Goal: Task Accomplishment & Management: Use online tool/utility

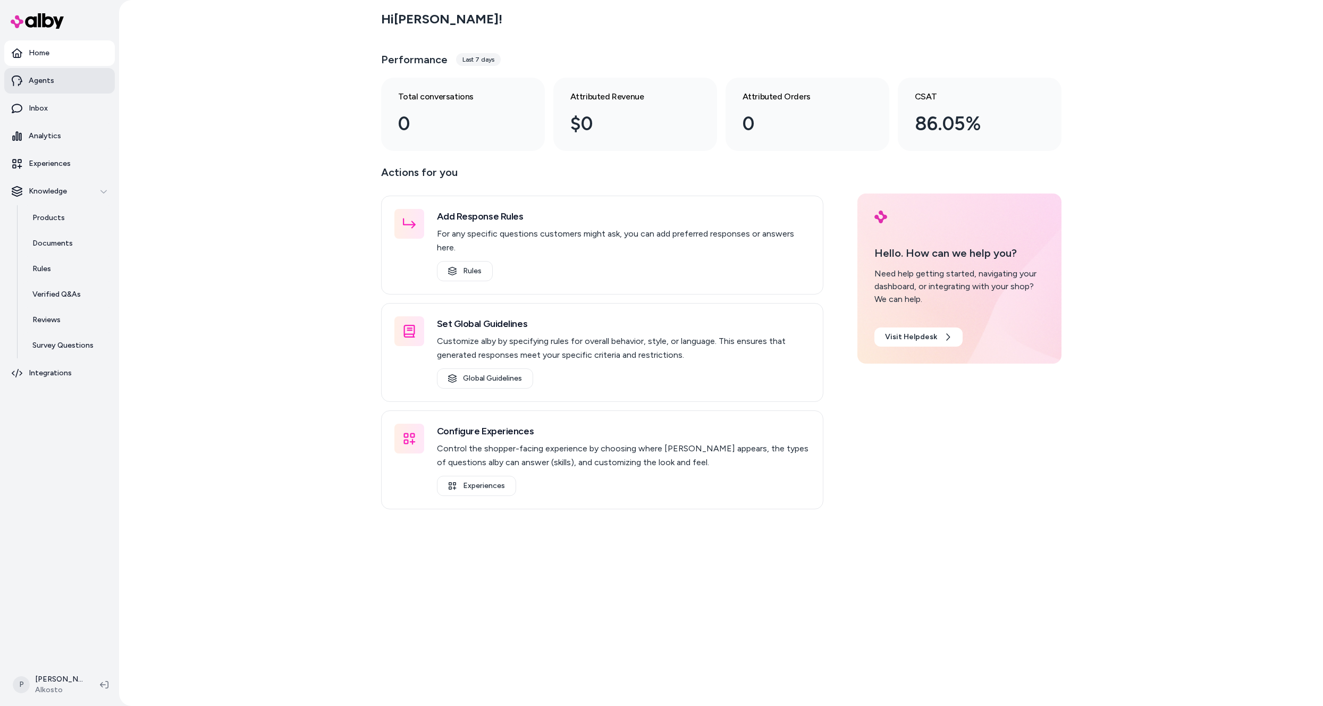
click at [41, 87] on link "Agents" at bounding box center [59, 81] width 111 height 26
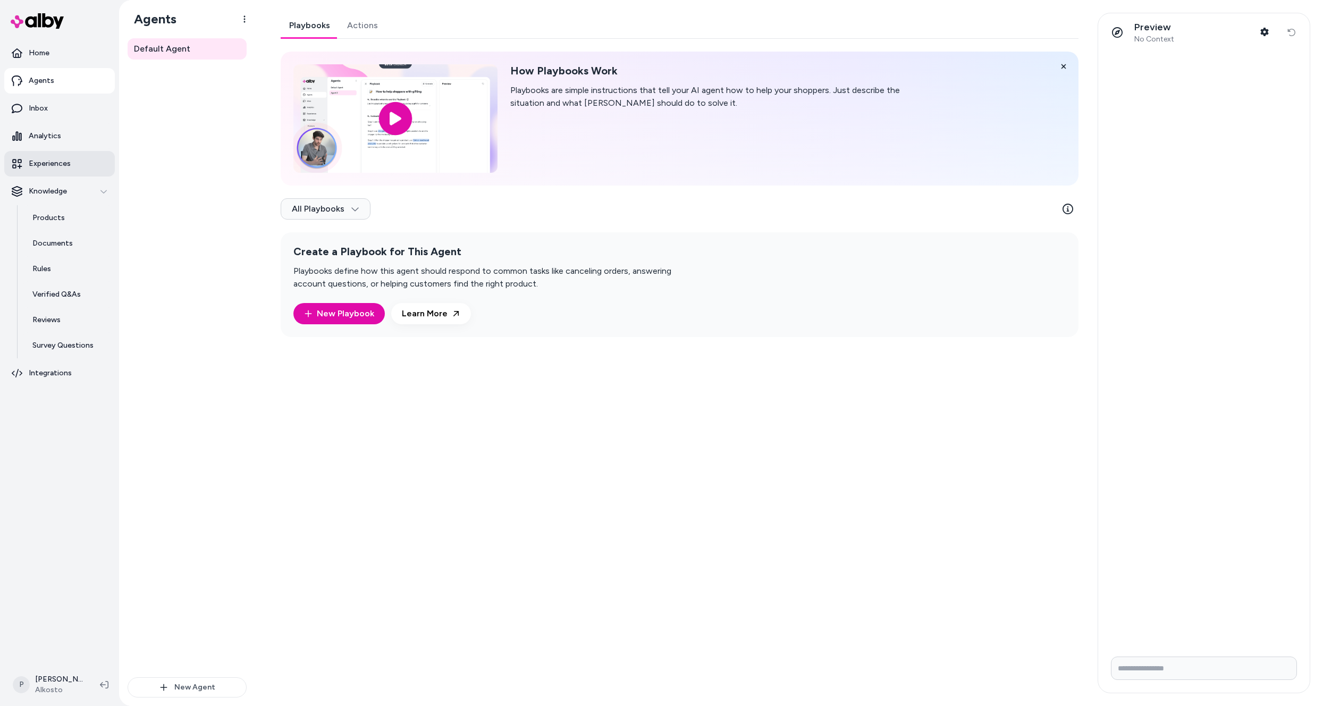
click at [49, 162] on p "Experiences" at bounding box center [50, 163] width 42 height 11
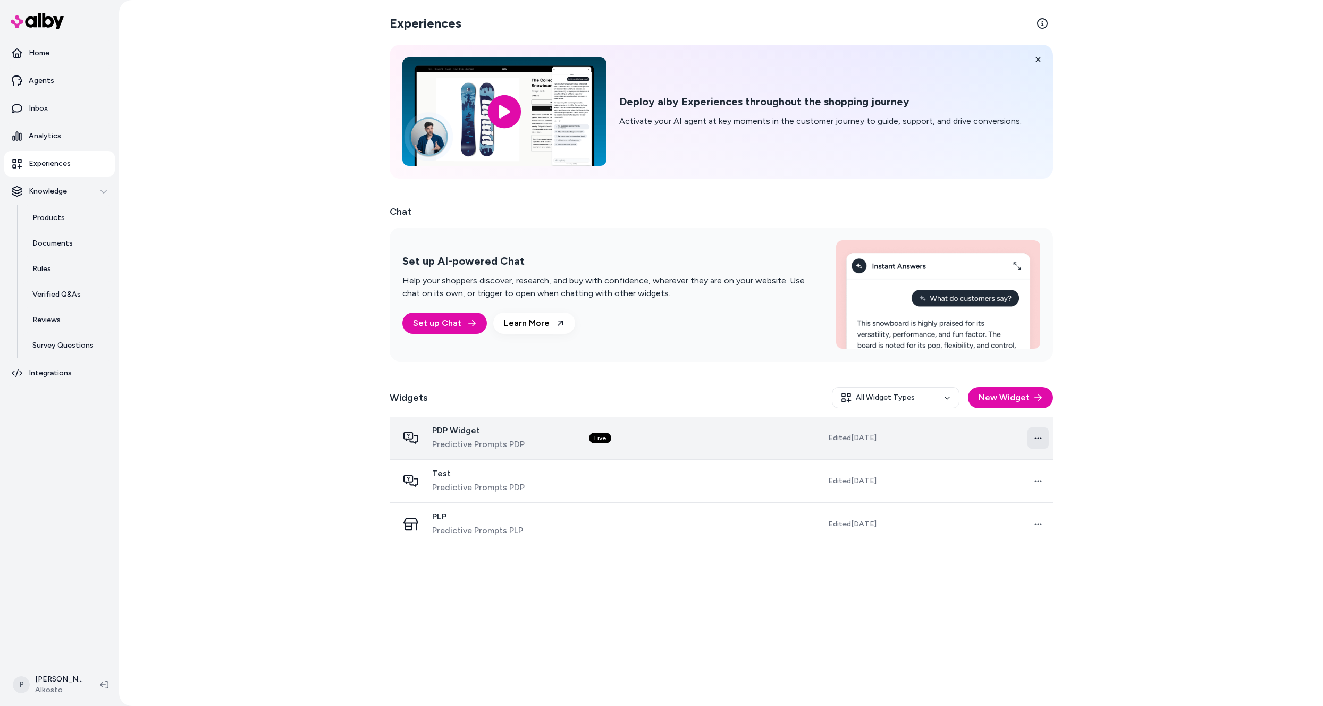
click at [1039, 439] on html "Home Agents Inbox Analytics Experiences Knowledge Products Documents Rules Veri…" at bounding box center [661, 353] width 1323 height 706
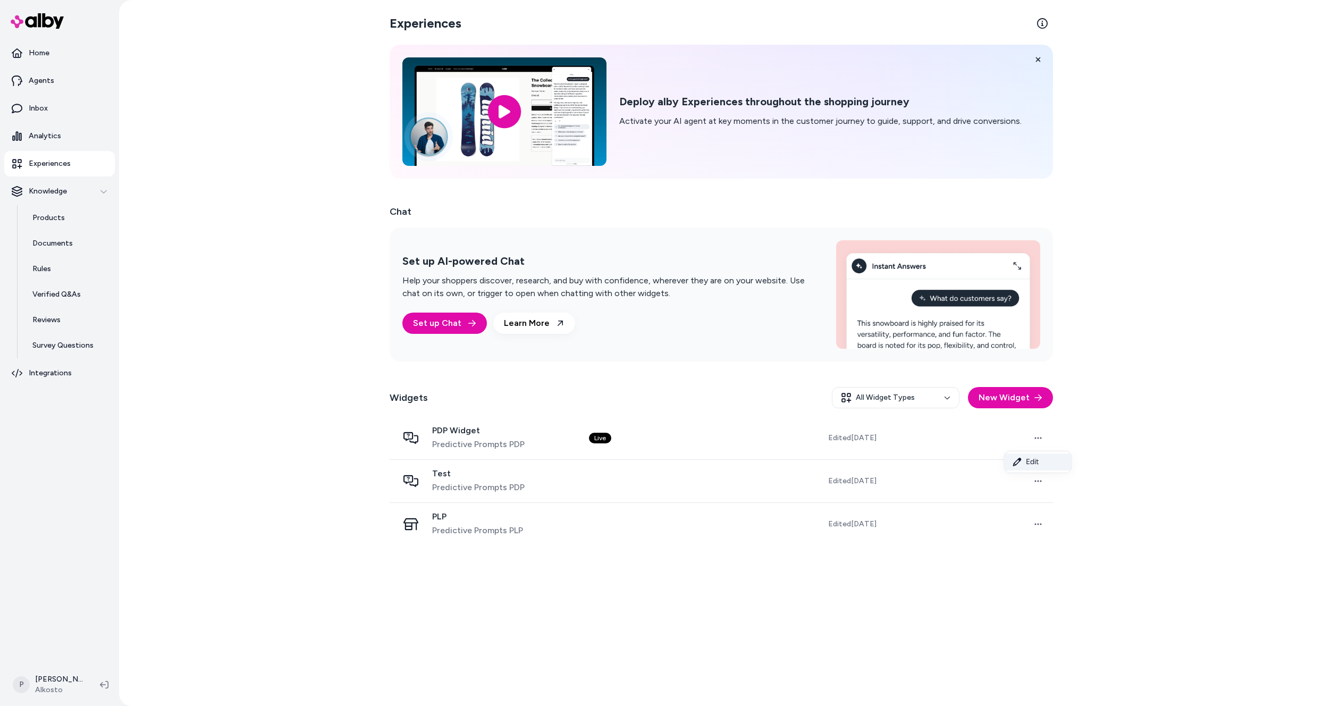
click at [1042, 460] on link "Edit" at bounding box center [1038, 461] width 67 height 17
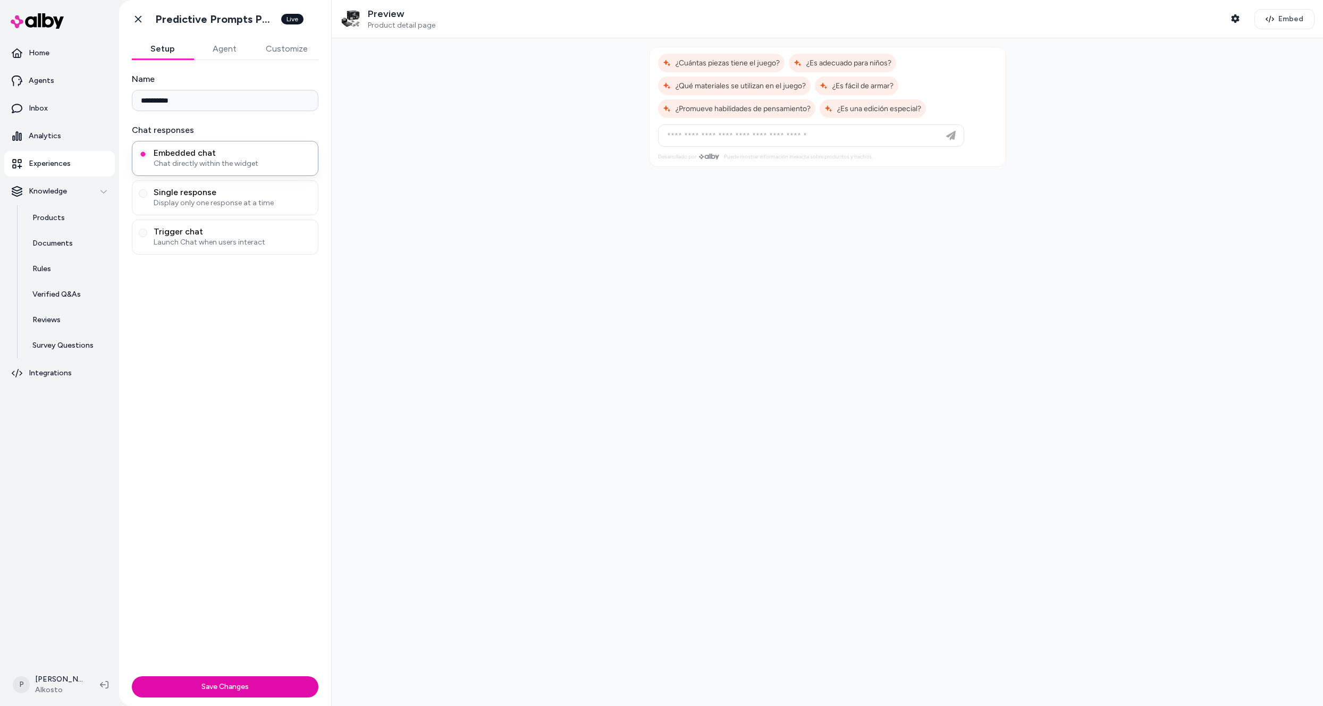
click at [230, 47] on button "Agent" at bounding box center [225, 48] width 62 height 21
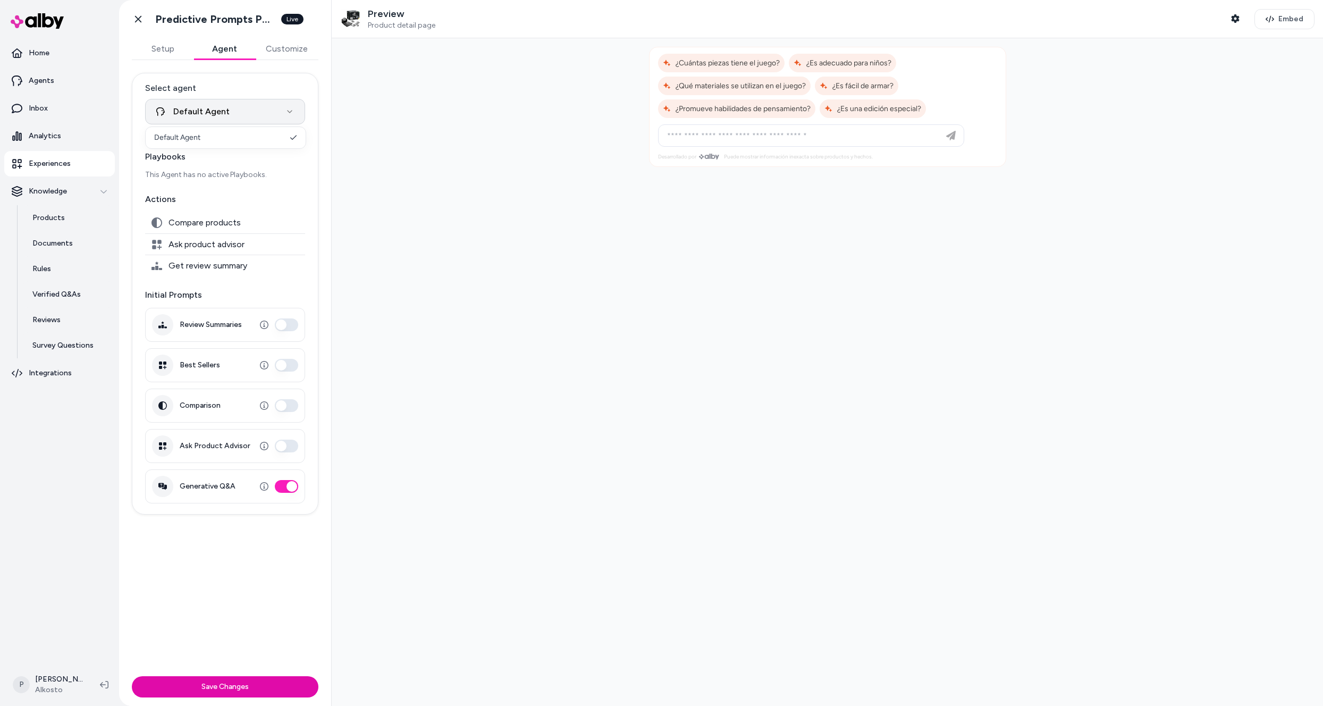
click at [250, 112] on html "**********" at bounding box center [661, 353] width 1323 height 706
click at [285, 445] on button "Ask Product Advisor" at bounding box center [286, 446] width 23 height 13
type button "on"
click at [292, 327] on button "Review Summaries" at bounding box center [286, 324] width 23 height 13
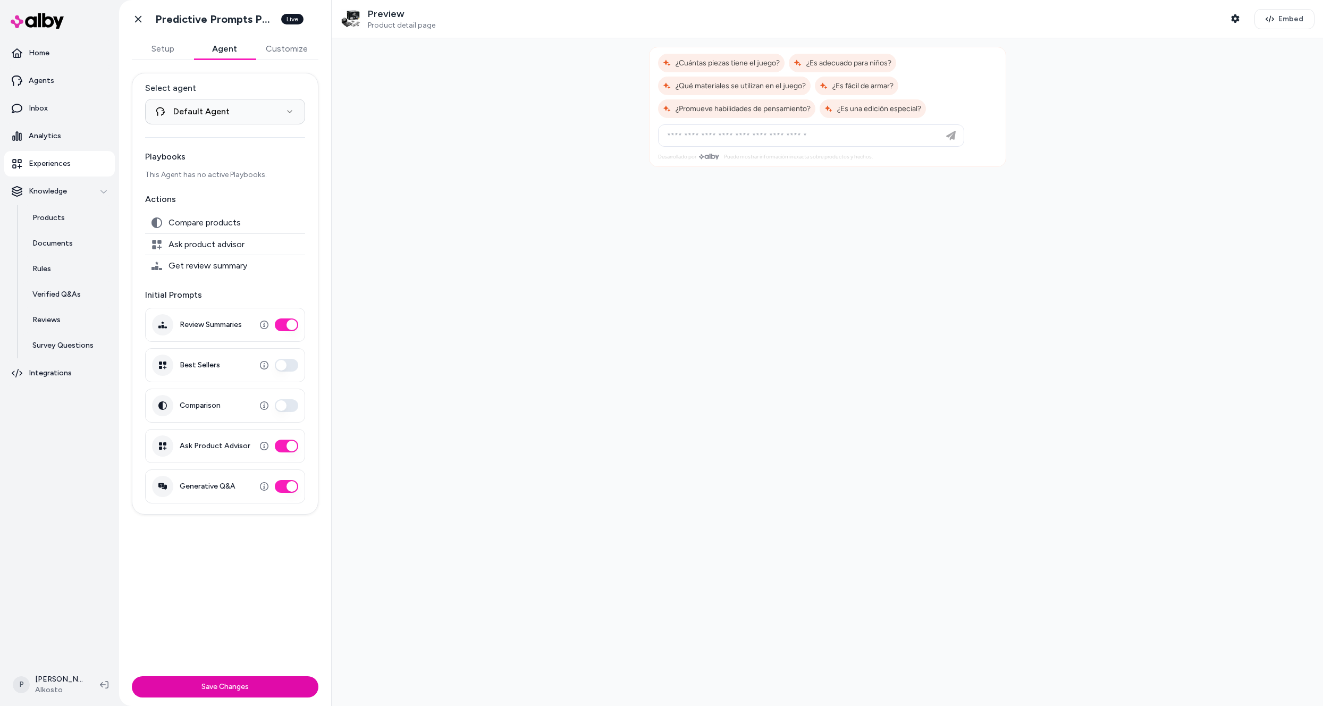
click at [284, 366] on button "Best Sellers" at bounding box center [286, 365] width 23 height 13
click at [289, 403] on button "Comparison" at bounding box center [286, 405] width 23 height 13
click at [237, 689] on button "Save Changes" at bounding box center [225, 686] width 187 height 21
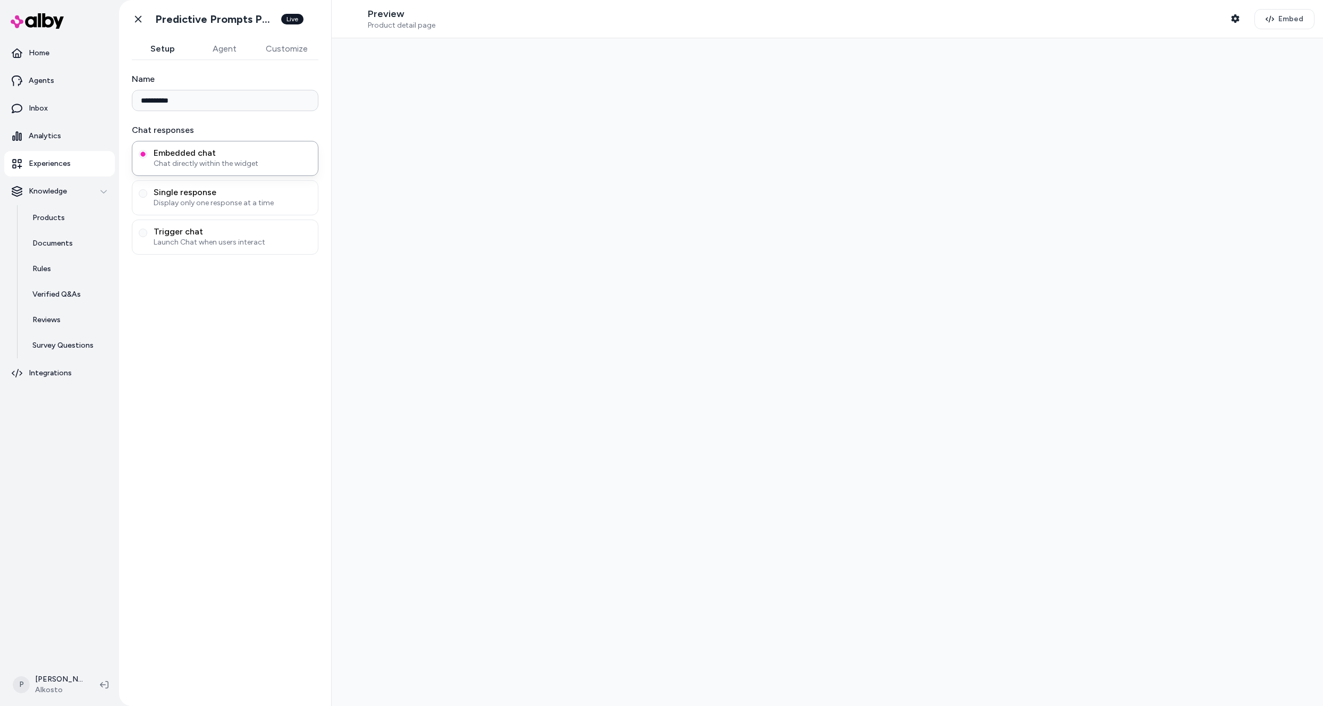
type input "**********"
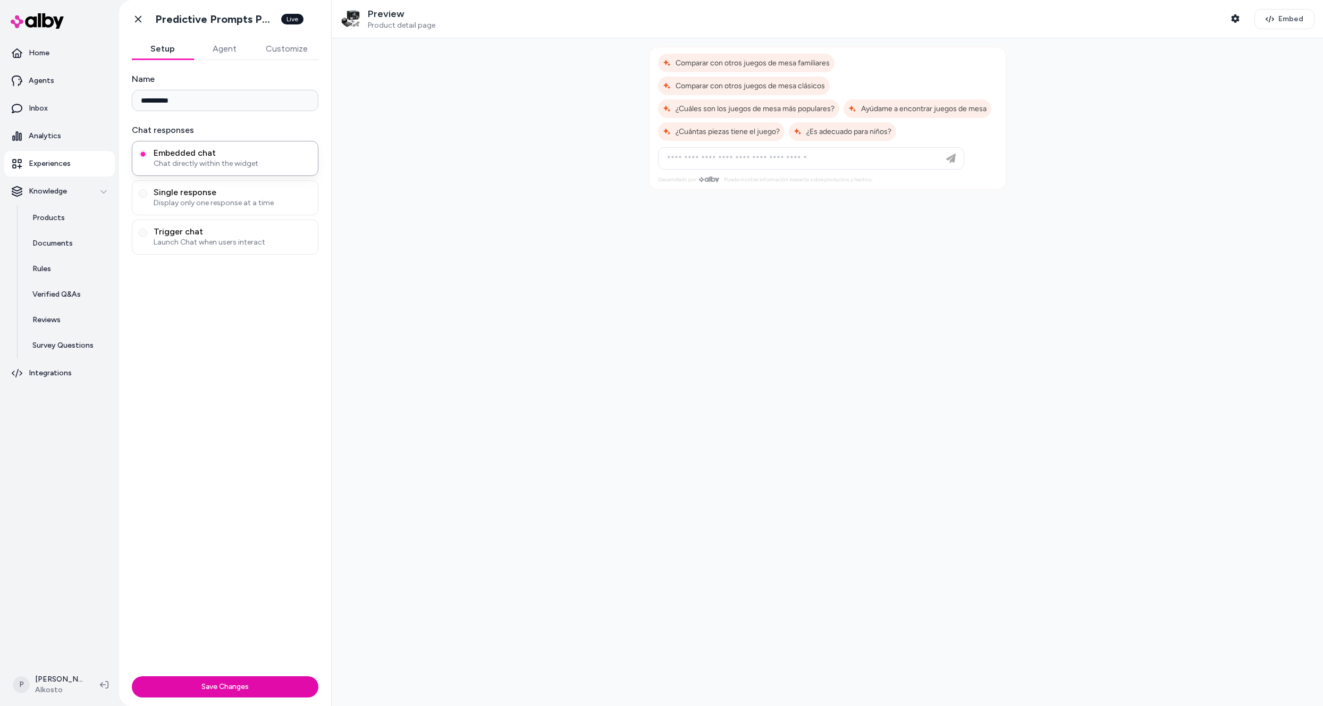
click at [241, 683] on button "Save Changes" at bounding box center [225, 686] width 187 height 21
click at [158, 48] on button "Setup" at bounding box center [163, 48] width 62 height 21
click at [139, 16] on icon at bounding box center [138, 19] width 11 height 11
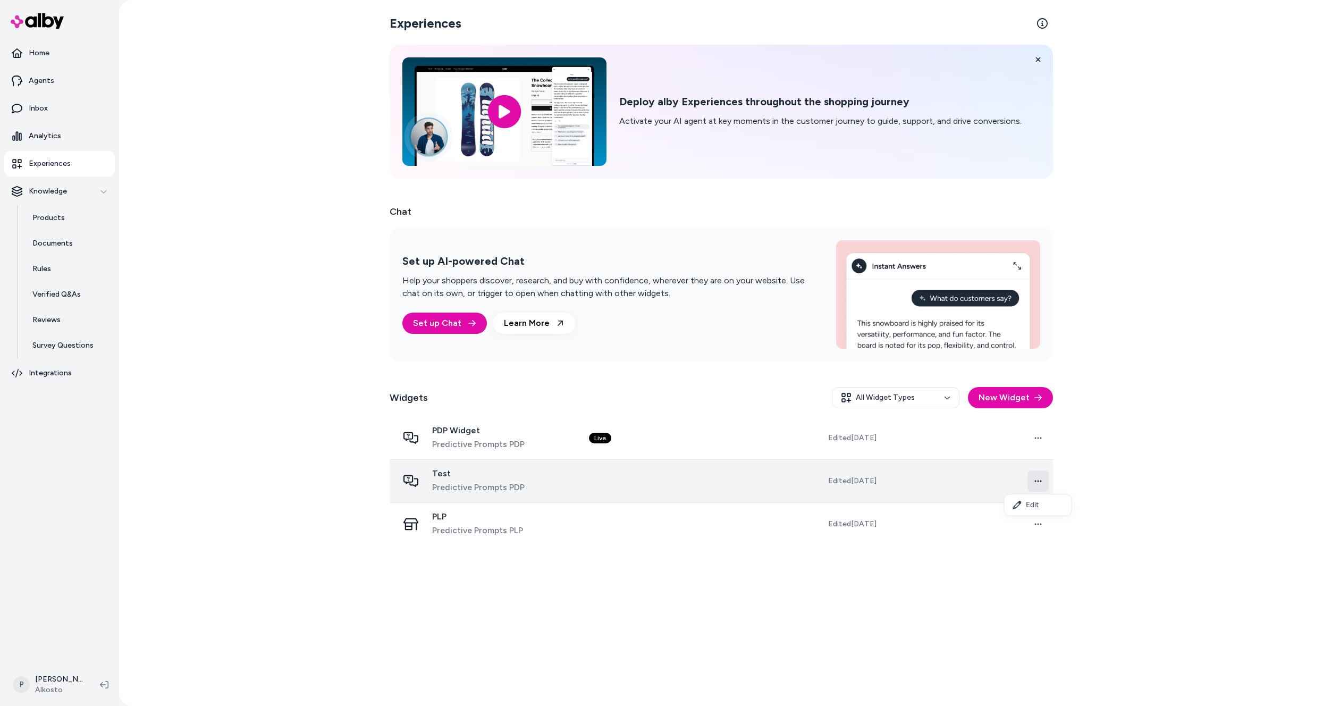
click at [1040, 483] on html "Home Agents Inbox Analytics Experiences Knowledge Products Documents Rules Veri…" at bounding box center [661, 353] width 1323 height 706
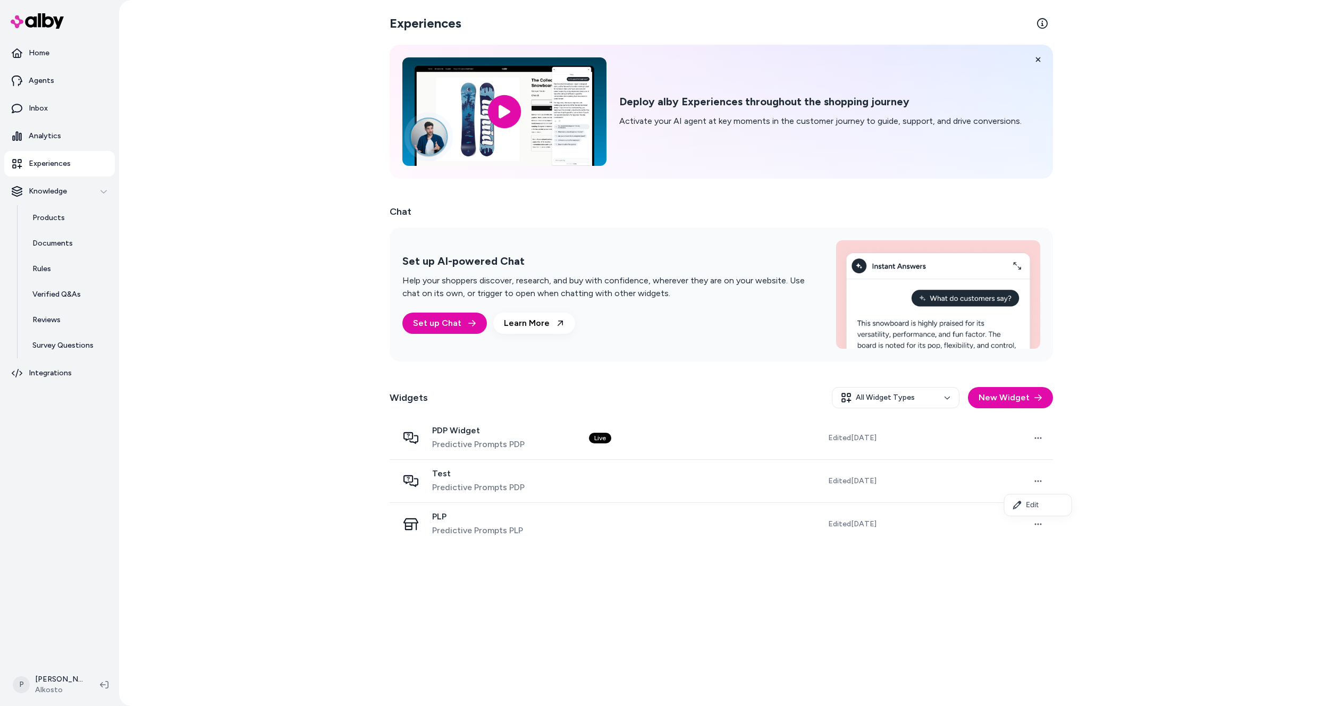
click at [1034, 444] on html "Home Agents Inbox Analytics Experiences Knowledge Products Documents Rules Veri…" at bounding box center [661, 353] width 1323 height 706
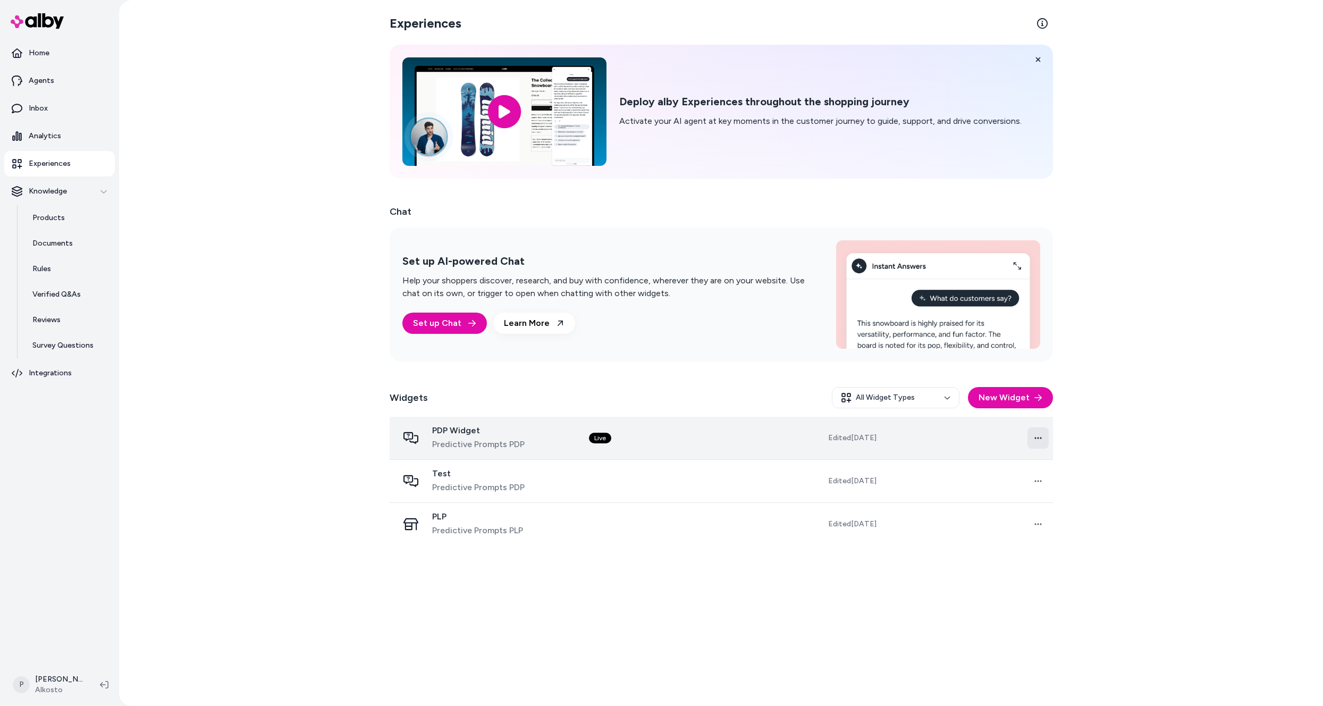
click at [1036, 440] on html "Home Agents Inbox Analytics Experiences Knowledge Products Documents Rules Veri…" at bounding box center [661, 353] width 1323 height 706
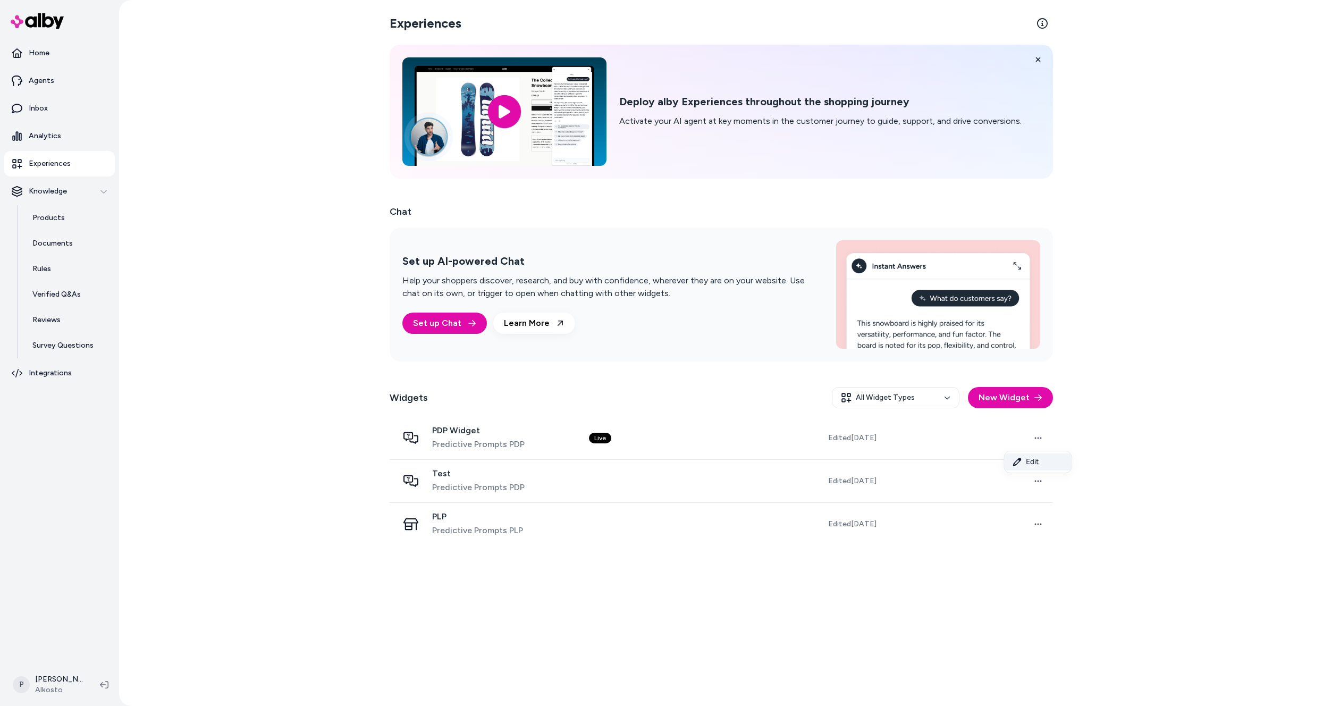
click at [1036, 462] on link "Edit" at bounding box center [1038, 461] width 67 height 17
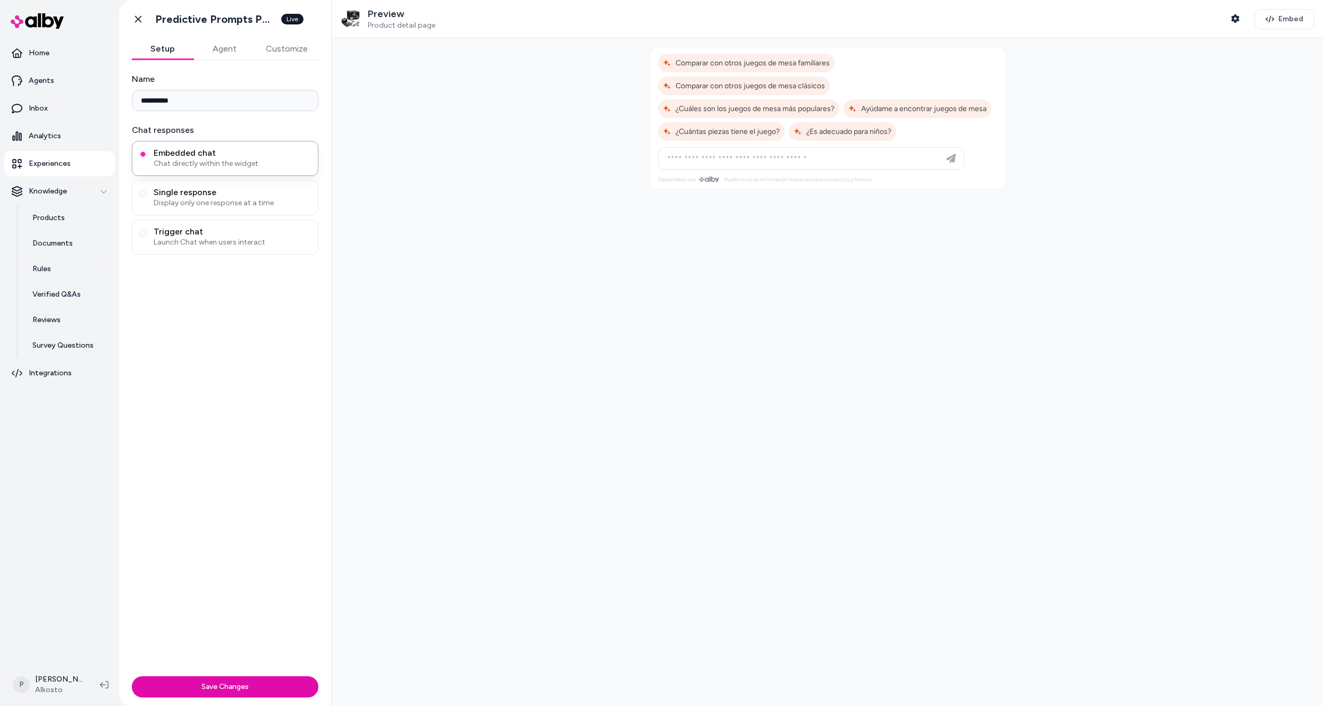
click at [232, 52] on button "Agent" at bounding box center [225, 48] width 62 height 21
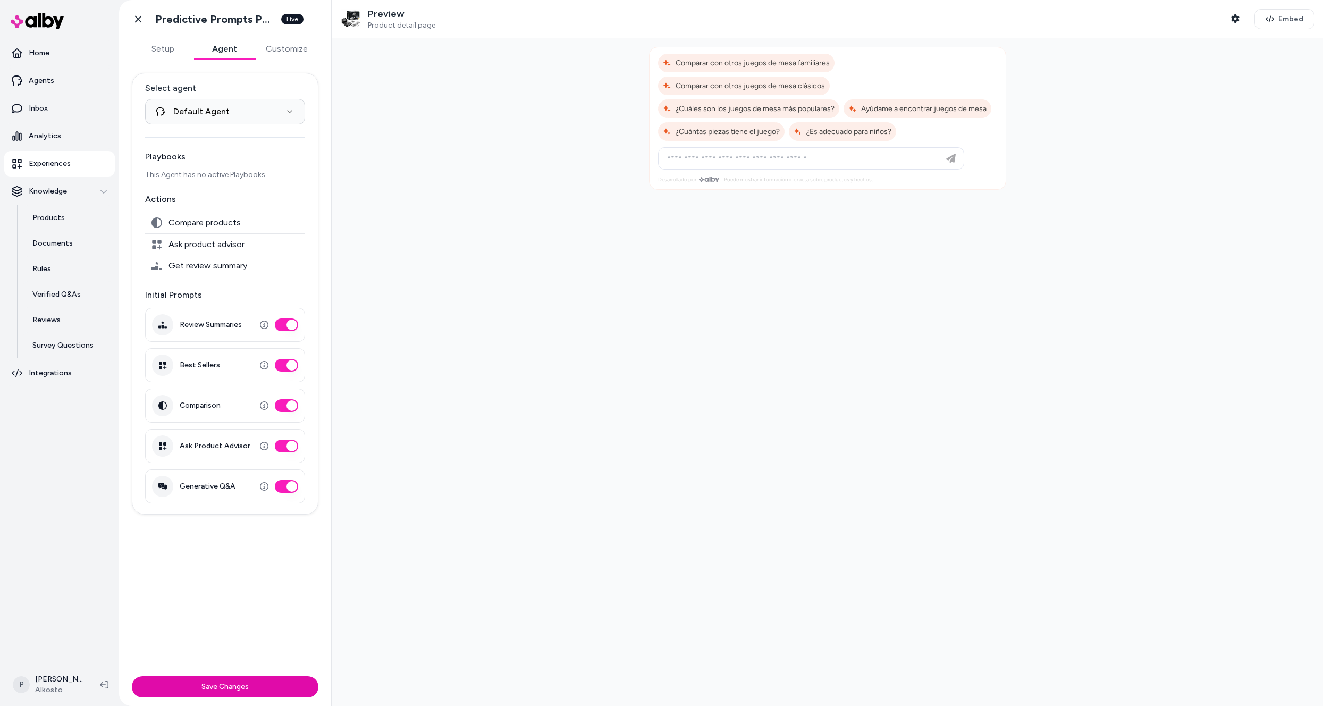
click at [290, 368] on button "Best Sellers" at bounding box center [286, 365] width 23 height 13
click at [297, 407] on button "Comparison" at bounding box center [286, 405] width 23 height 13
click at [289, 442] on button "Ask Product Advisor" at bounding box center [286, 446] width 23 height 13
click at [284, 322] on button "Review Summaries" at bounding box center [286, 324] width 23 height 13
click at [282, 115] on html "**********" at bounding box center [661, 353] width 1323 height 706
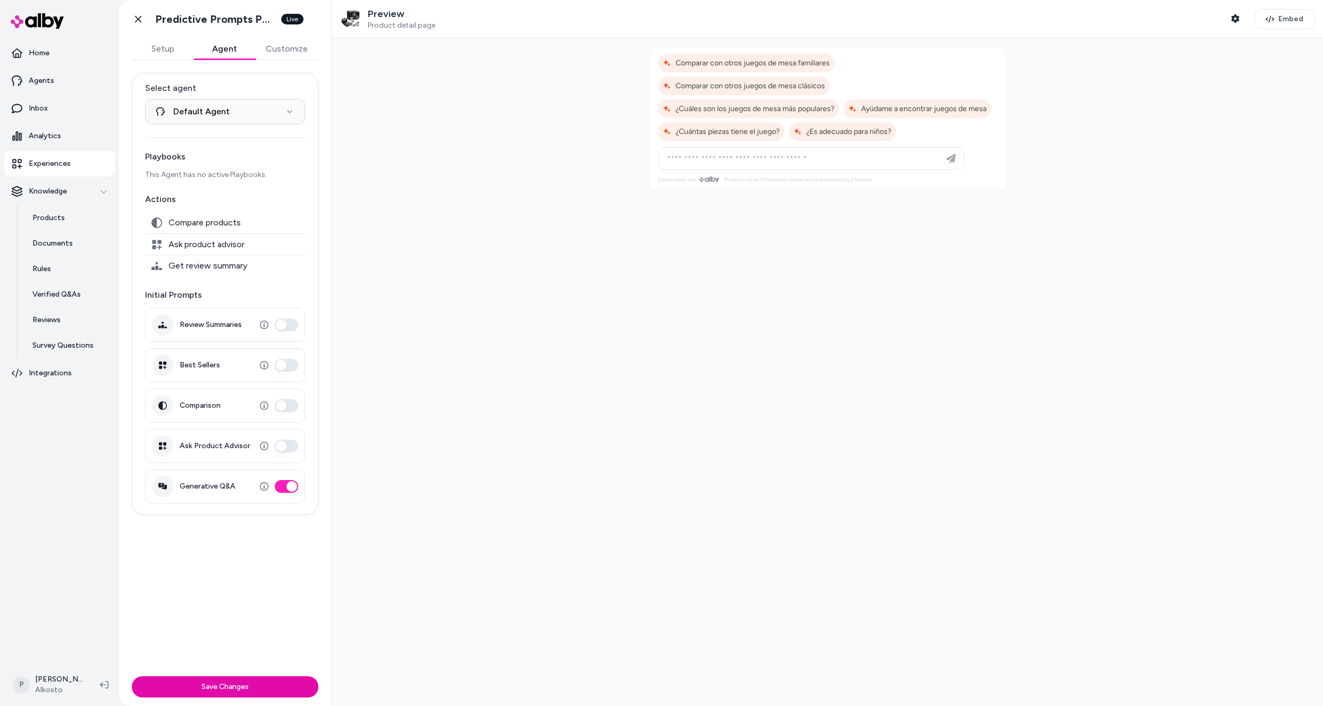
click at [285, 112] on html "**********" at bounding box center [661, 353] width 1323 height 706
click at [288, 45] on button "Customize" at bounding box center [286, 48] width 63 height 21
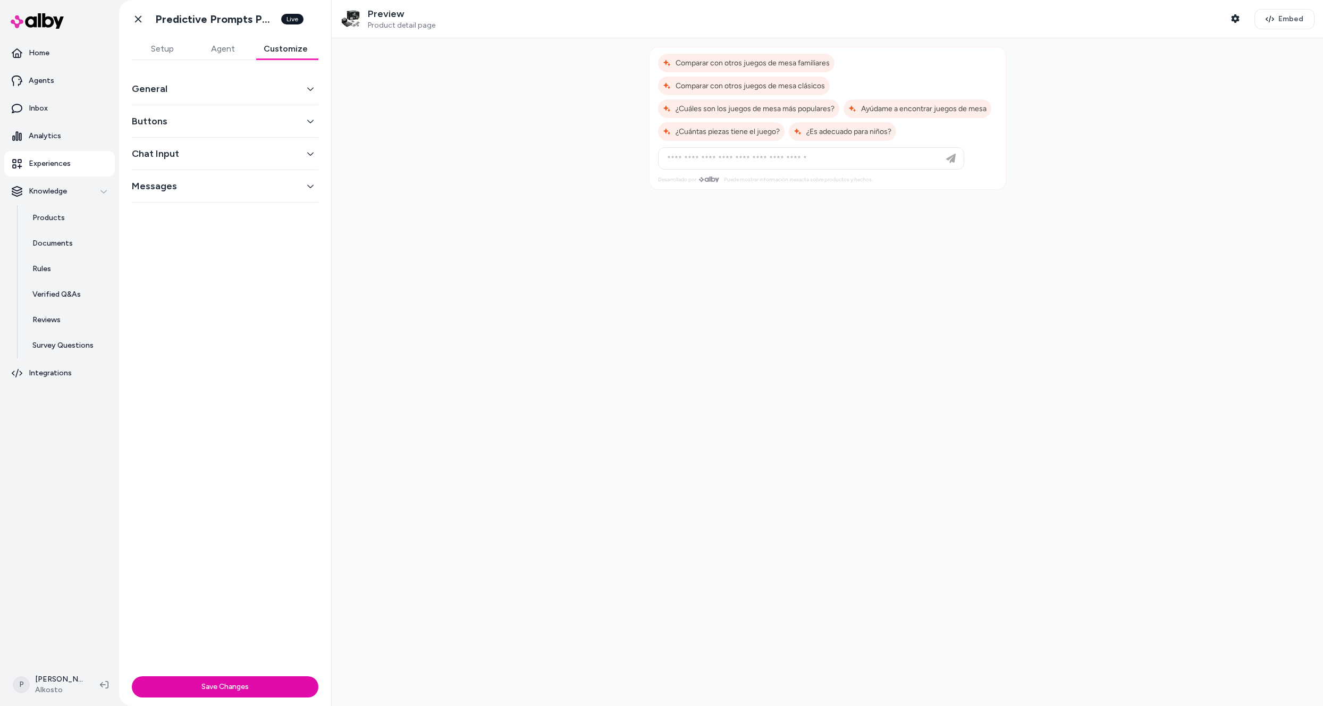
click at [301, 193] on button "Messages" at bounding box center [225, 186] width 187 height 15
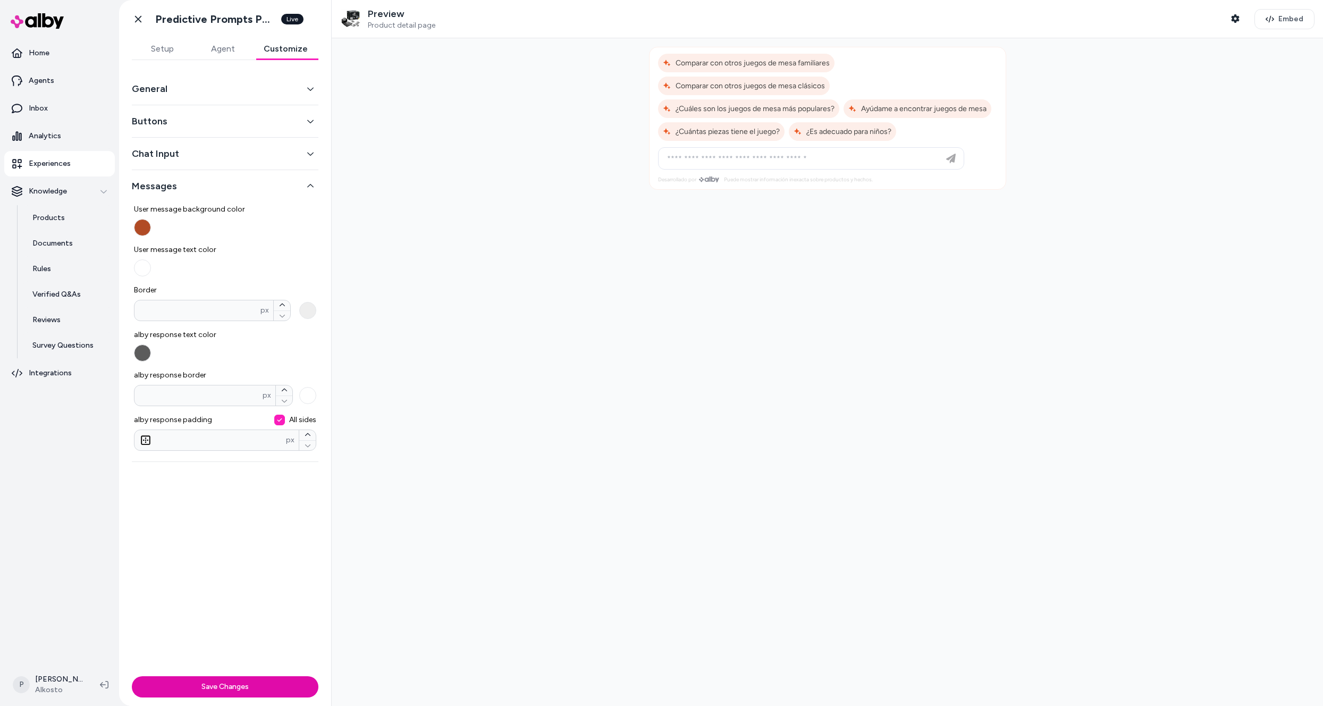
click at [310, 157] on button "Chat Input" at bounding box center [225, 153] width 187 height 15
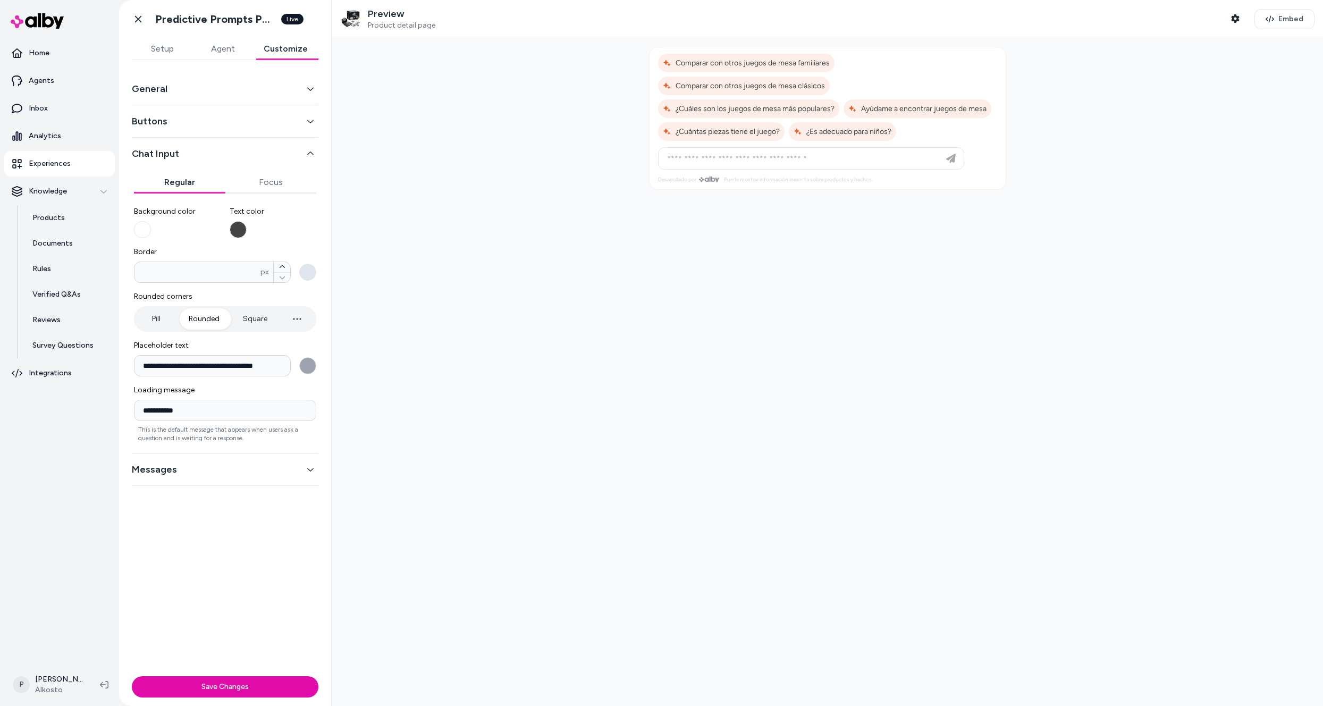
click at [312, 127] on button "Buttons" at bounding box center [225, 121] width 187 height 15
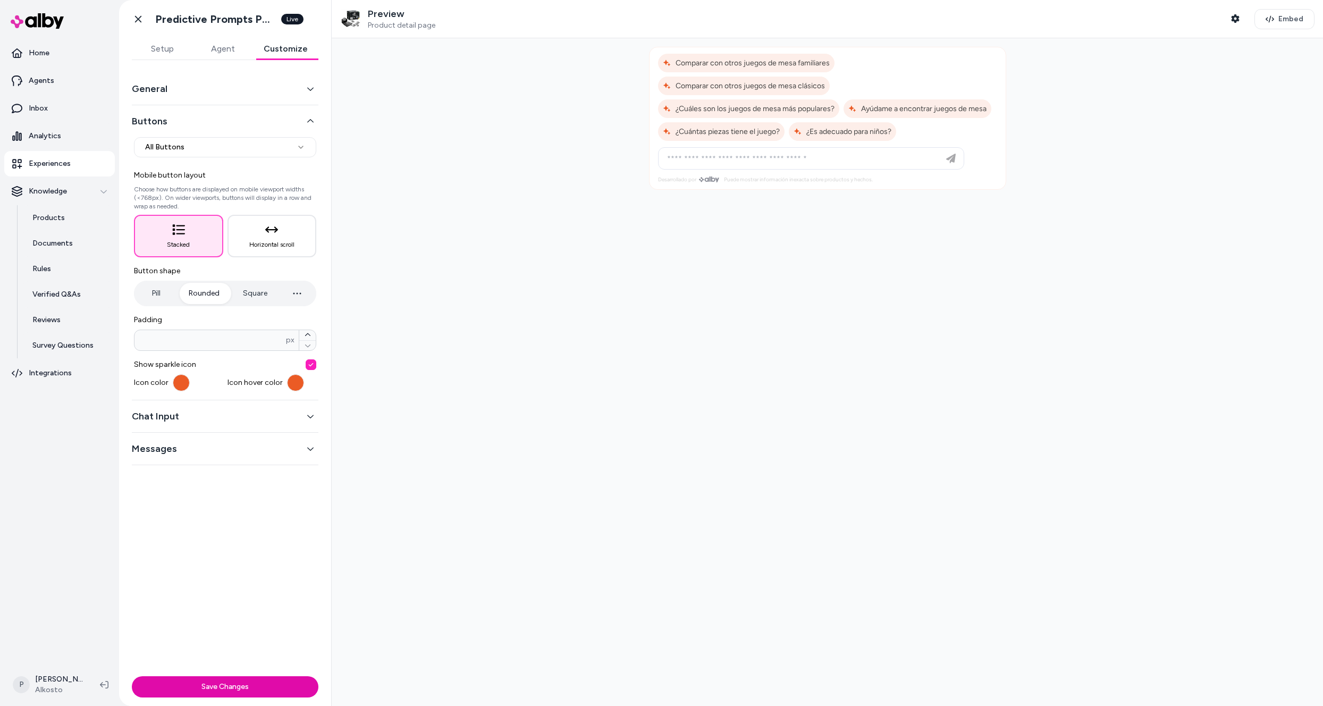
click at [309, 95] on button "General" at bounding box center [225, 88] width 187 height 15
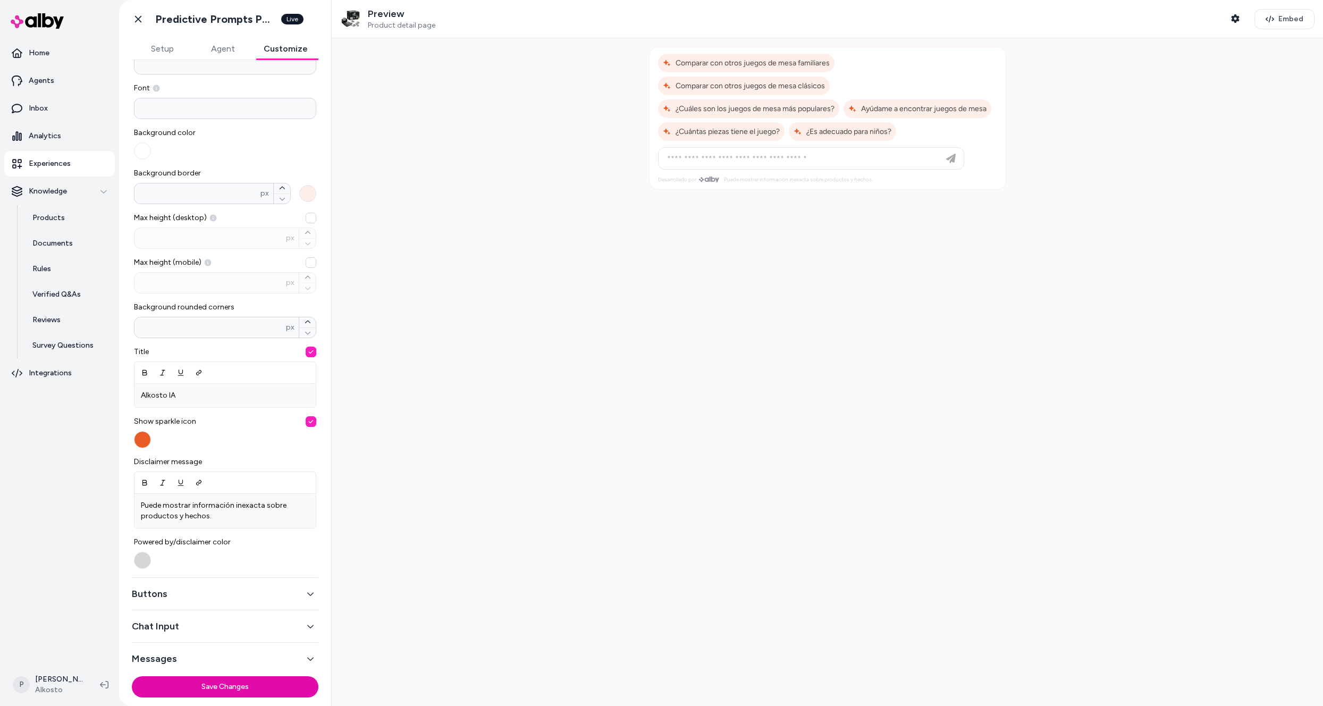
scroll to position [70, 0]
click at [144, 559] on button "Powered by/disclaimer color" at bounding box center [142, 557] width 17 height 17
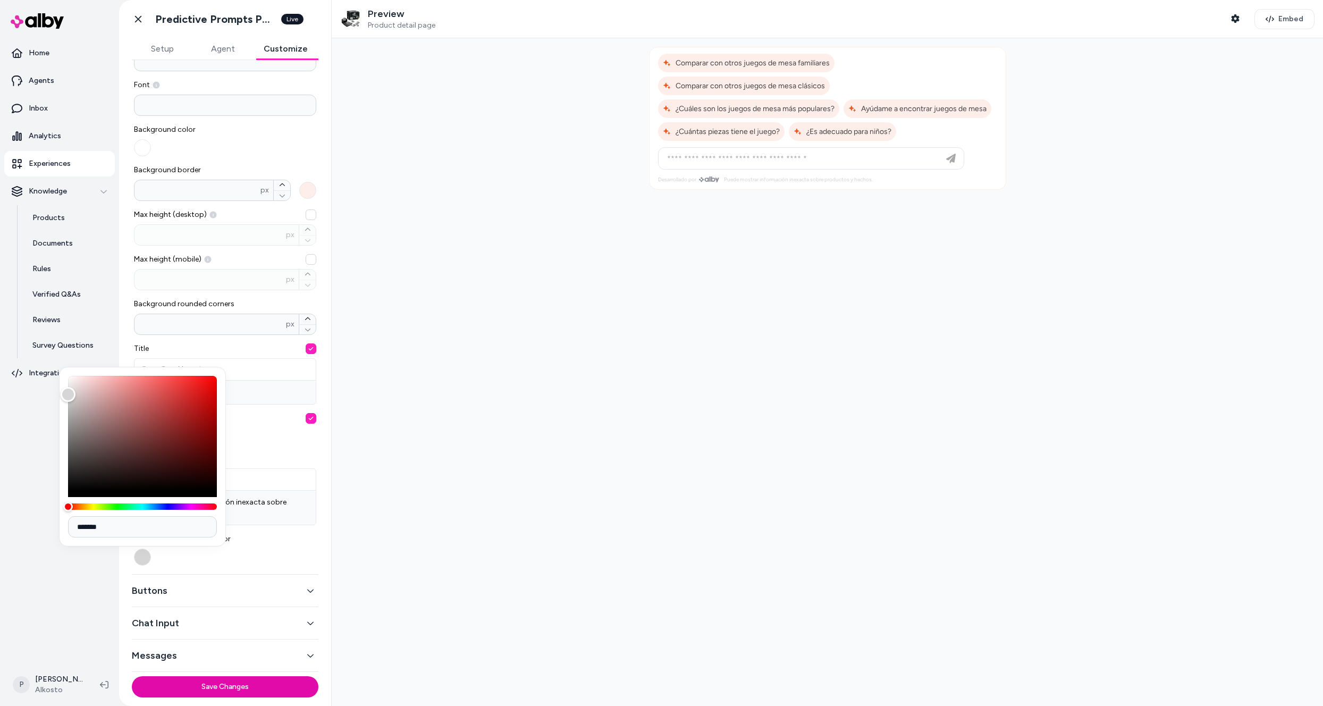
click at [144, 559] on button "Powered by/disclaimer color" at bounding box center [142, 557] width 17 height 17
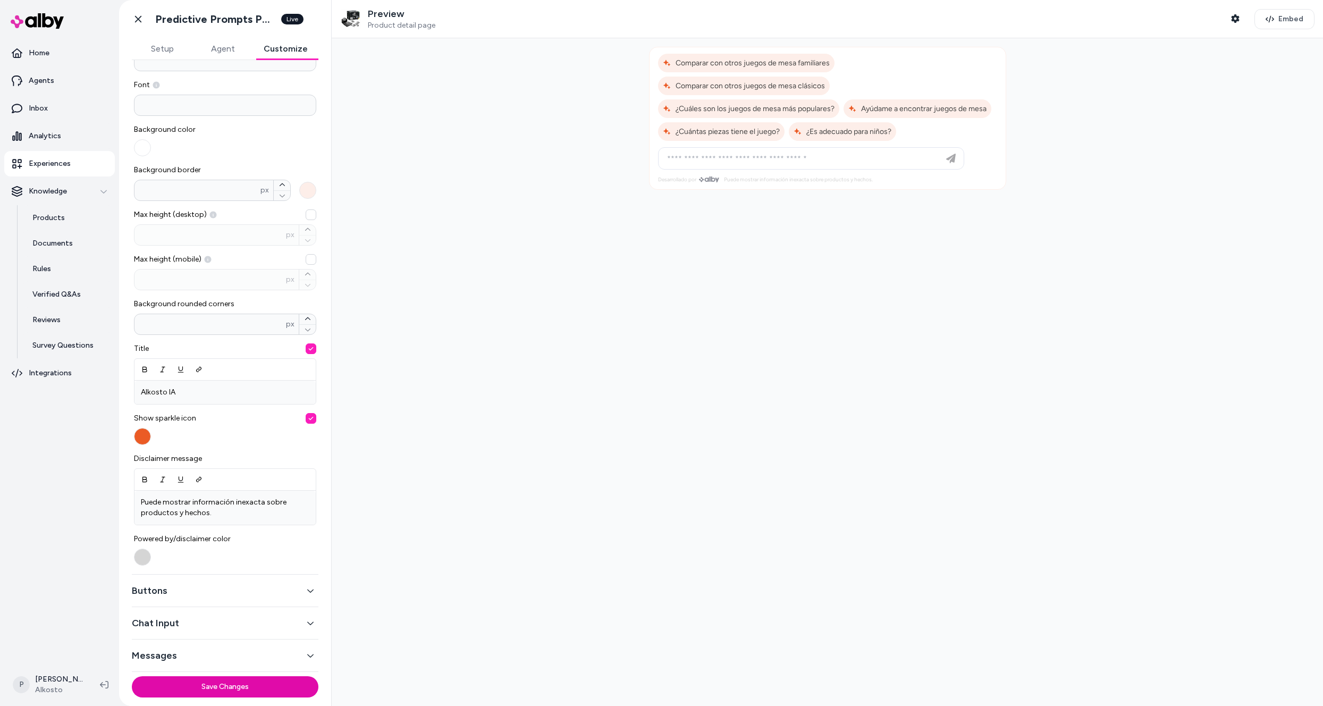
click at [106, 577] on nav "Home Agents Inbox Analytics Experiences Knowledge Products Documents Rules Veri…" at bounding box center [59, 350] width 111 height 621
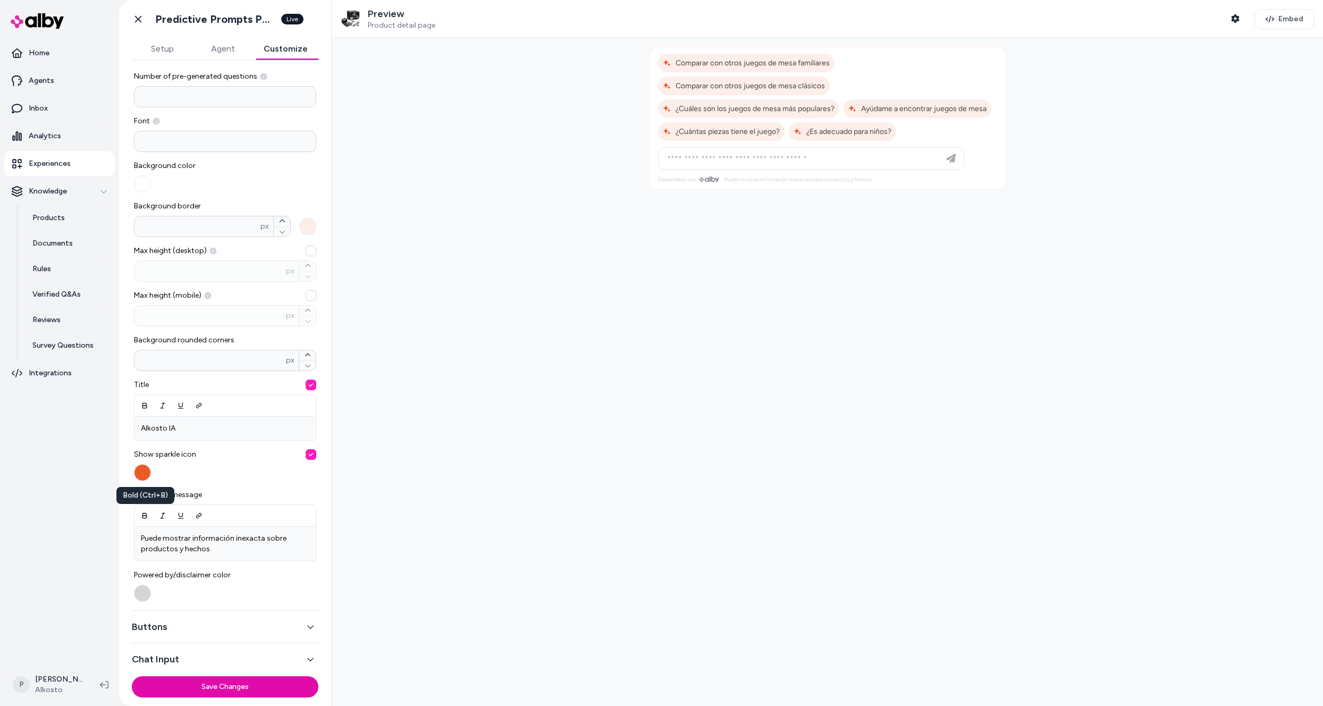
scroll to position [0, 0]
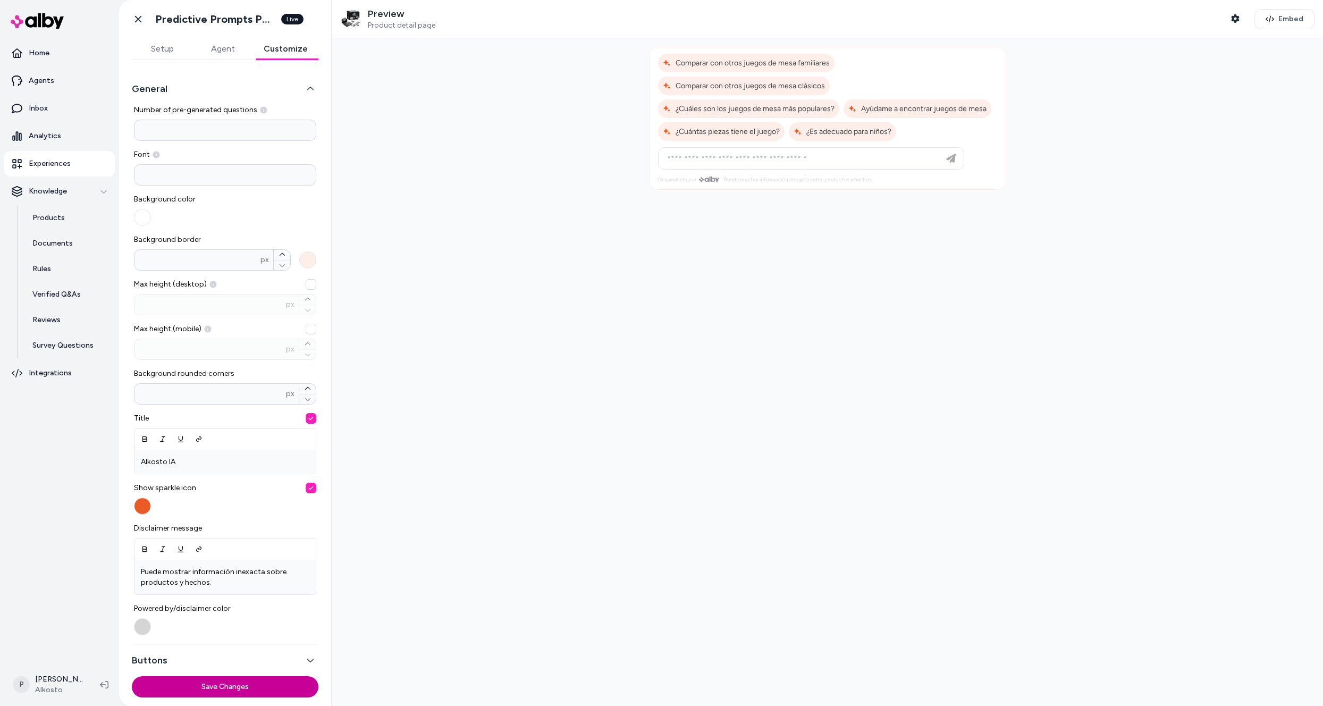
click at [225, 692] on button "Save Changes" at bounding box center [225, 686] width 187 height 21
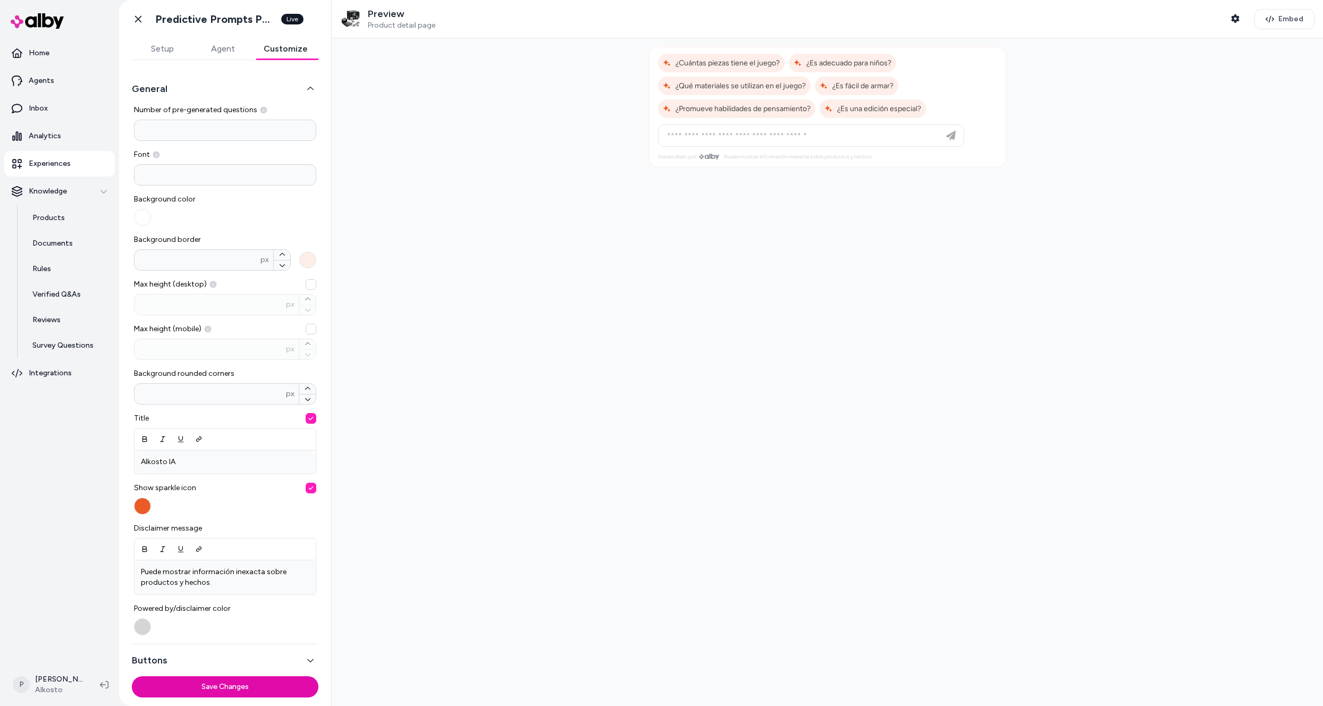
click at [55, 160] on p "Experiences" at bounding box center [50, 163] width 42 height 11
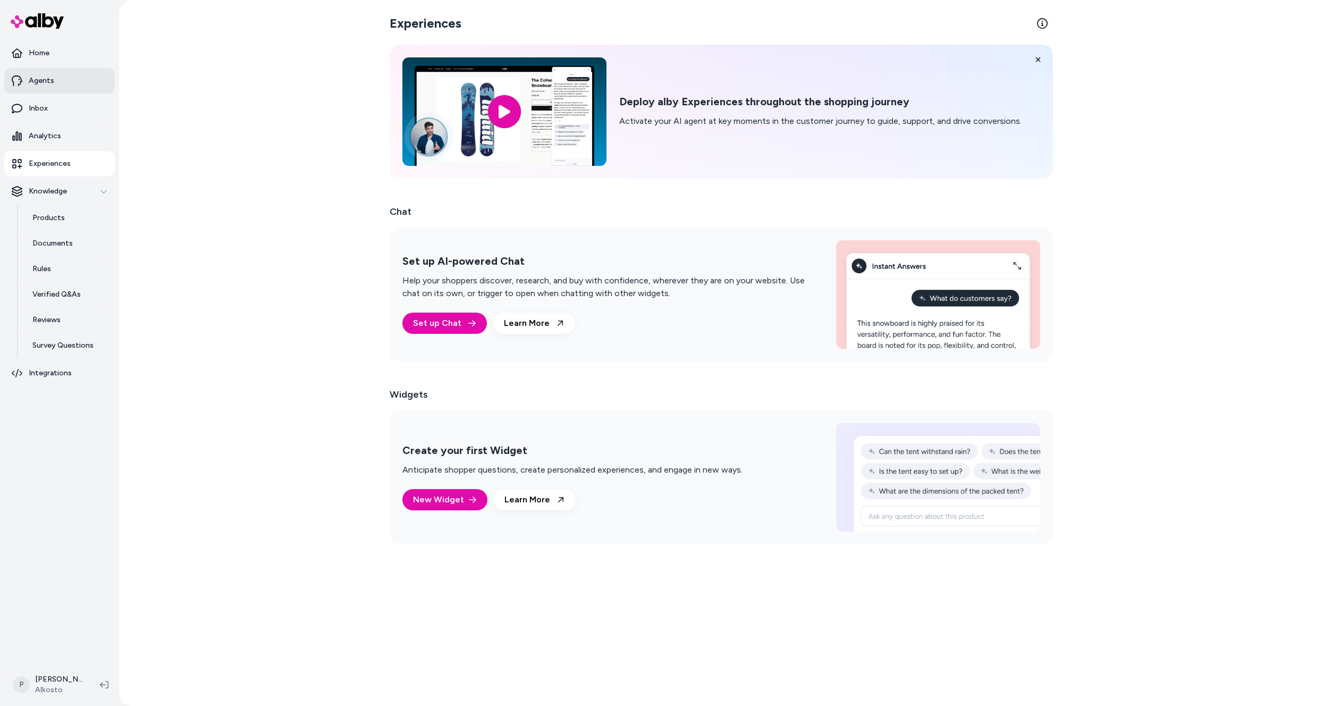
click at [26, 80] on link "Agents" at bounding box center [59, 81] width 111 height 26
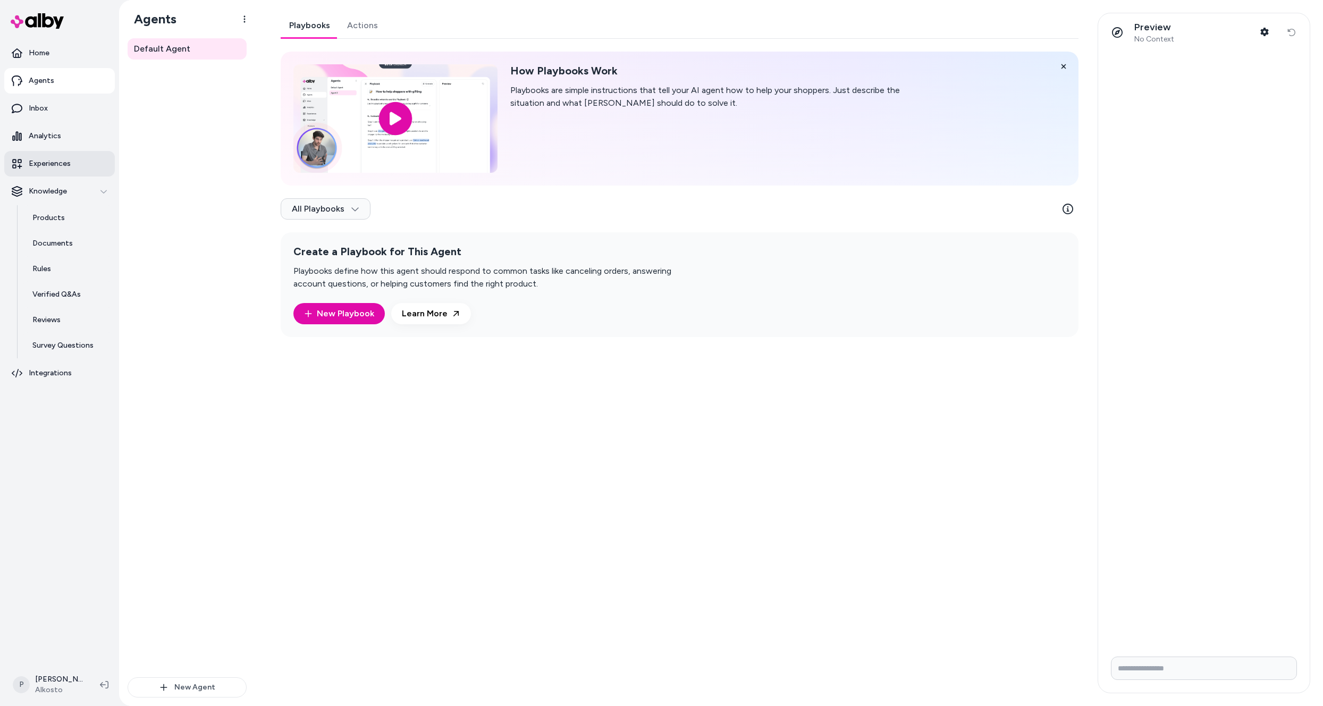
click at [44, 174] on link "Experiences" at bounding box center [59, 164] width 111 height 26
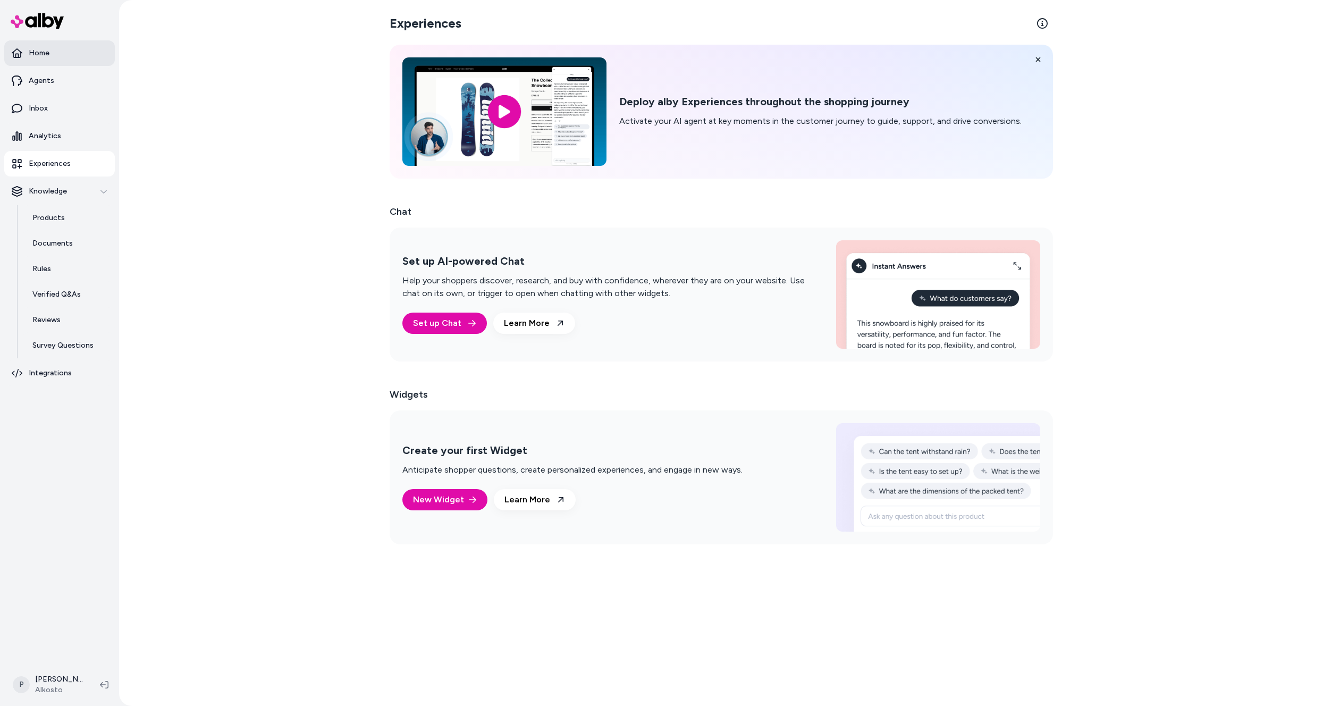
click at [39, 57] on p "Home" at bounding box center [39, 53] width 21 height 11
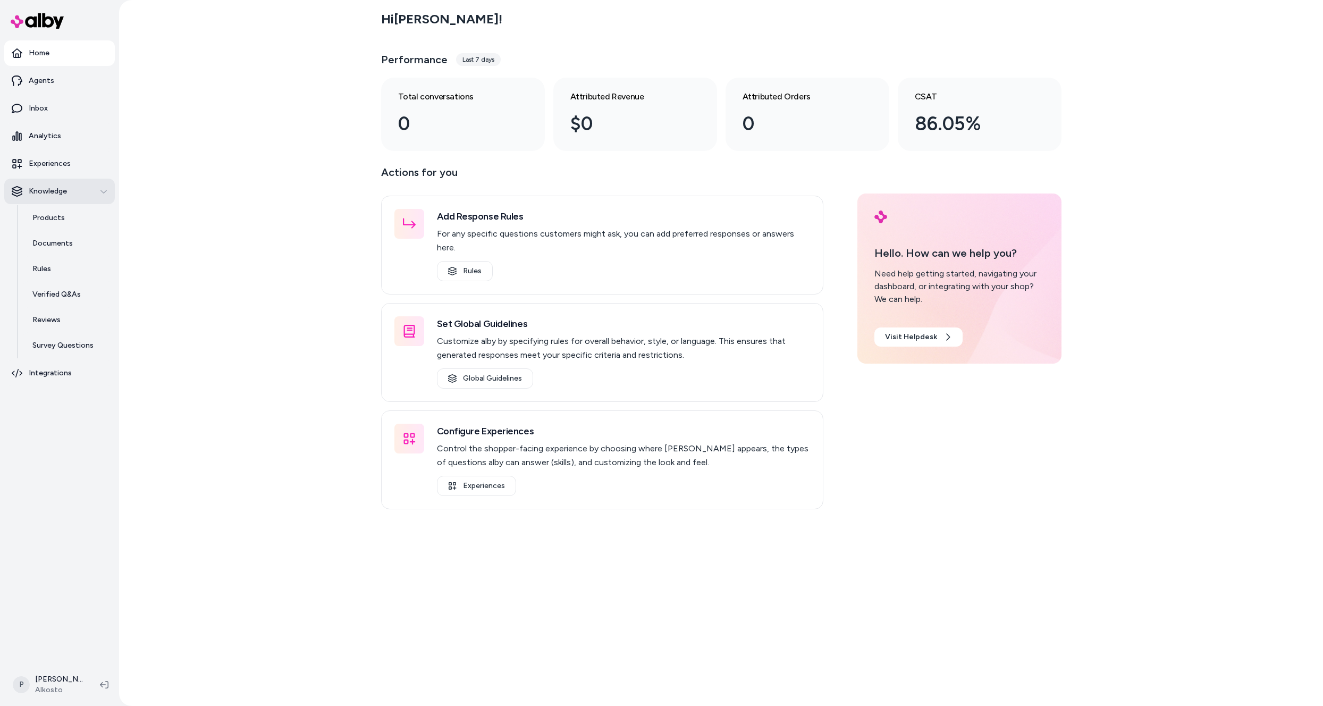
click at [49, 195] on p "Knowledge" at bounding box center [48, 191] width 38 height 11
click at [38, 224] on link "Products" at bounding box center [68, 218] width 93 height 26
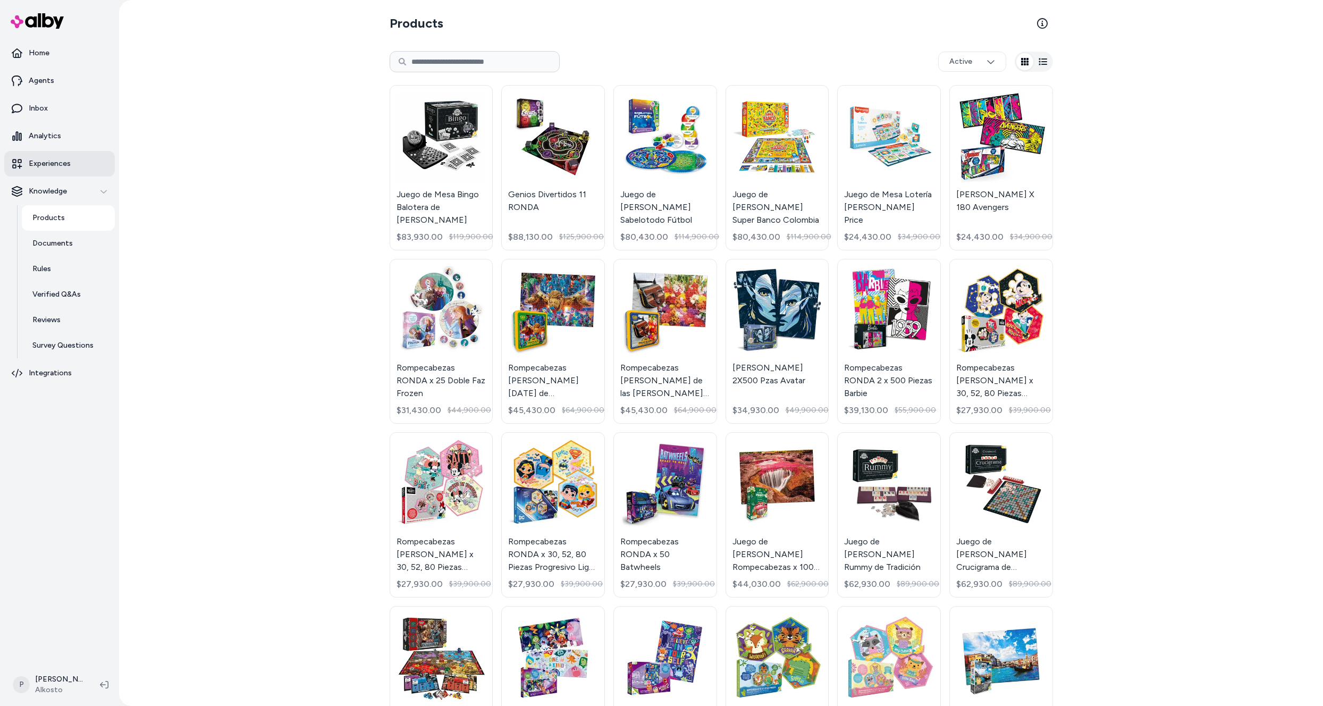
click at [44, 174] on link "Experiences" at bounding box center [59, 164] width 111 height 26
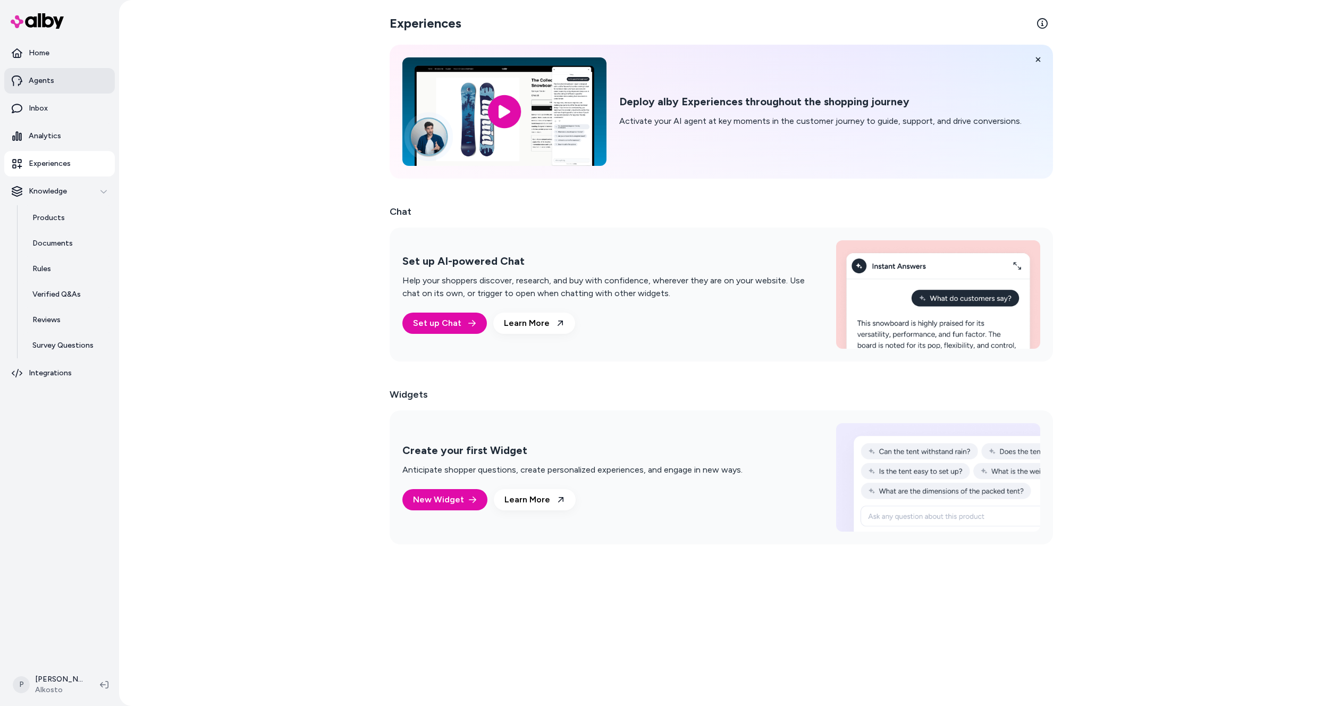
click at [20, 75] on icon at bounding box center [17, 80] width 11 height 11
click at [36, 80] on p "Agents" at bounding box center [42, 80] width 26 height 11
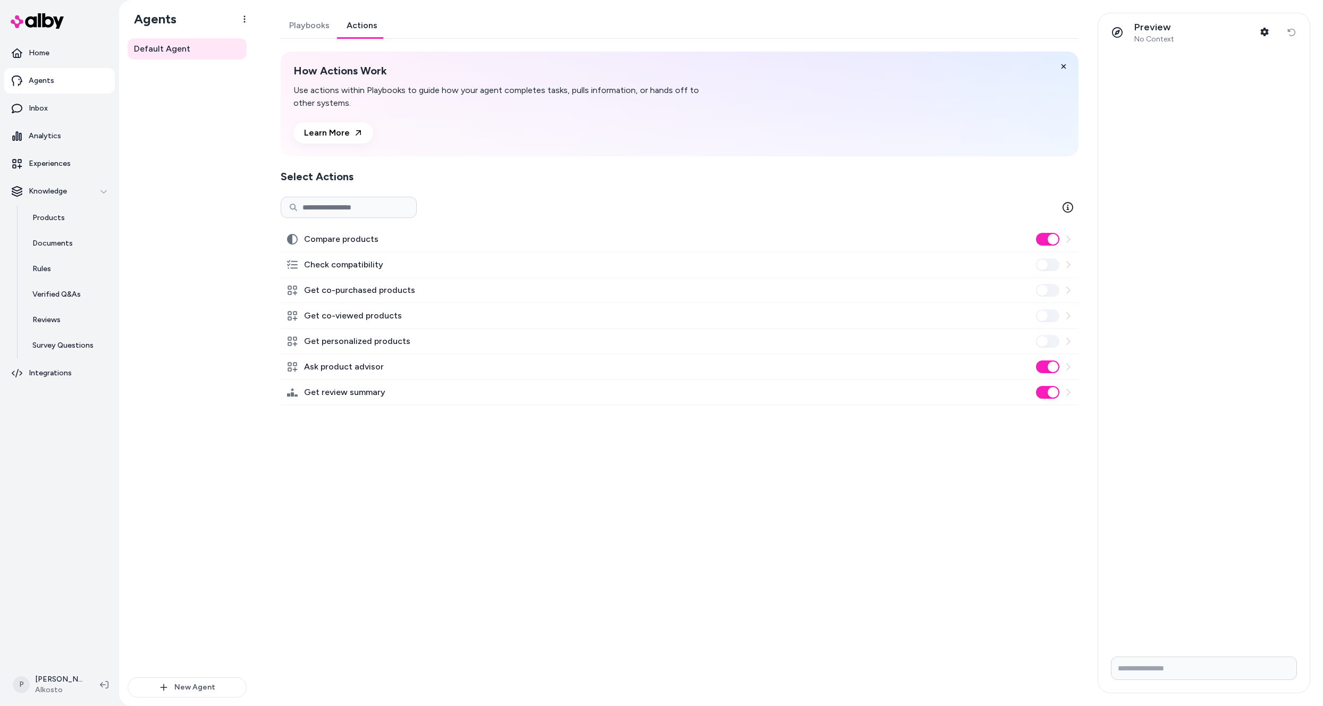
click at [363, 26] on link "Actions" at bounding box center [362, 26] width 48 height 26
click at [324, 27] on link "Playbooks" at bounding box center [309, 26] width 57 height 26
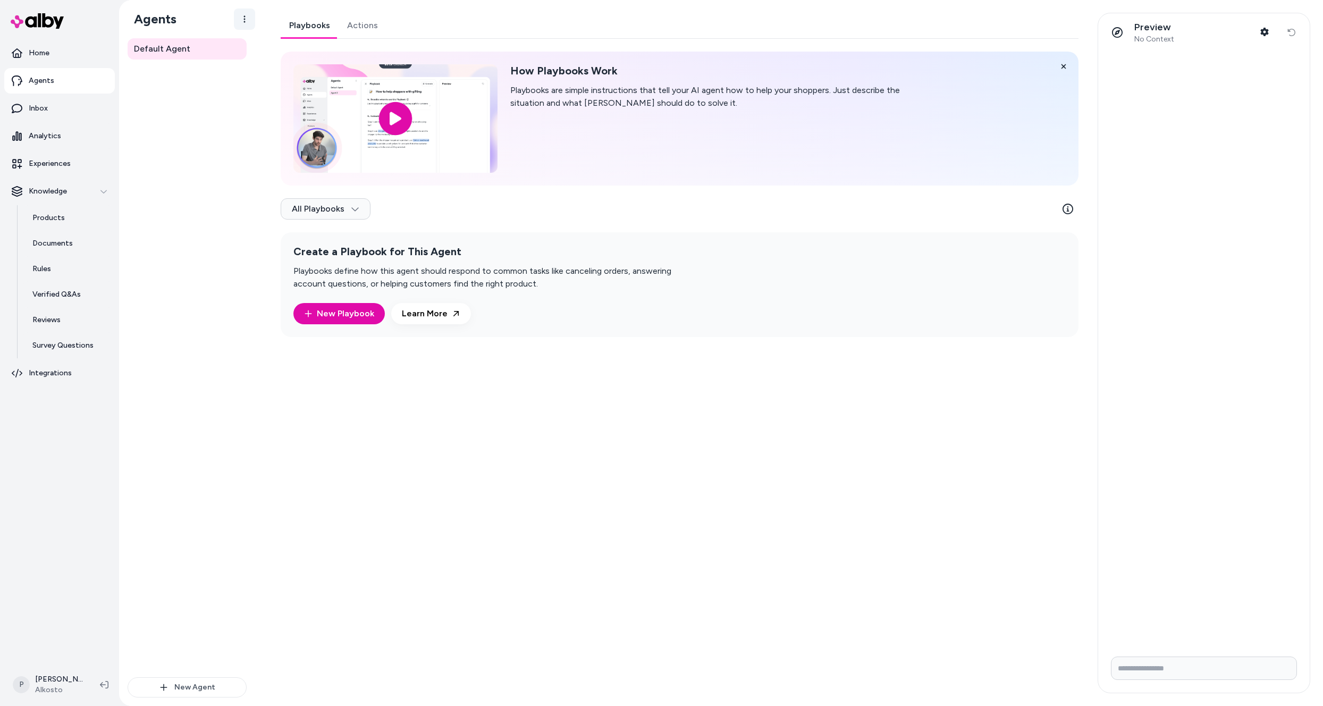
click at [241, 24] on html "Home Agents Inbox Analytics Experiences Knowledge Products Documents Rules Veri…" at bounding box center [661, 353] width 1323 height 706
click at [53, 165] on html "Home Agents Inbox Analytics Experiences Knowledge Products Documents Rules Veri…" at bounding box center [661, 353] width 1323 height 706
click at [53, 165] on p "Experiences" at bounding box center [50, 163] width 42 height 11
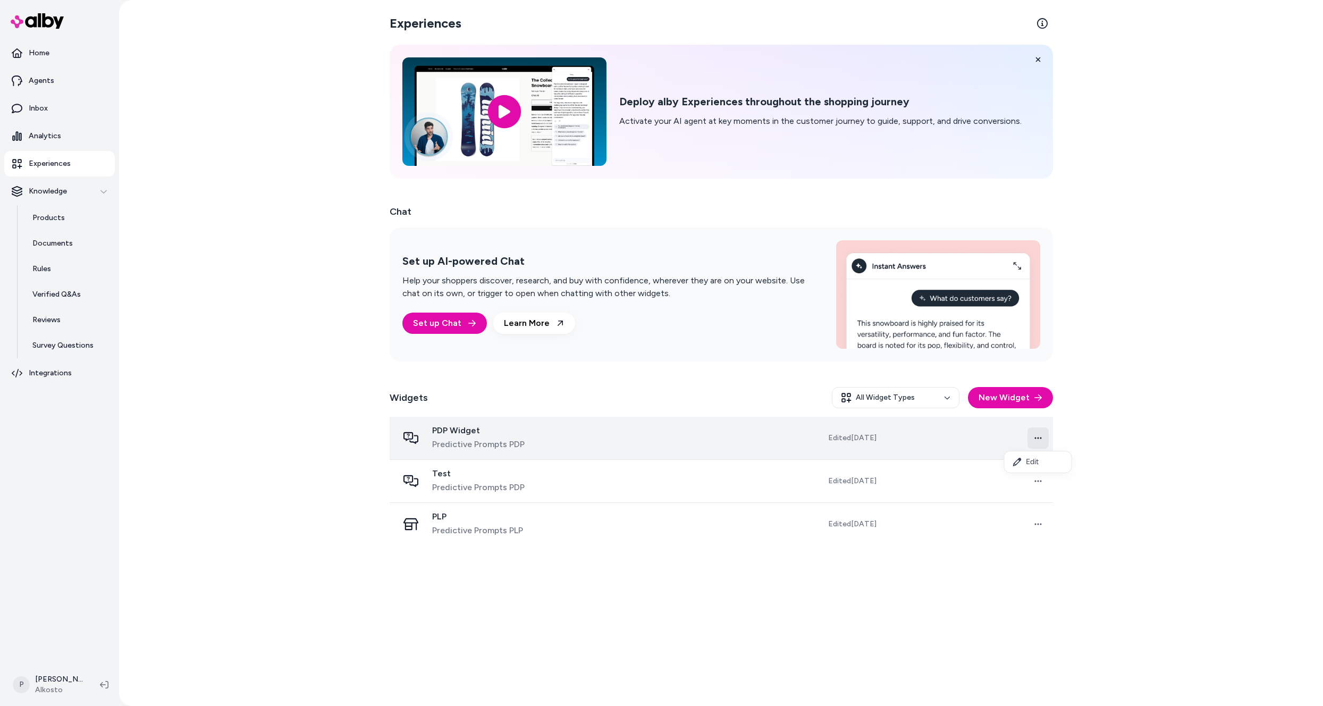
click at [1042, 437] on html "Home Agents Inbox Analytics Experiences Knowledge Products Documents Rules Veri…" at bounding box center [661, 353] width 1323 height 706
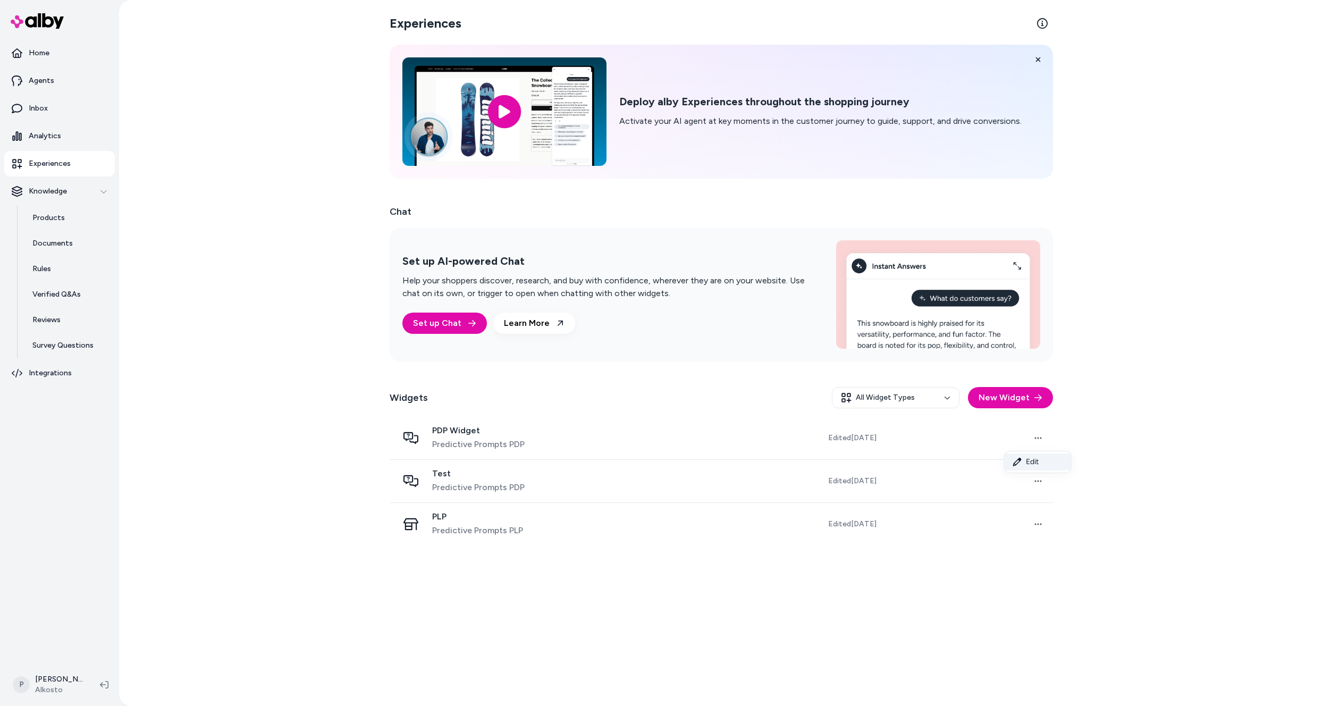
click at [1036, 465] on link "Edit" at bounding box center [1038, 461] width 67 height 17
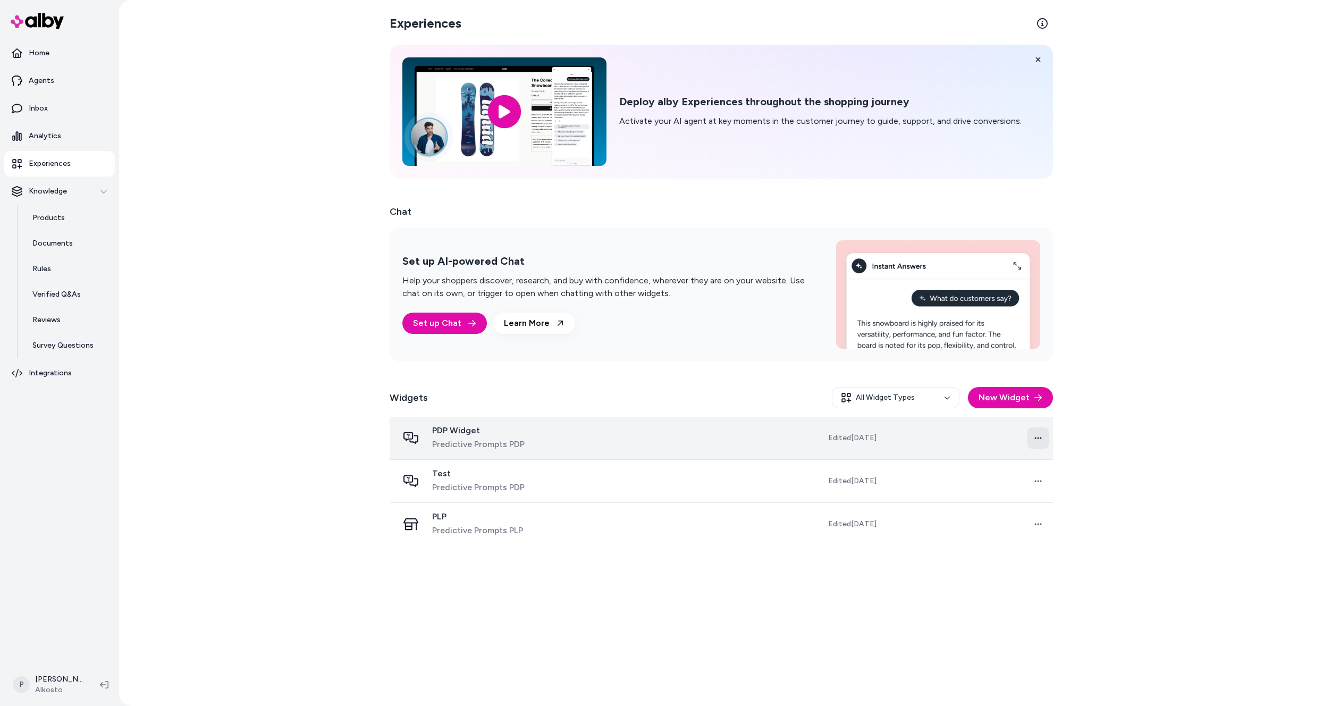
click at [1037, 441] on html "Home Agents Inbox Analytics Experiences Knowledge Products Documents Rules Veri…" at bounding box center [661, 353] width 1323 height 706
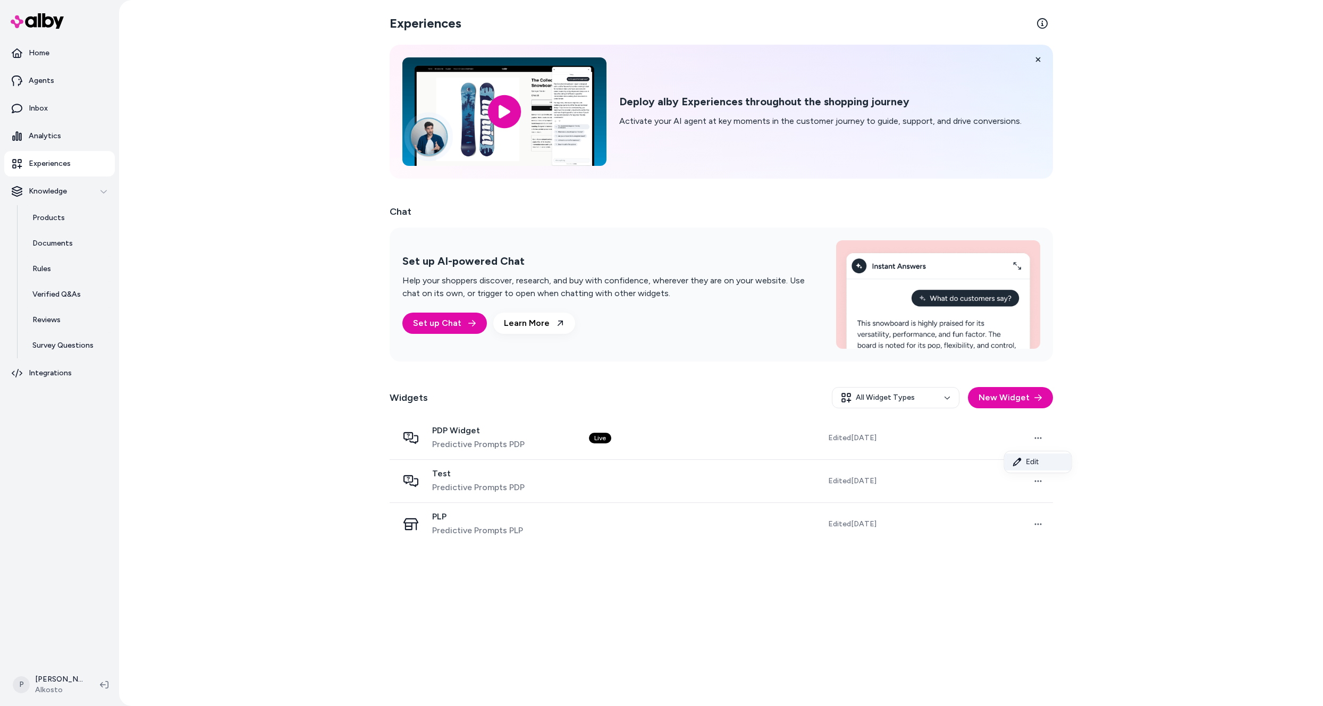
click at [1030, 458] on link "Edit" at bounding box center [1038, 461] width 67 height 17
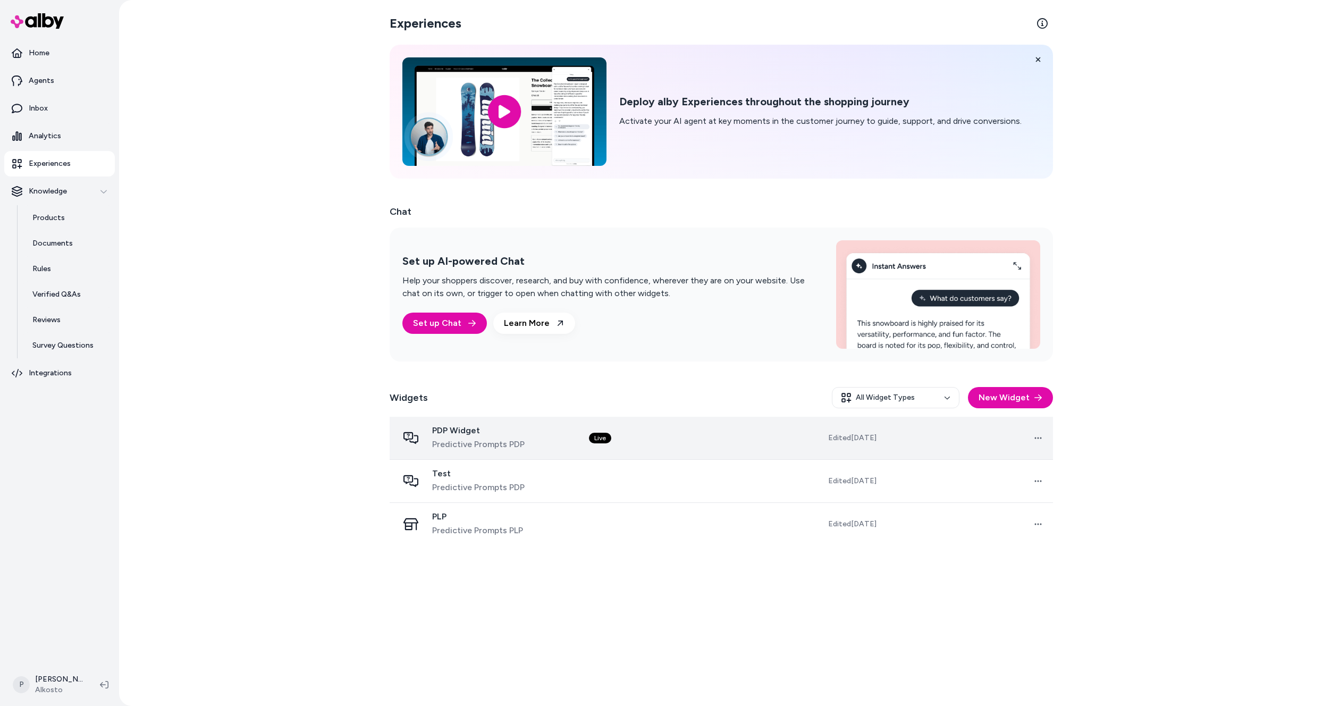
click at [505, 440] on span "Predictive Prompts PDP" at bounding box center [478, 444] width 92 height 13
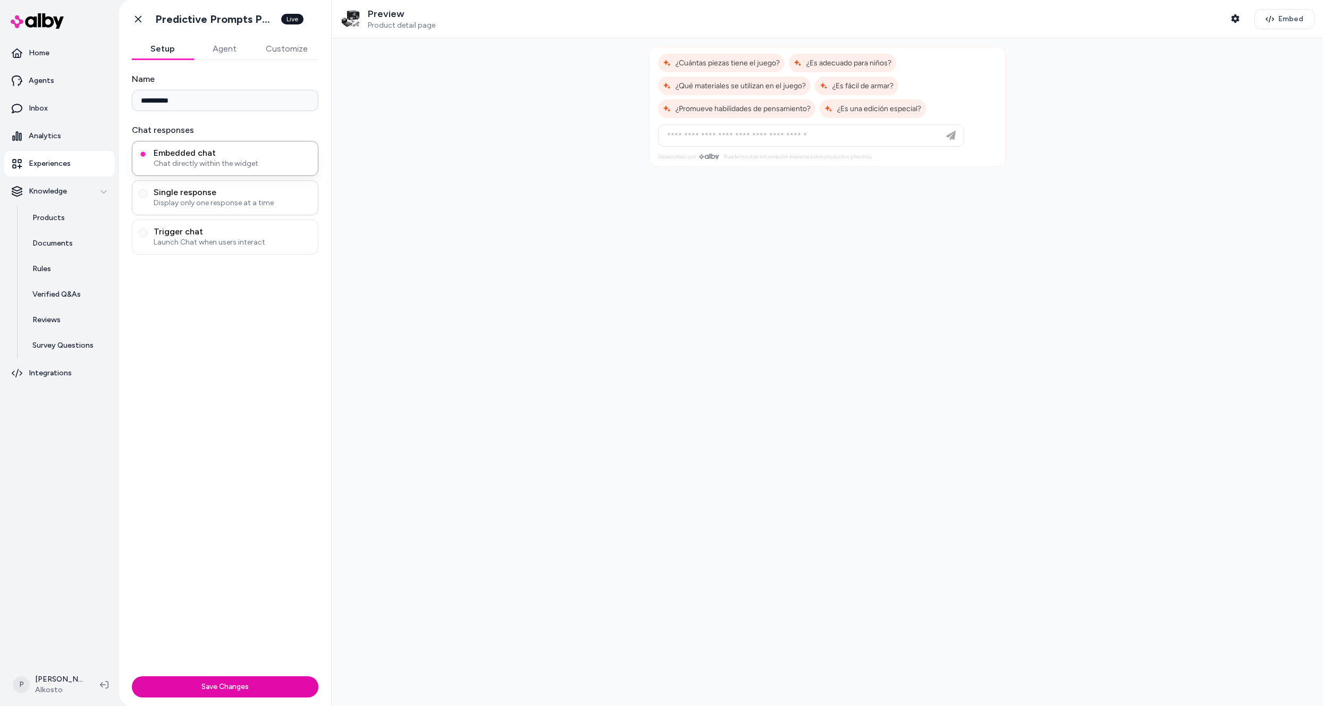
click at [201, 194] on span "Single response" at bounding box center [233, 192] width 158 height 11
click at [147, 194] on button "Single response Display only one response at a time" at bounding box center [143, 193] width 9 height 9
click at [210, 157] on span "Embedded chat" at bounding box center [233, 153] width 158 height 11
click at [147, 157] on button "Embedded chat Chat directly within the widget" at bounding box center [143, 154] width 9 height 9
click at [220, 46] on button "Agent" at bounding box center [225, 48] width 62 height 21
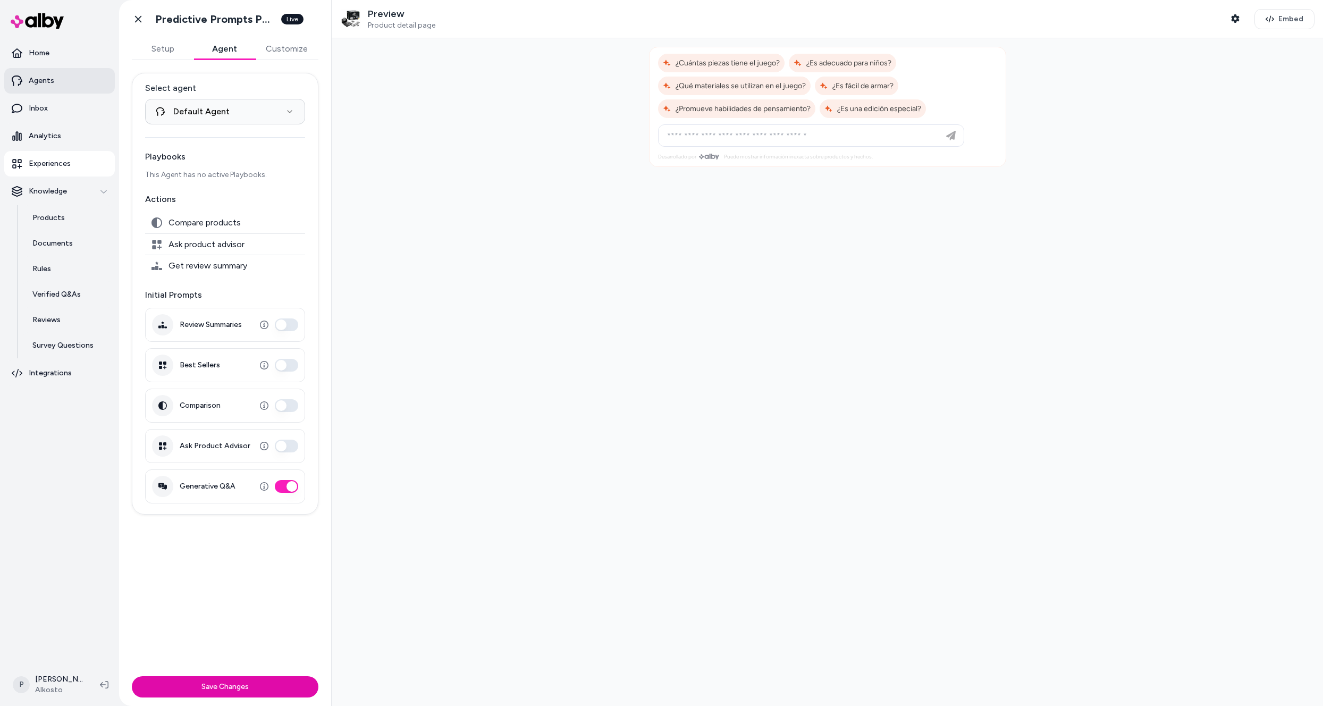
click at [54, 79] on link "Agents" at bounding box center [59, 81] width 111 height 26
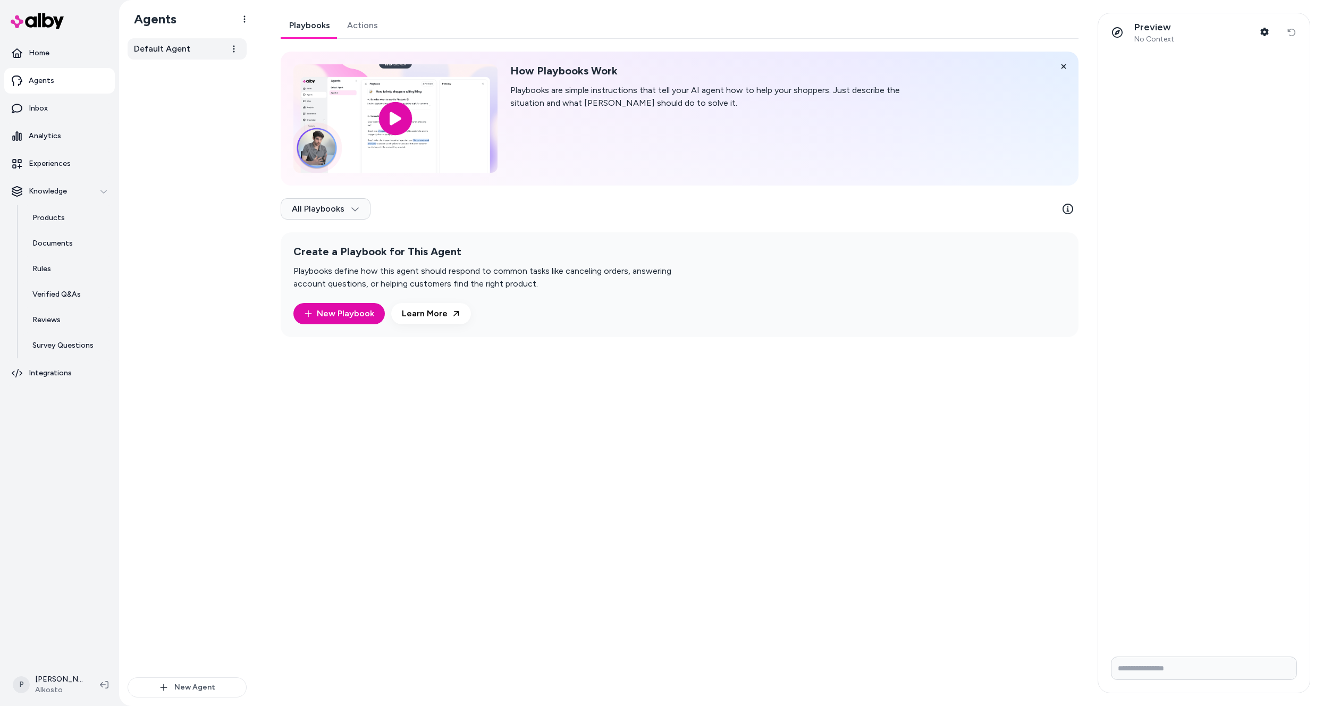
click at [171, 51] on span "Default Agent" at bounding box center [162, 49] width 56 height 13
click at [239, 54] on html "Home Agents Inbox Analytics Experiences Knowledge Products Documents Rules Veri…" at bounding box center [661, 353] width 1323 height 706
click at [212, 206] on html "Home Agents Inbox Analytics Experiences Knowledge Products Documents Rules Veri…" at bounding box center [661, 353] width 1323 height 706
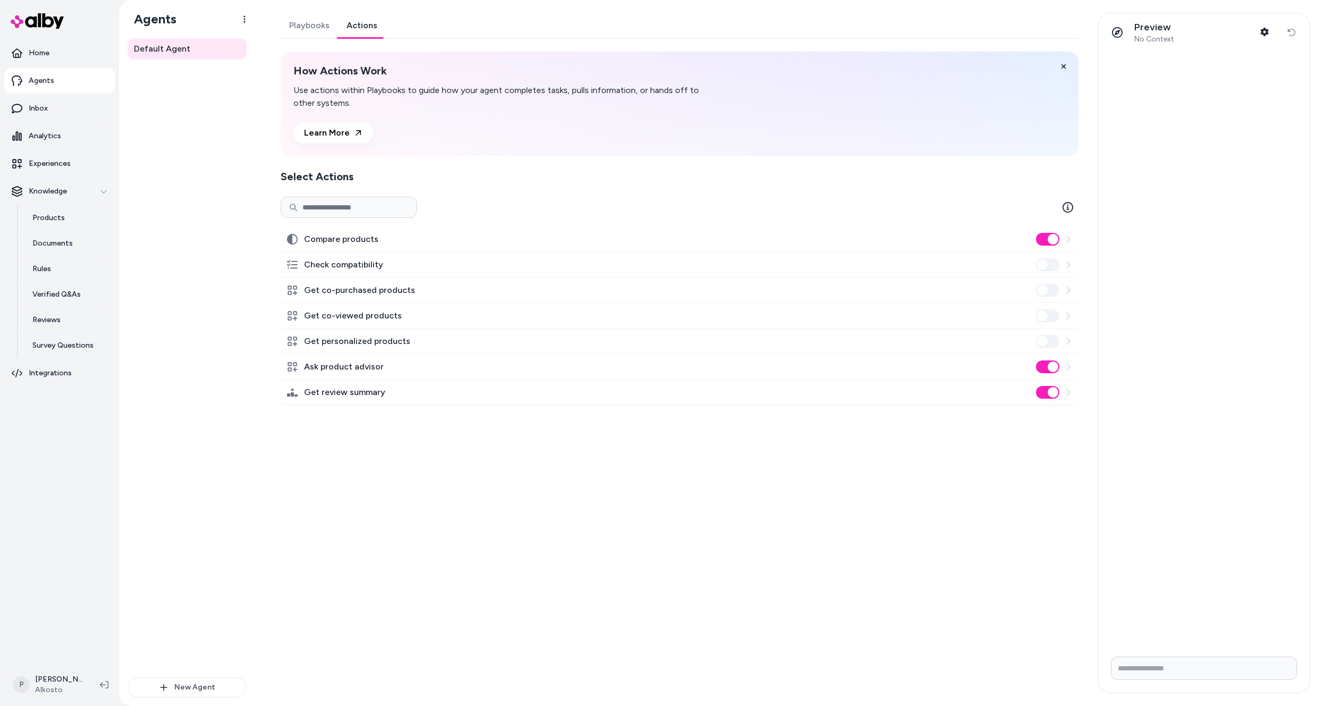
click at [366, 20] on link "Actions" at bounding box center [362, 26] width 48 height 26
click at [1049, 226] on div "Requirements to enable this Action are not met, reach out to alby support for m…" at bounding box center [1047, 234] width 159 height 38
click at [1049, 234] on button "Compare products" at bounding box center [1047, 239] width 23 height 13
click at [1049, 367] on button "Ask product advisor" at bounding box center [1047, 366] width 23 height 13
click at [1038, 397] on div at bounding box center [1047, 392] width 23 height 13
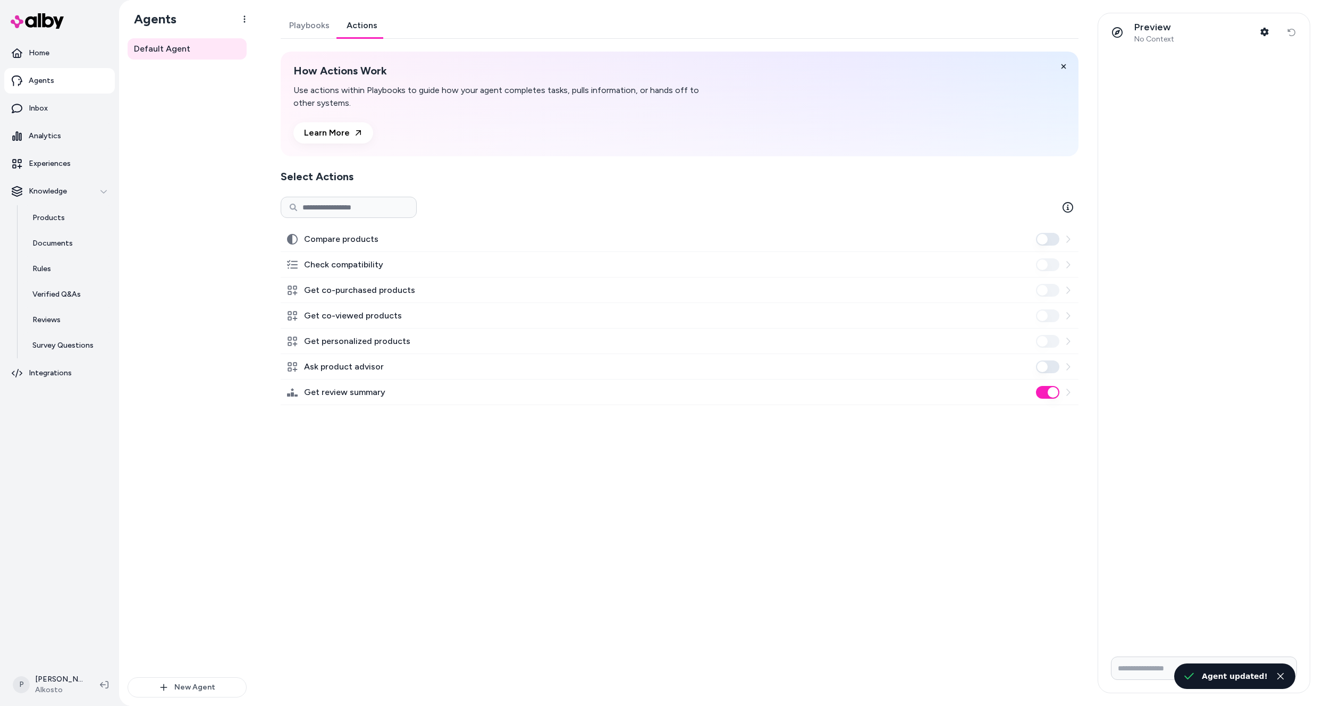
click at [1042, 393] on button "Get review summary" at bounding box center [1047, 392] width 23 height 13
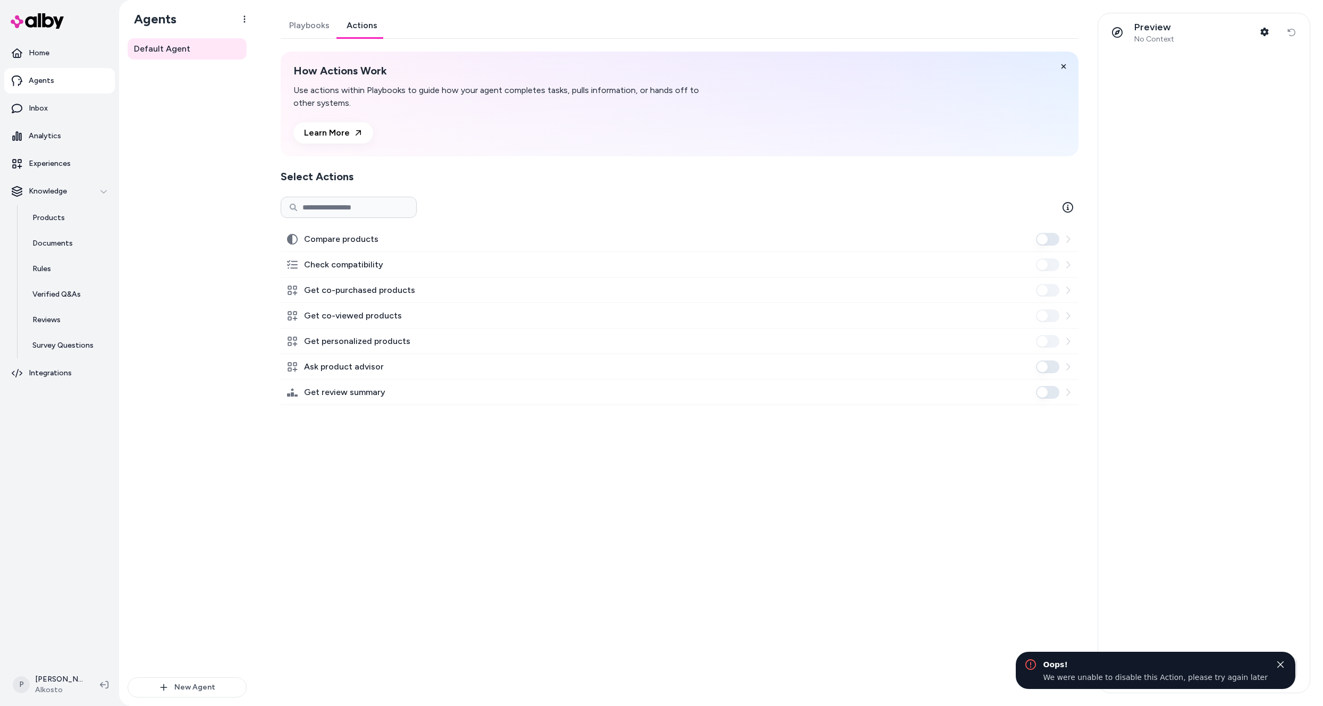
drag, startPoint x: 1225, startPoint y: 542, endPoint x: 987, endPoint y: 484, distance: 244.6
click at [987, 484] on div "Playbooks Actions How Actions Work Use actions within Playbooks to guide how yo…" at bounding box center [676, 353] width 817 height 680
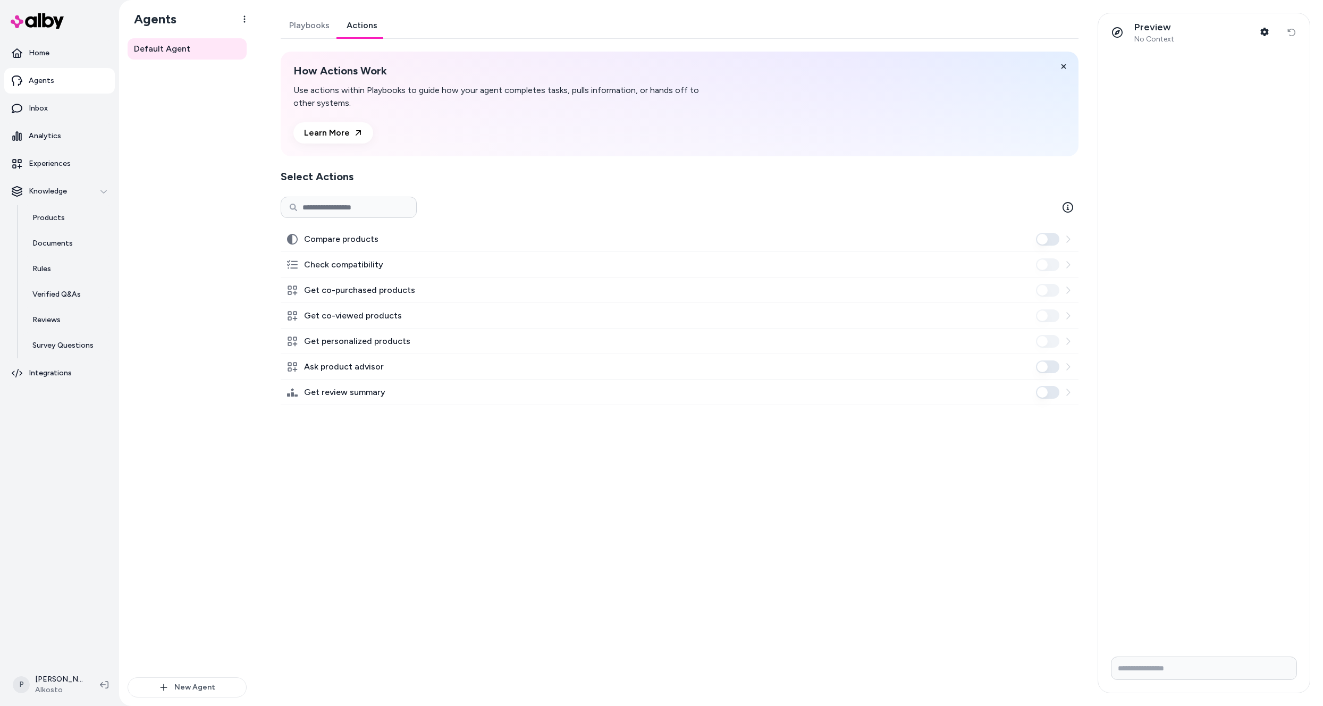
click at [651, 448] on div "Playbooks Actions How Actions Work Use actions within Playbooks to guide how yo…" at bounding box center [676, 353] width 817 height 680
click at [340, 369] on label "Ask product advisor" at bounding box center [344, 366] width 80 height 13
click at [1036, 369] on button "Ask product advisor" at bounding box center [1047, 366] width 23 height 13
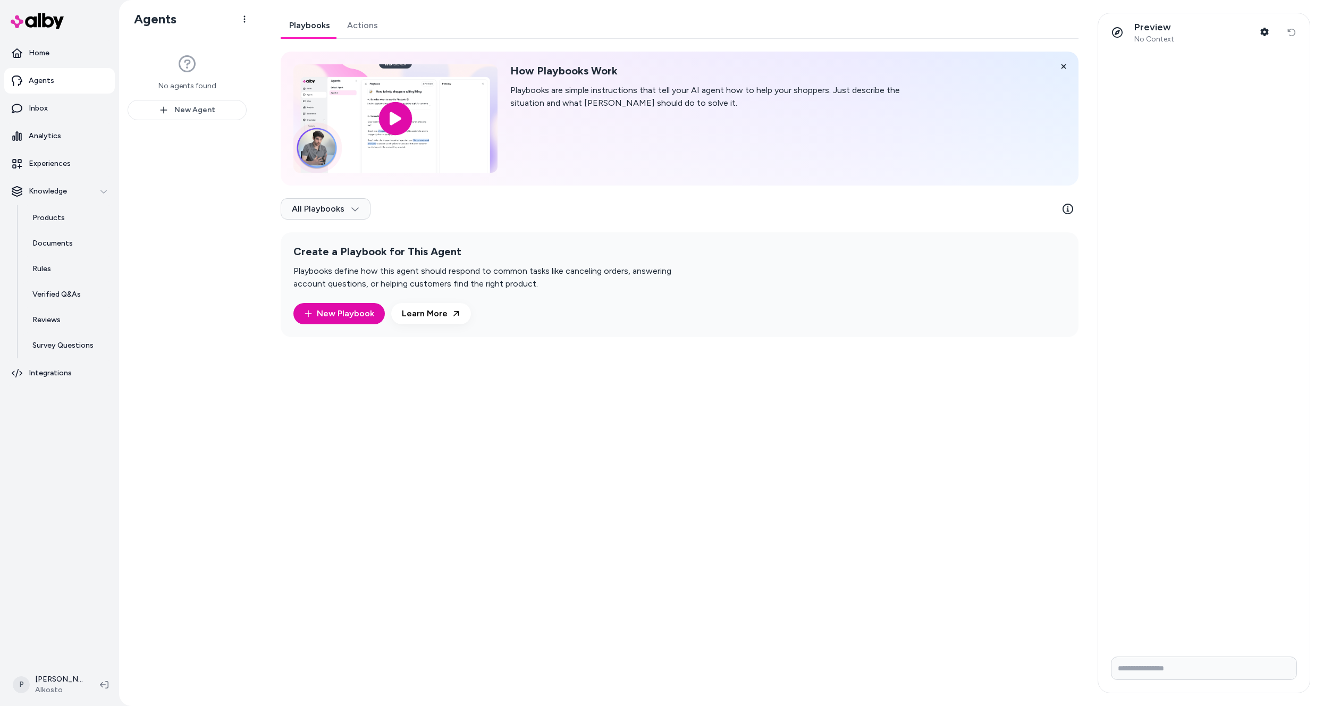
click at [298, 27] on link "Playbooks" at bounding box center [310, 26] width 58 height 26
drag, startPoint x: 0, startPoint y: 0, endPoint x: 62, endPoint y: 83, distance: 104.1
click at [62, 83] on link "Agents" at bounding box center [59, 81] width 111 height 26
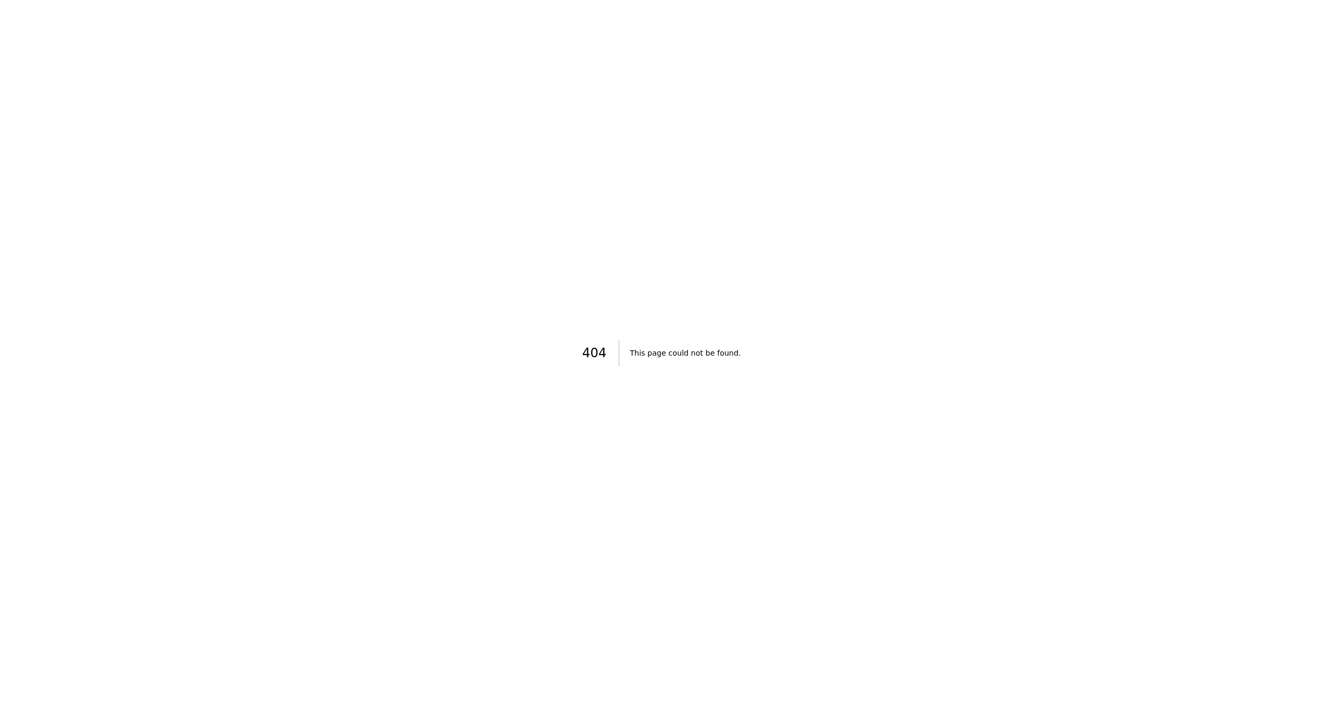
click at [29, 86] on div "404 This page could not be found." at bounding box center [661, 353] width 1323 height 706
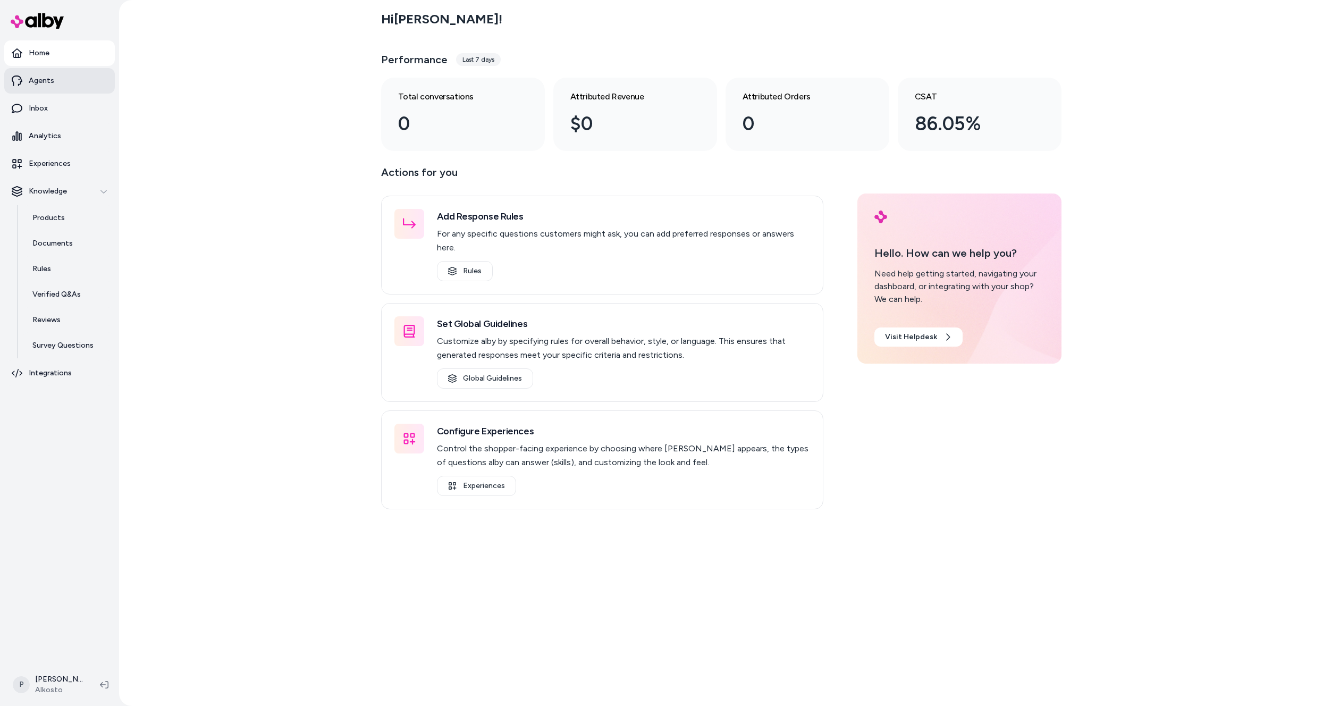
click at [46, 80] on p "Agents" at bounding box center [42, 80] width 26 height 11
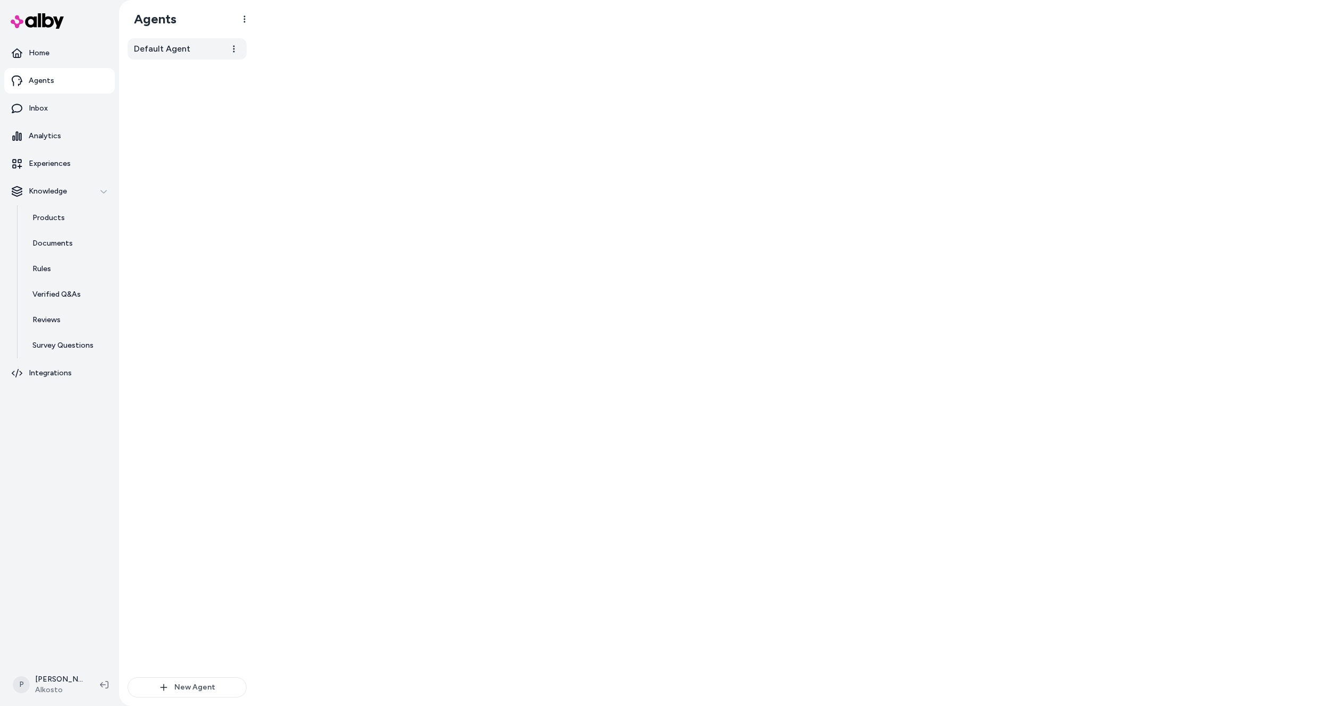
click at [149, 52] on span "Default Agent" at bounding box center [162, 49] width 56 height 13
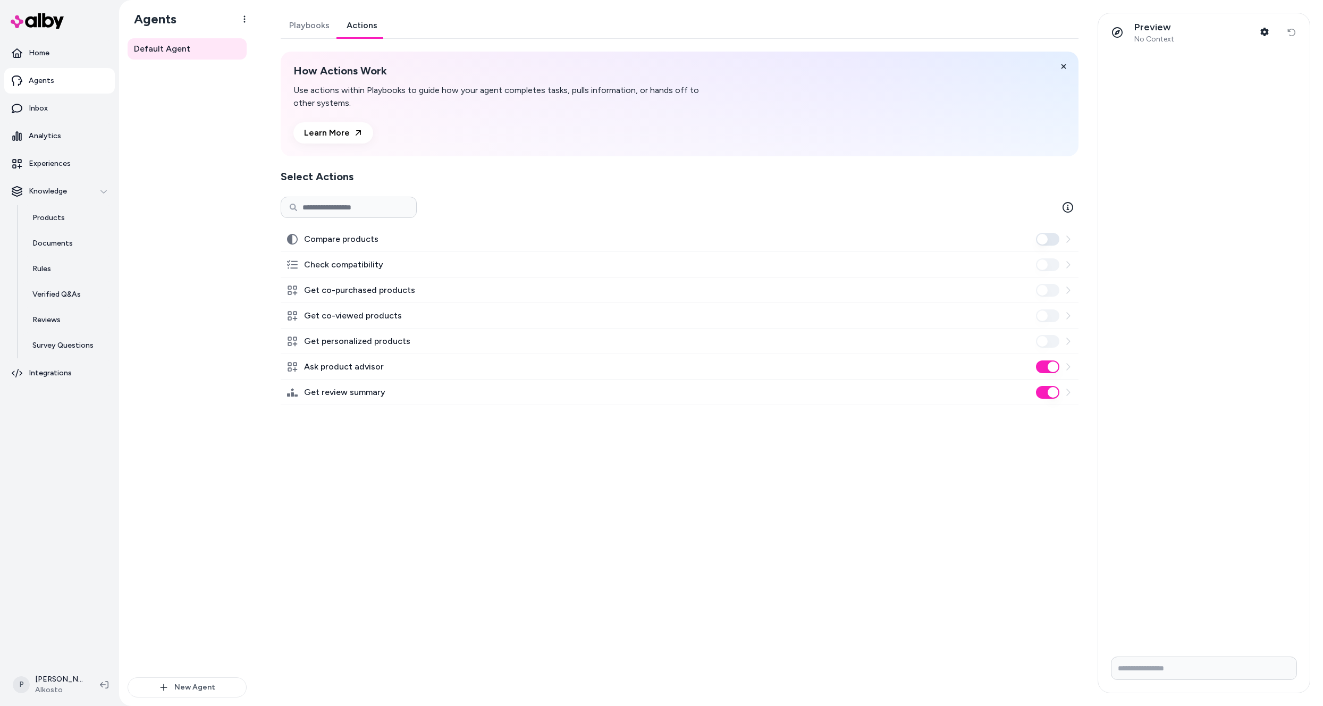
drag, startPoint x: 354, startPoint y: 23, endPoint x: 1132, endPoint y: 0, distance: 779.1
click at [309, 31] on link "Playbooks" at bounding box center [309, 26] width 57 height 26
click at [1048, 369] on button "Ask product advisor" at bounding box center [1047, 366] width 23 height 13
click at [930, 403] on div "Get review summary" at bounding box center [680, 393] width 798 height 26
click at [588, 437] on div "Playbooks Actions How Actions Work Use actions within Playbooks to guide how yo…" at bounding box center [676, 353] width 817 height 680
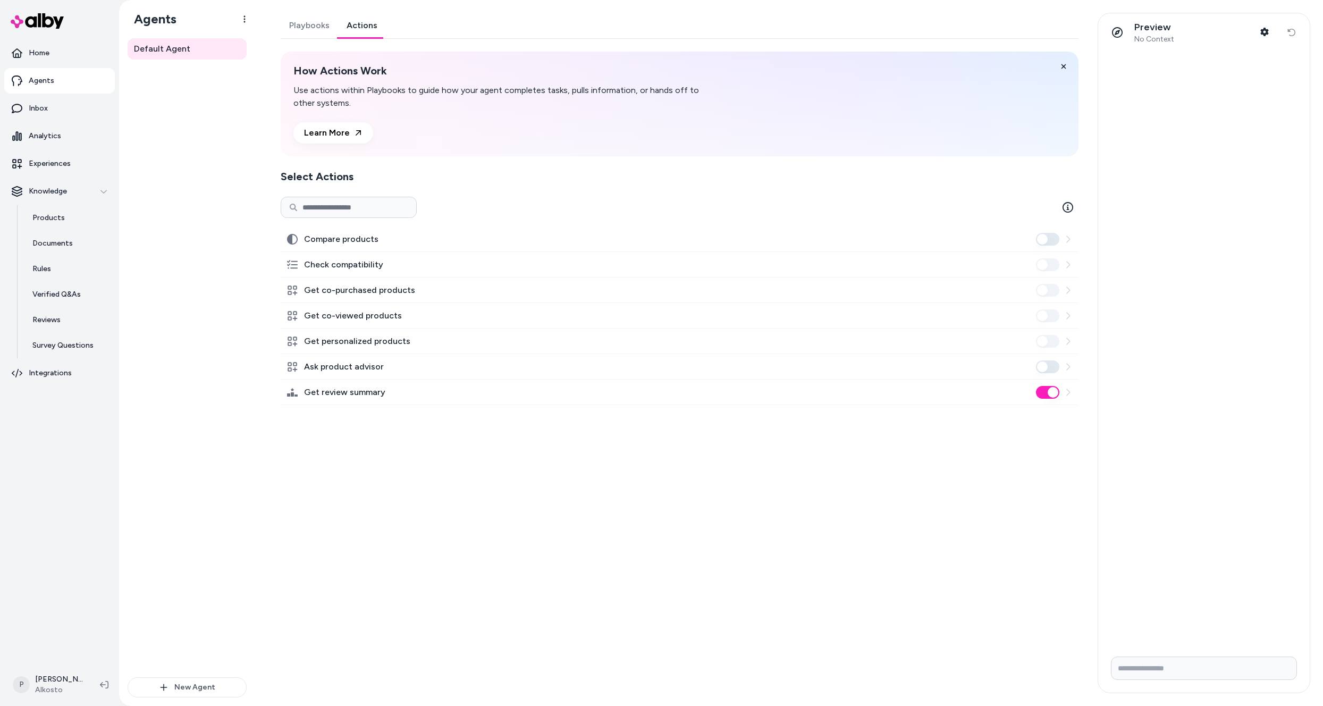
click at [1041, 390] on button "Get review summary" at bounding box center [1047, 392] width 23 height 13
click at [714, 490] on div "Playbooks Actions How Actions Work Use actions within Playbooks to guide how yo…" at bounding box center [676, 353] width 817 height 680
click at [60, 217] on p "Products" at bounding box center [48, 218] width 32 height 11
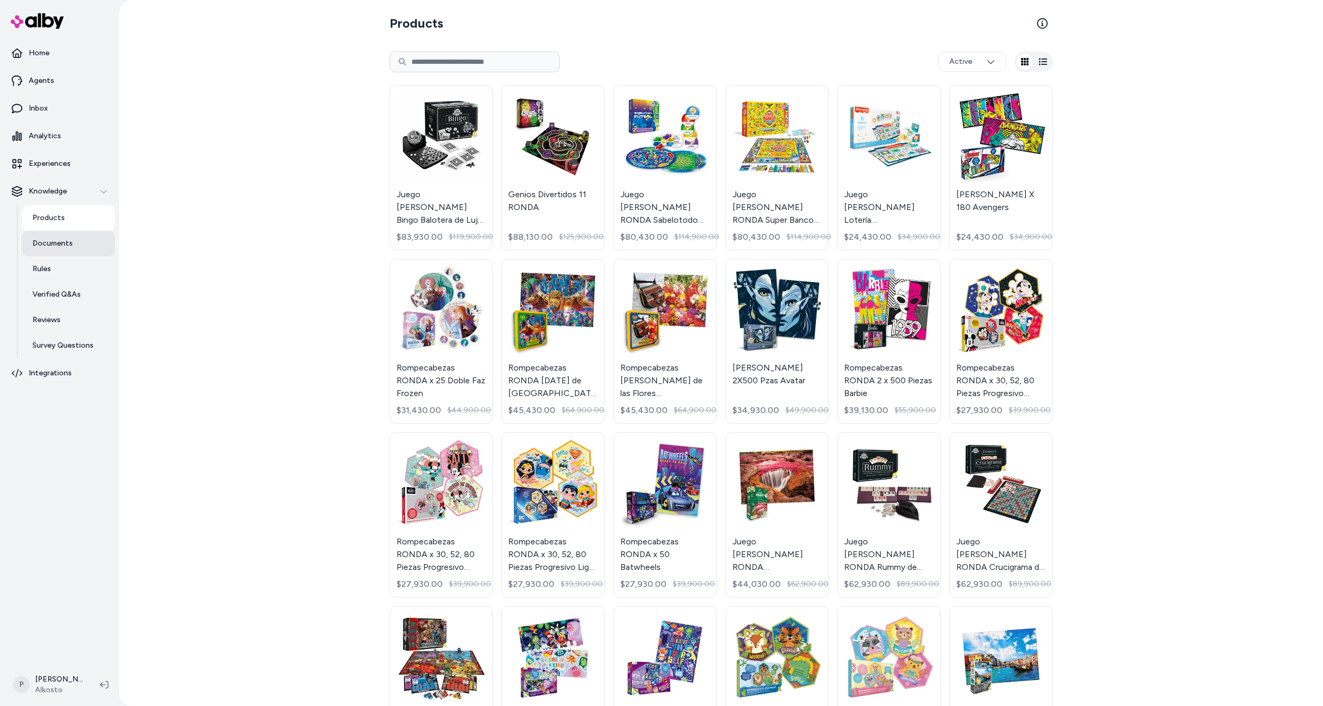
click at [62, 251] on link "Documents" at bounding box center [68, 244] width 93 height 26
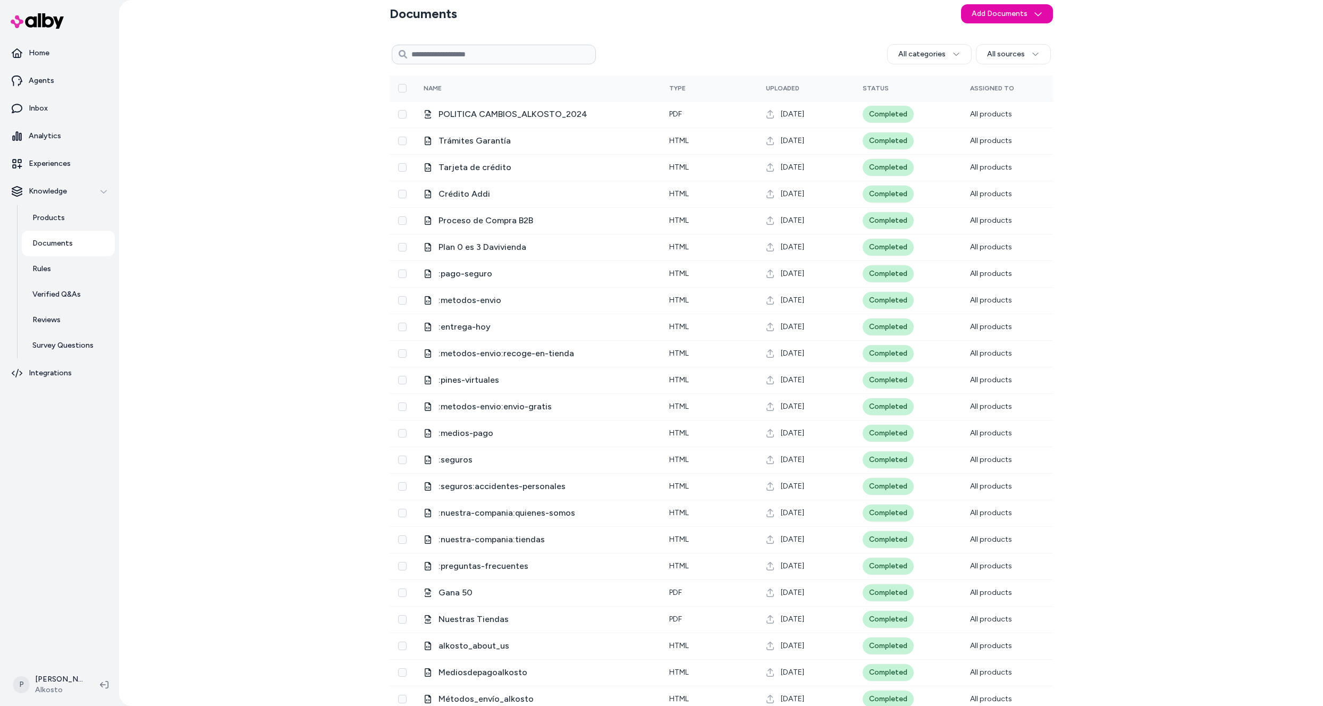
scroll to position [24, 0]
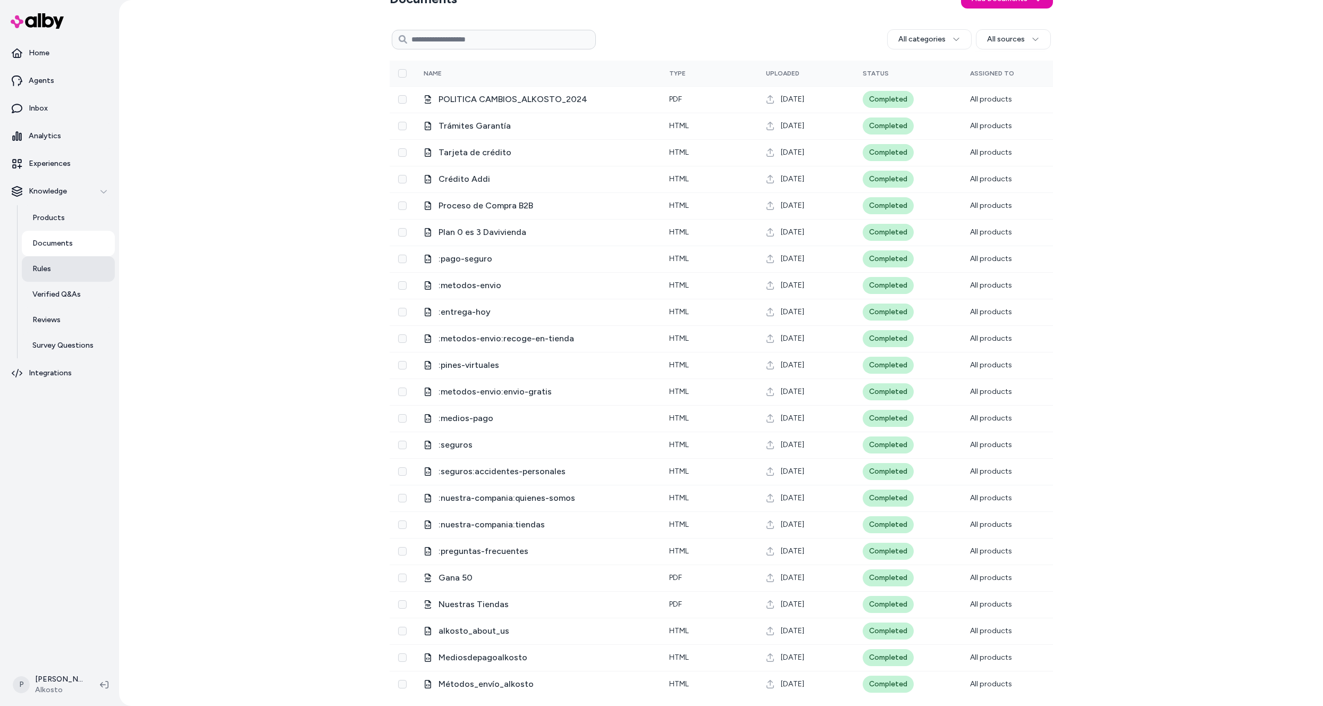
click at [29, 266] on link "Rules" at bounding box center [68, 269] width 93 height 26
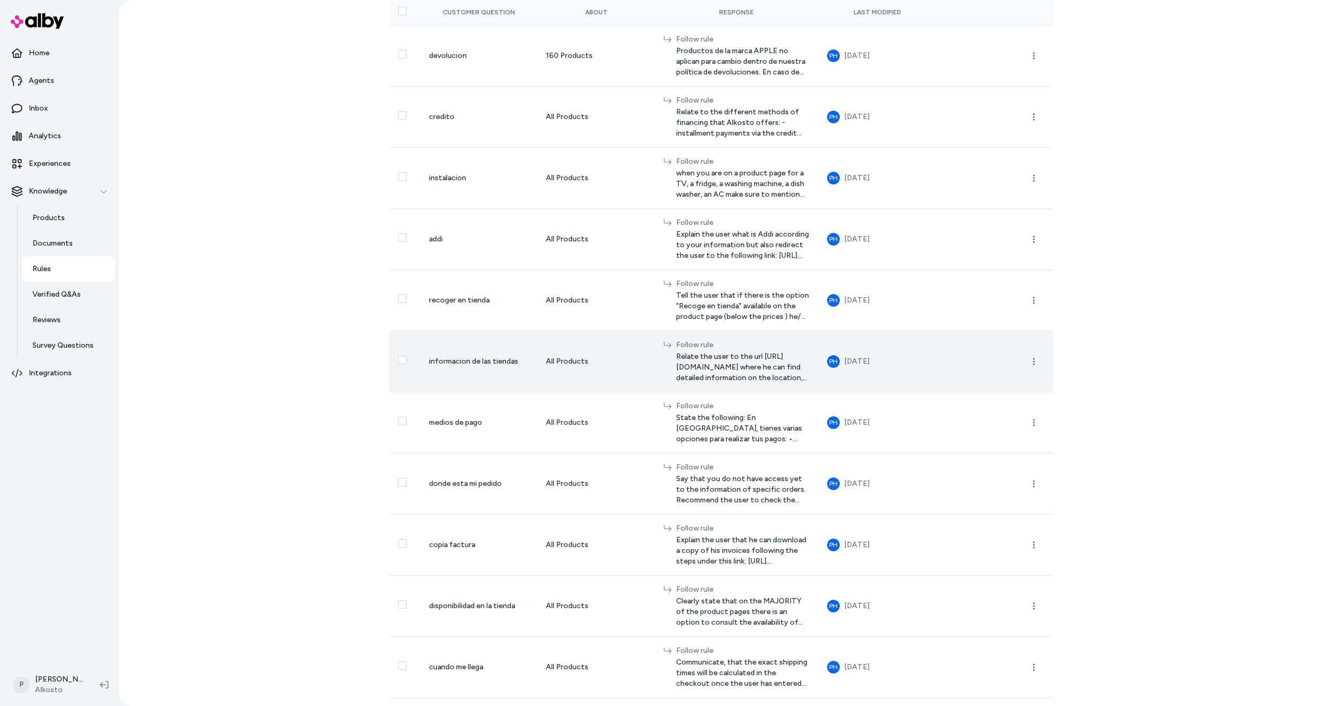
scroll to position [249, 0]
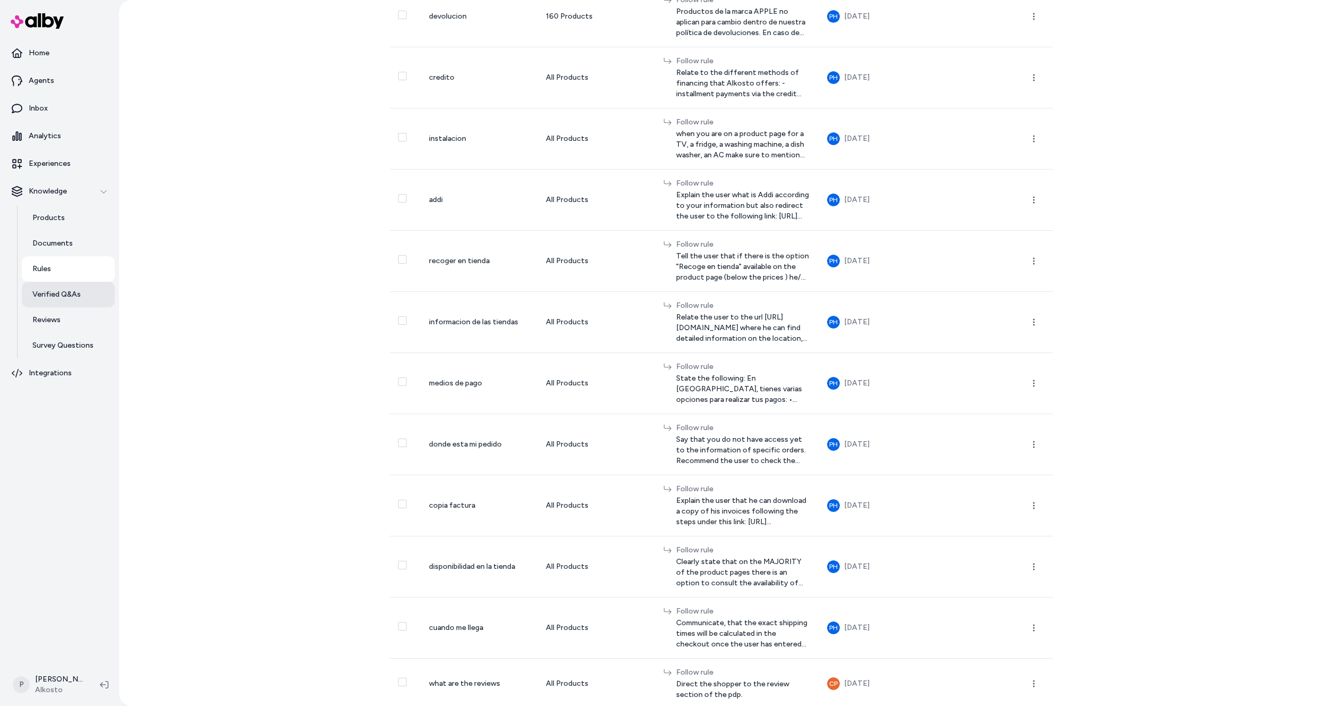
click at [49, 299] on p "Verified Q&As" at bounding box center [56, 294] width 48 height 11
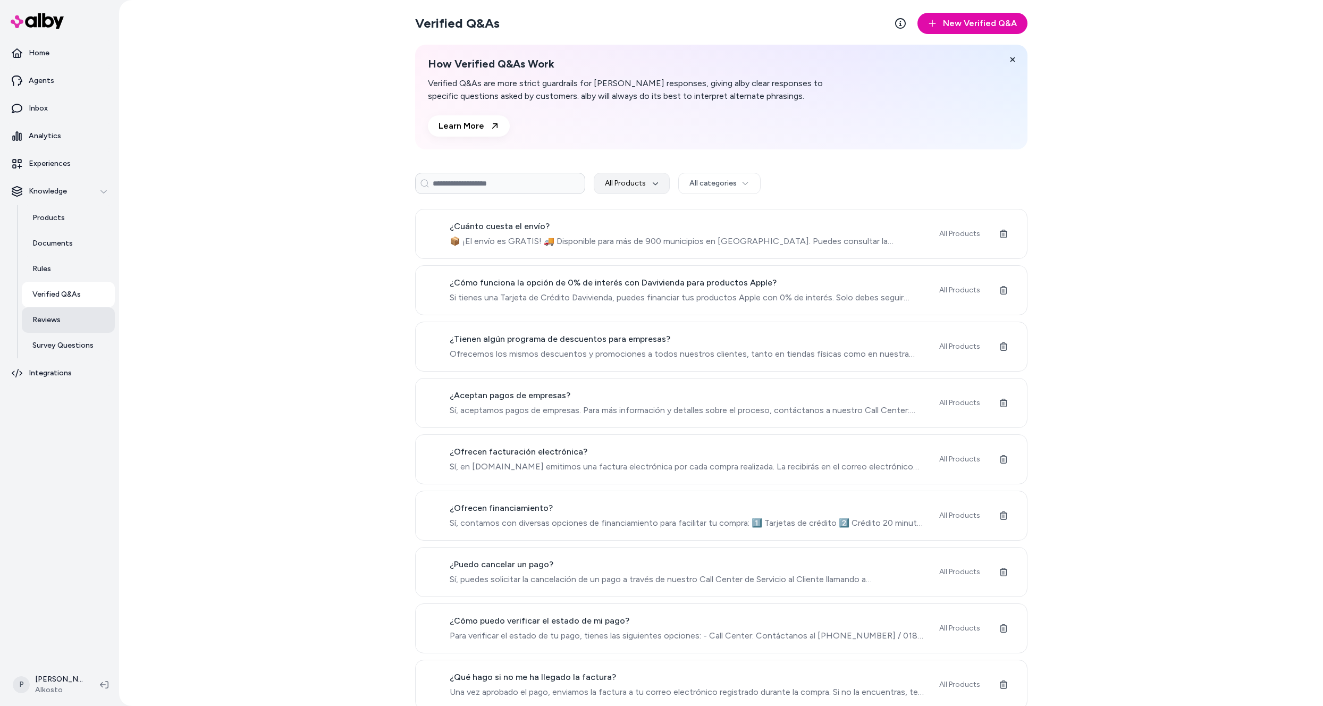
click at [51, 319] on p "Reviews" at bounding box center [46, 320] width 28 height 11
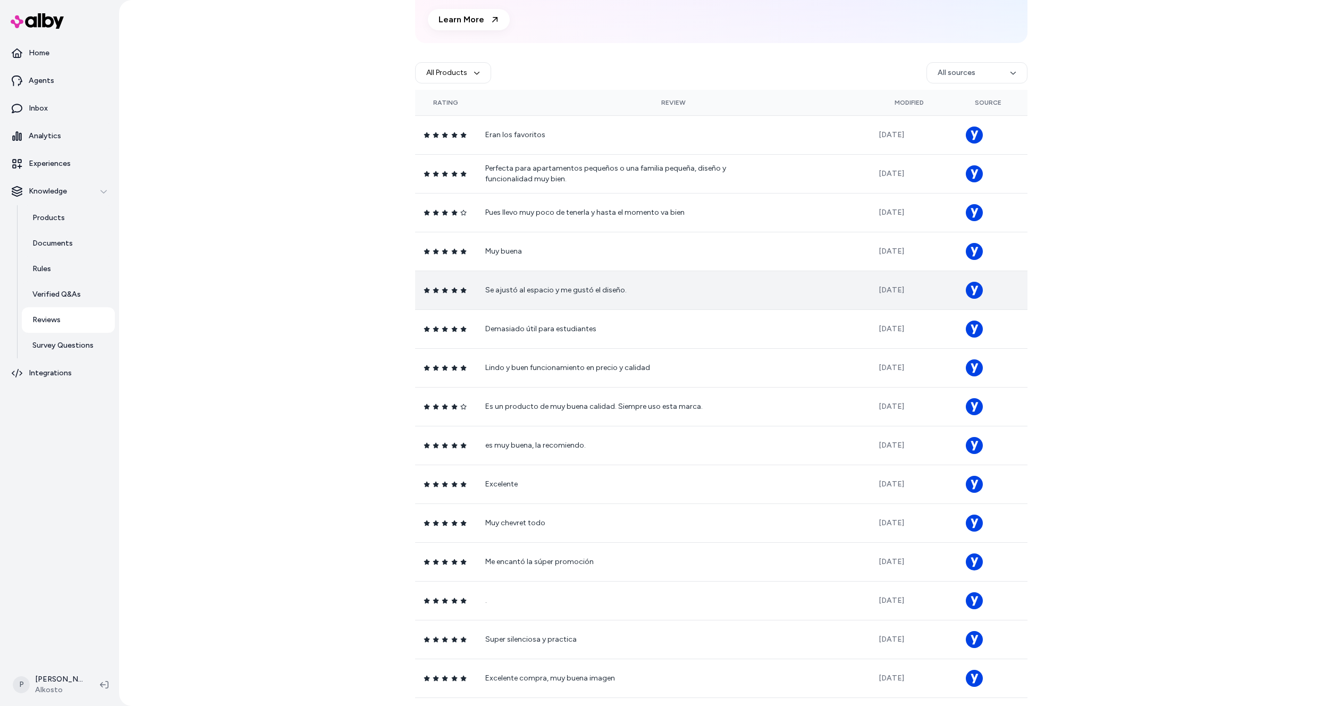
scroll to position [53, 0]
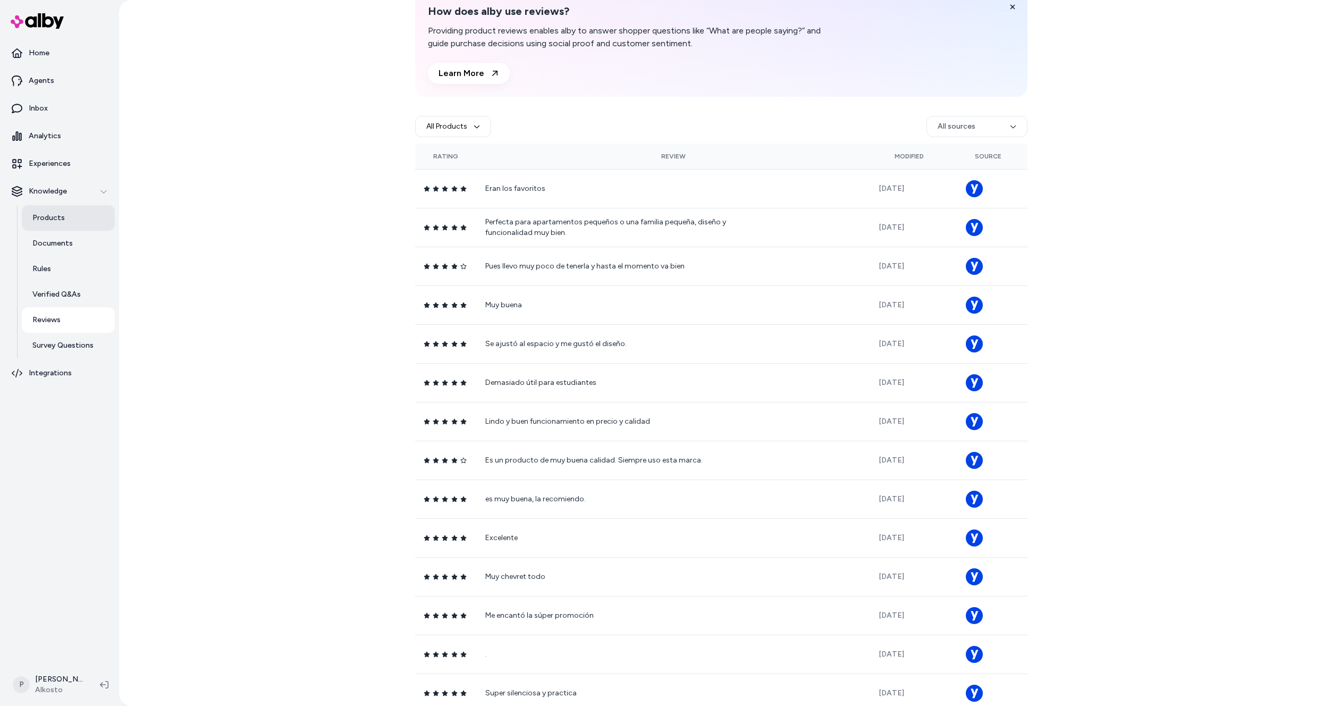
click at [46, 221] on p "Products" at bounding box center [48, 218] width 32 height 11
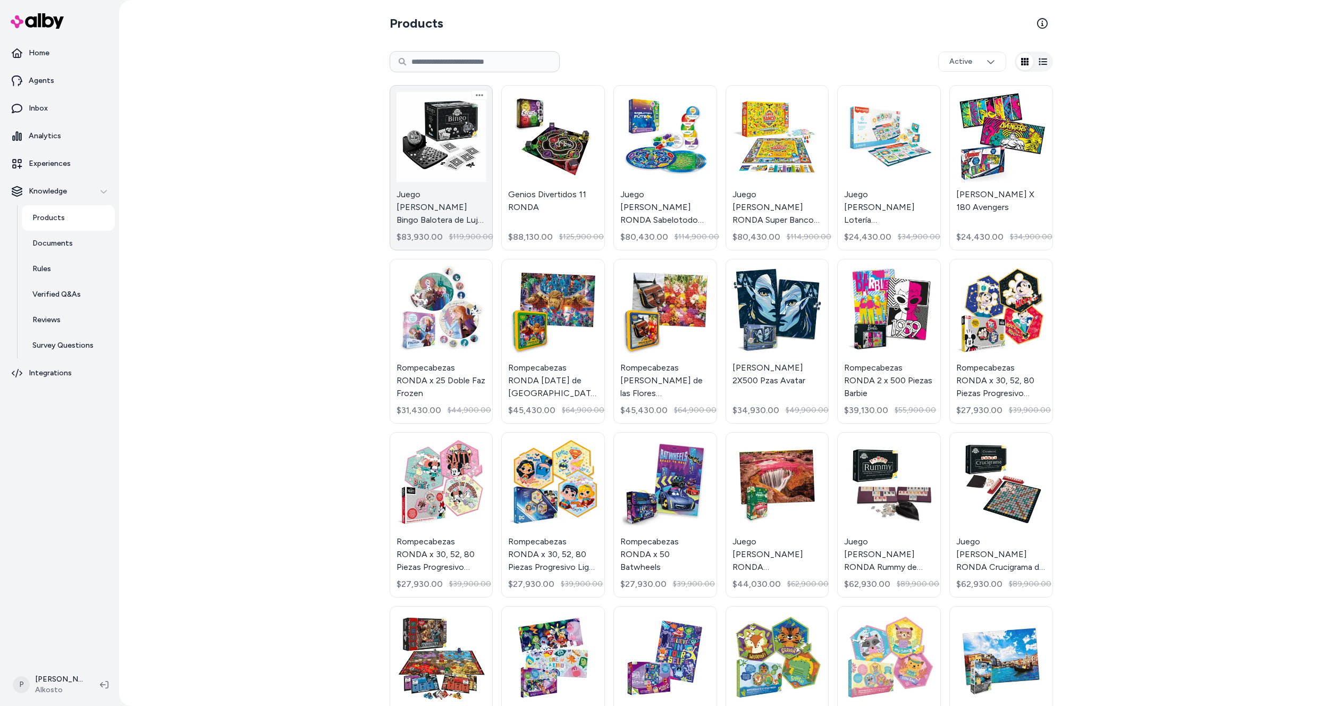
click at [443, 128] on link "Juego [PERSON_NAME] Bingo Balotera de Lujo RONDA $83,930.00 $119,900.00" at bounding box center [442, 167] width 104 height 165
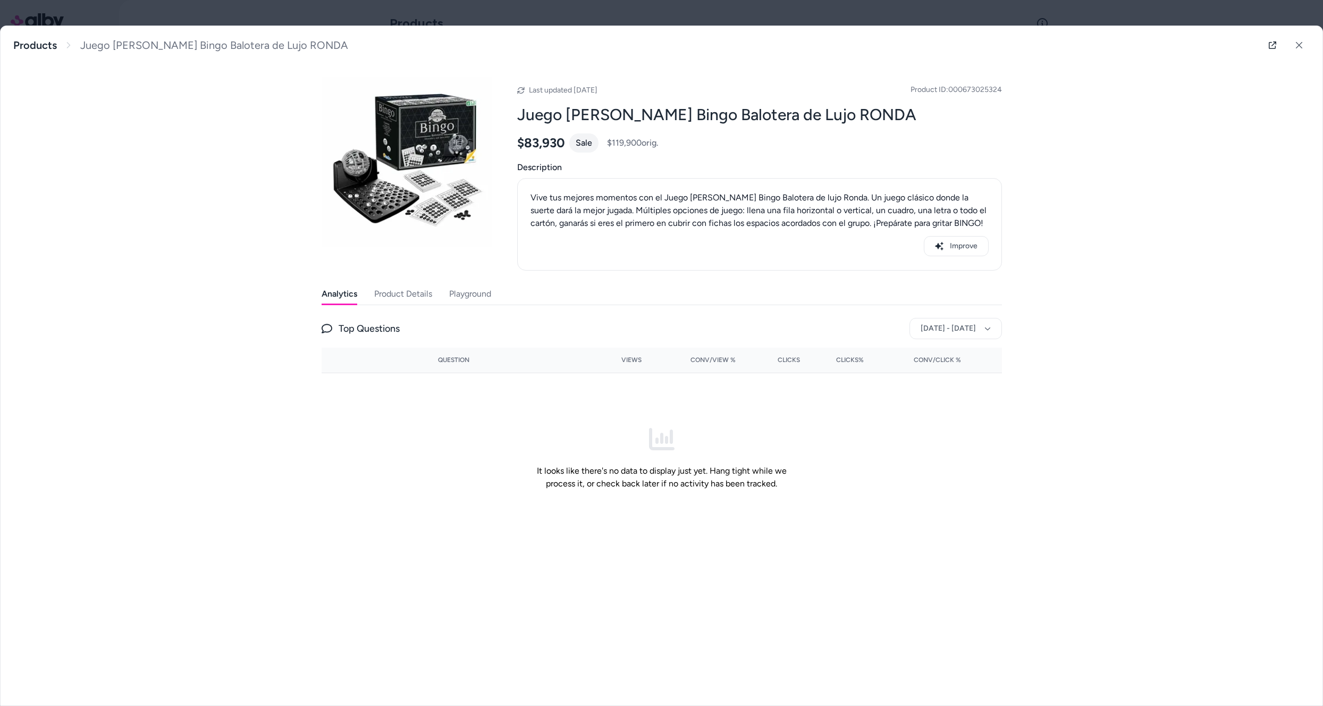
drag, startPoint x: 528, startPoint y: 92, endPoint x: 598, endPoint y: 91, distance: 69.7
click at [598, 91] on span "Last updated [DATE]" at bounding box center [557, 89] width 80 height 13
click at [400, 298] on button "Product Details" at bounding box center [403, 293] width 58 height 21
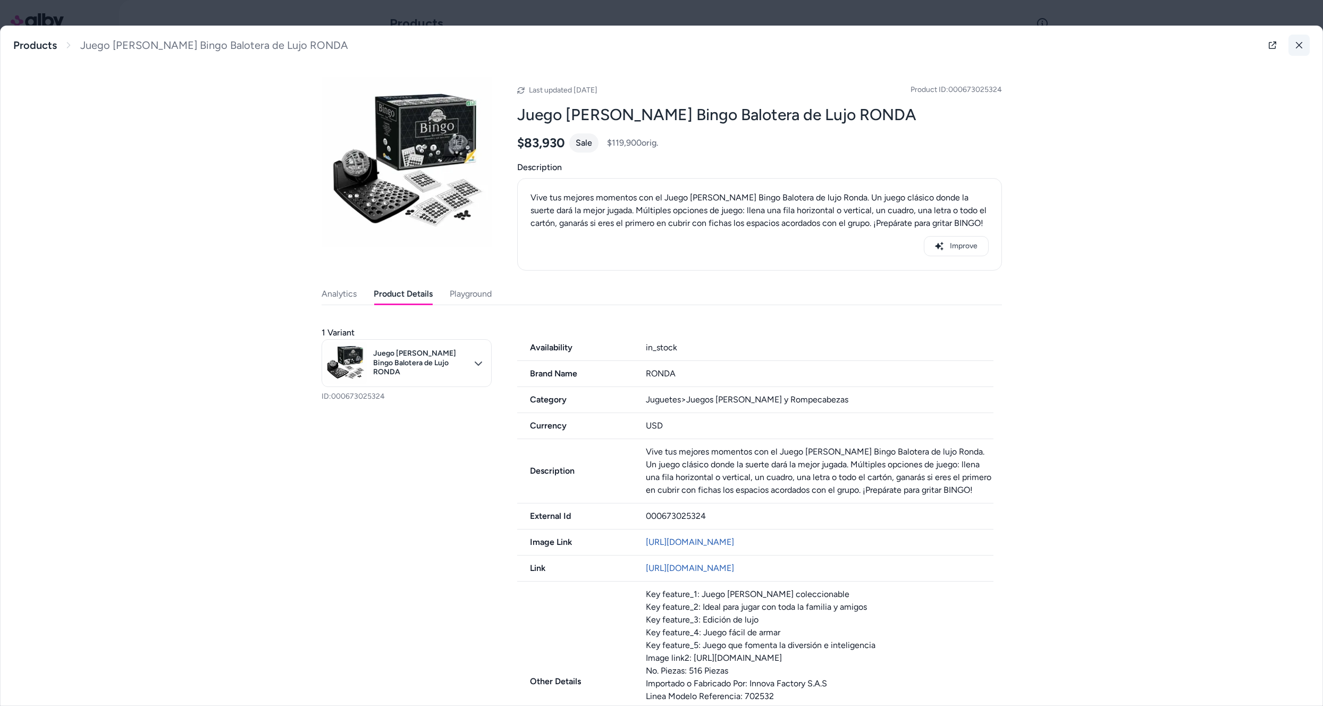
click at [1296, 45] on icon at bounding box center [1299, 44] width 7 height 7
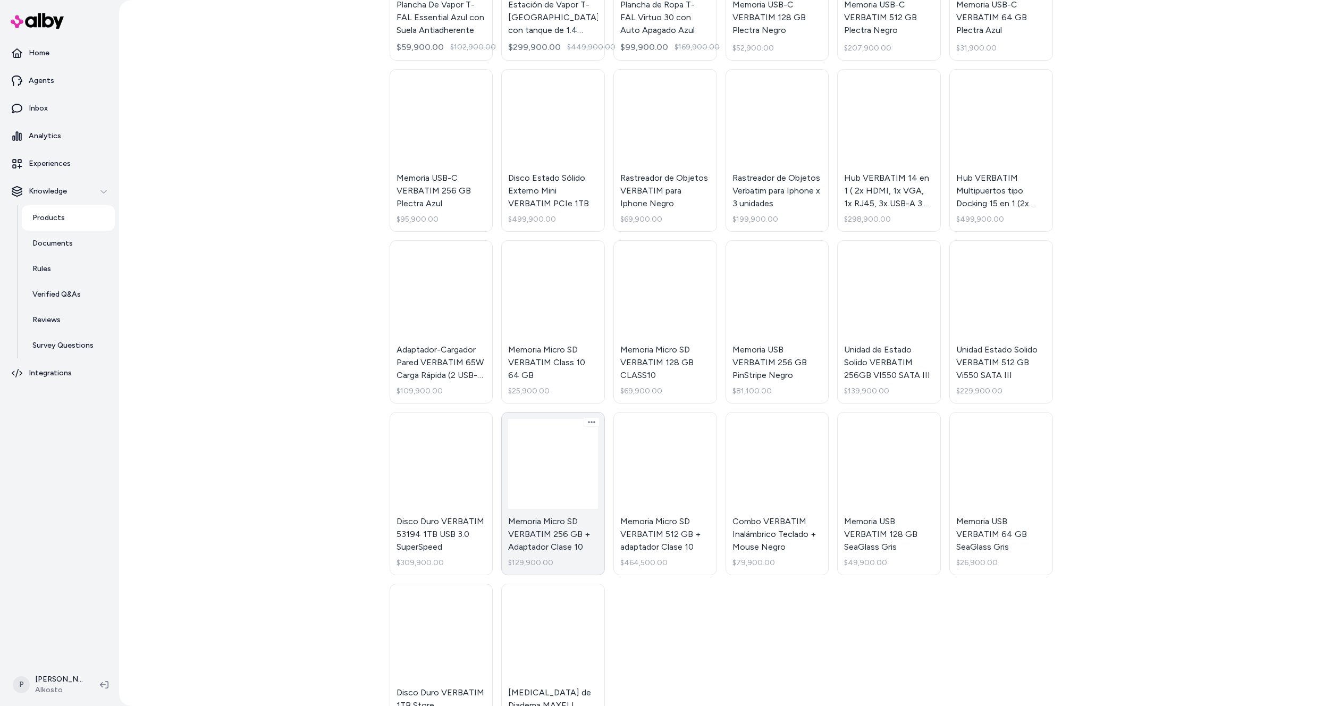
scroll to position [6956, 0]
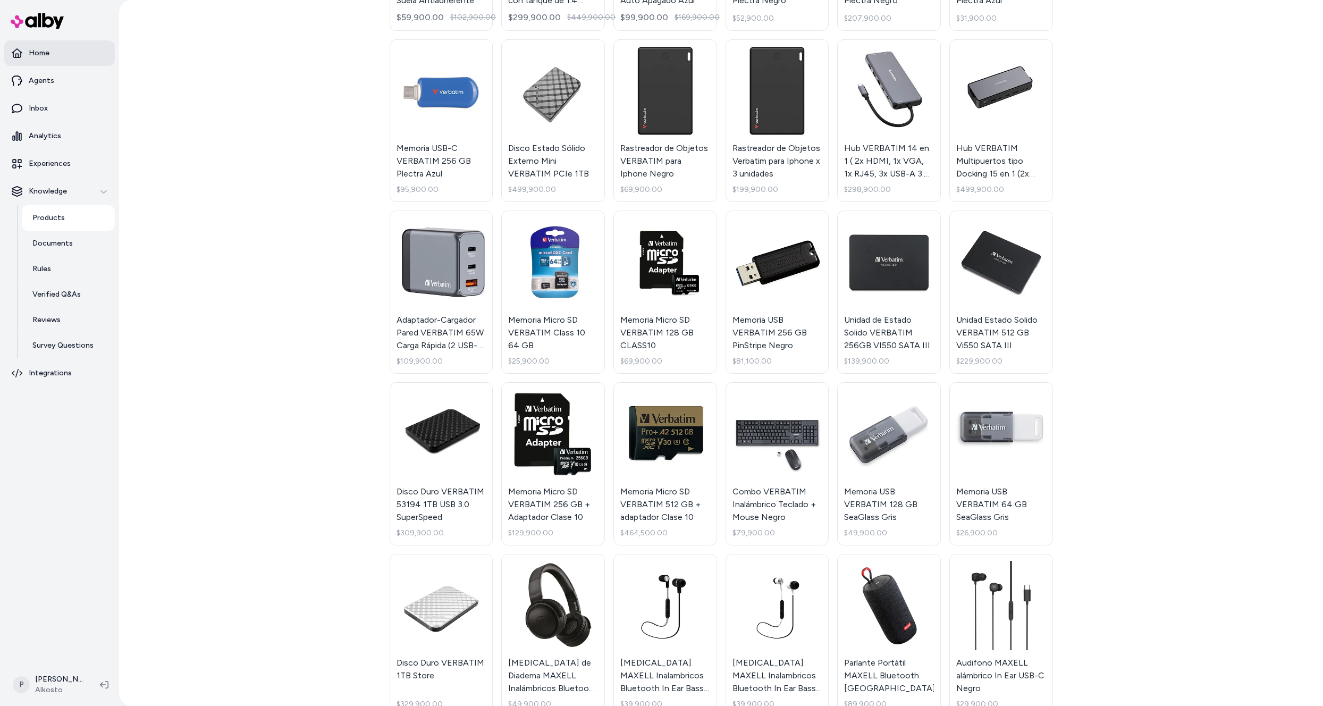
click at [44, 52] on p "Home" at bounding box center [39, 53] width 21 height 11
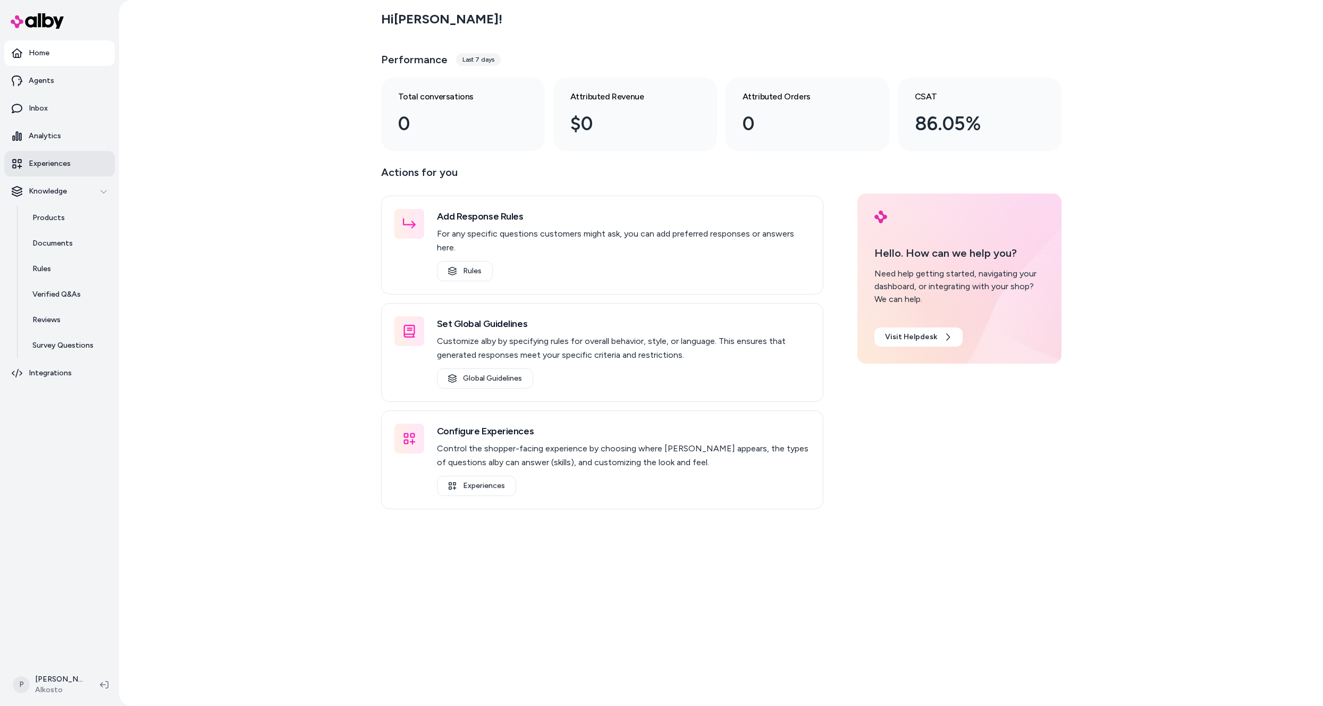
click at [55, 157] on link "Experiences" at bounding box center [59, 164] width 111 height 26
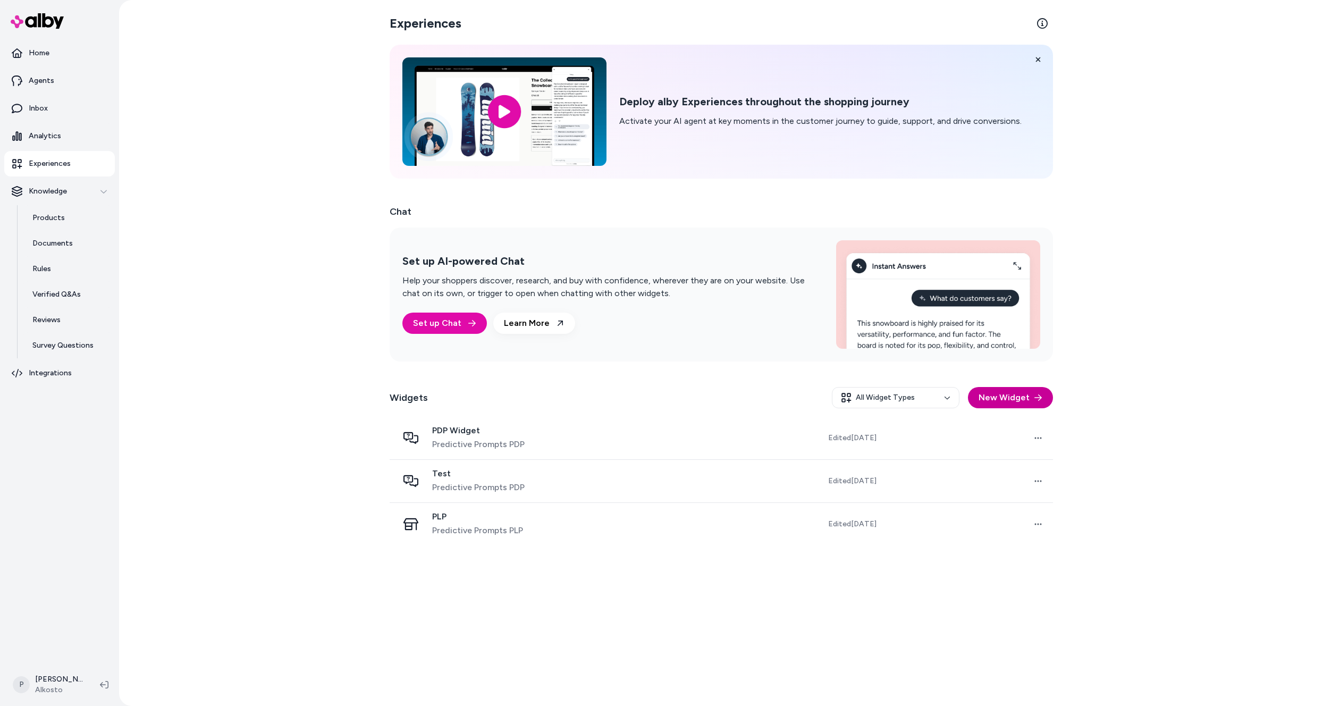
click at [1012, 398] on button "New Widget" at bounding box center [1010, 397] width 85 height 21
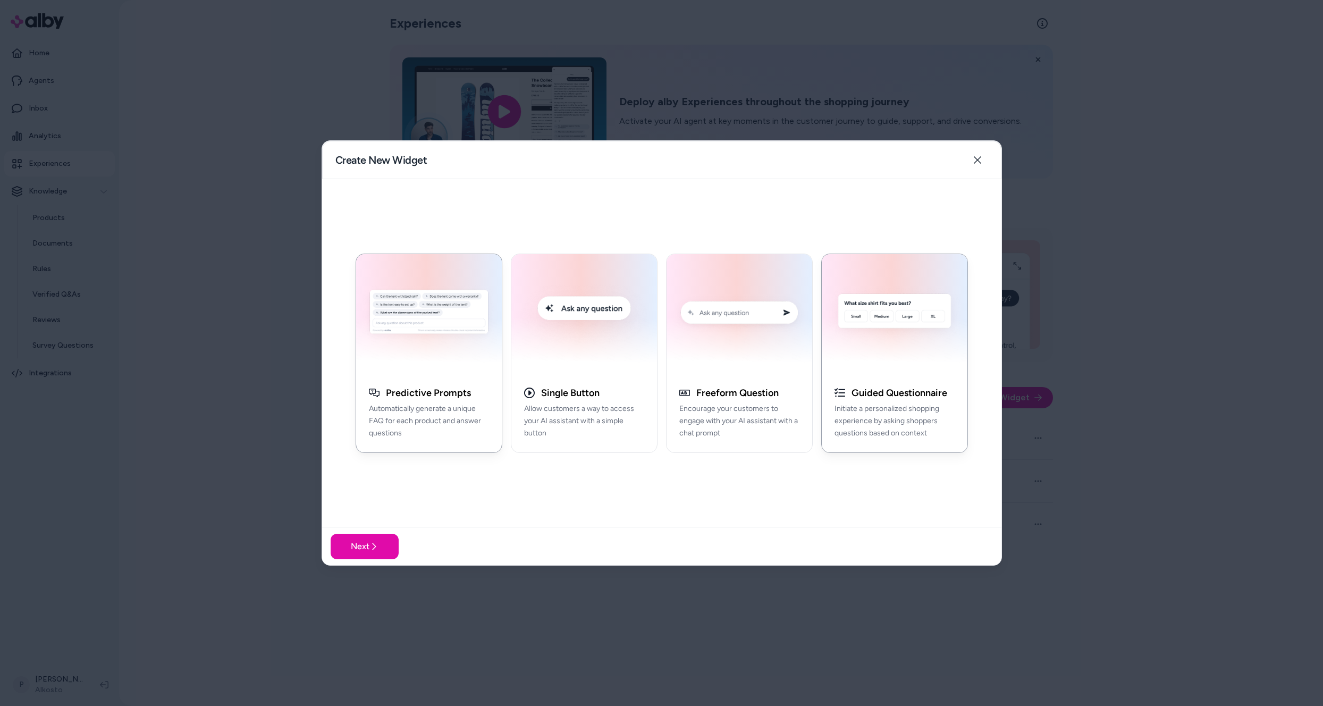
click at [870, 364] on img "button" at bounding box center [894, 313] width 133 height 107
click at [576, 359] on img "button" at bounding box center [584, 313] width 133 height 107
click at [363, 533] on div "Next" at bounding box center [661, 546] width 679 height 38
click at [367, 547] on button "Next" at bounding box center [365, 547] width 68 height 26
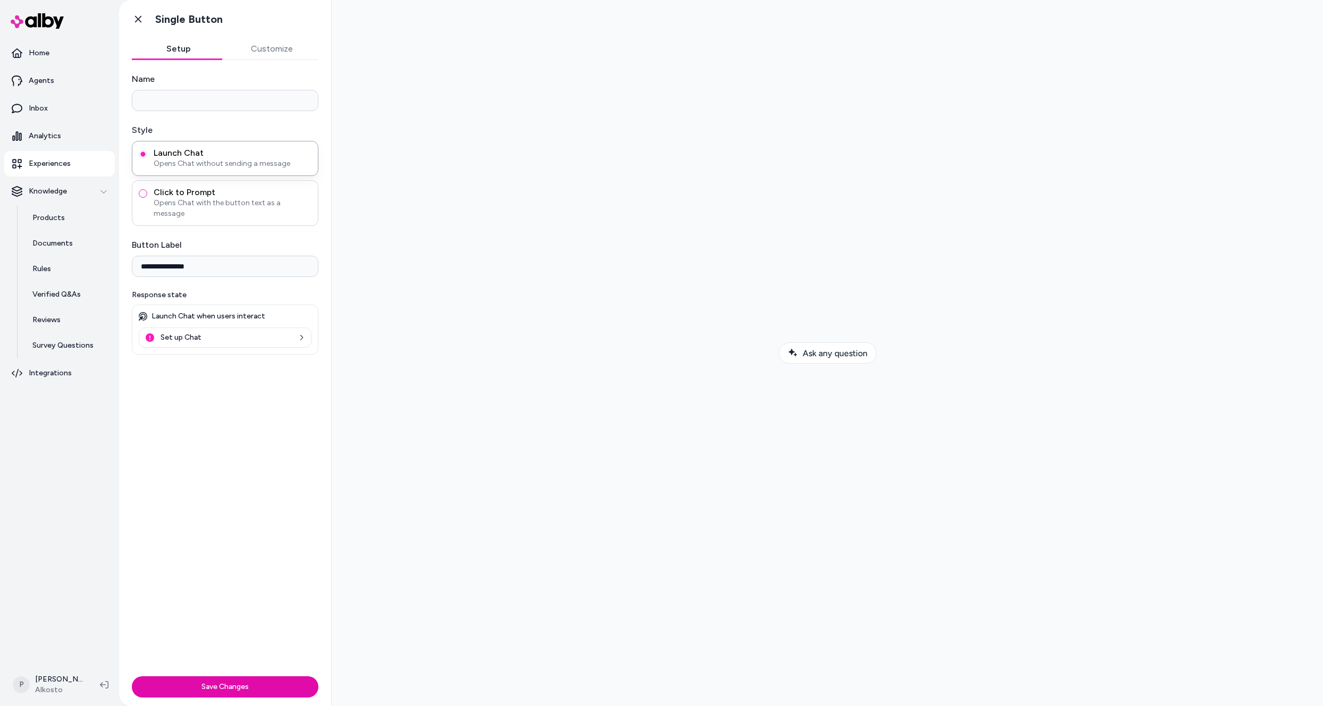
click at [145, 193] on button "Click to Prompt Opens Chat with the button text as a message" at bounding box center [143, 193] width 9 height 9
click at [263, 378] on link "Set up Chat" at bounding box center [225, 388] width 173 height 20
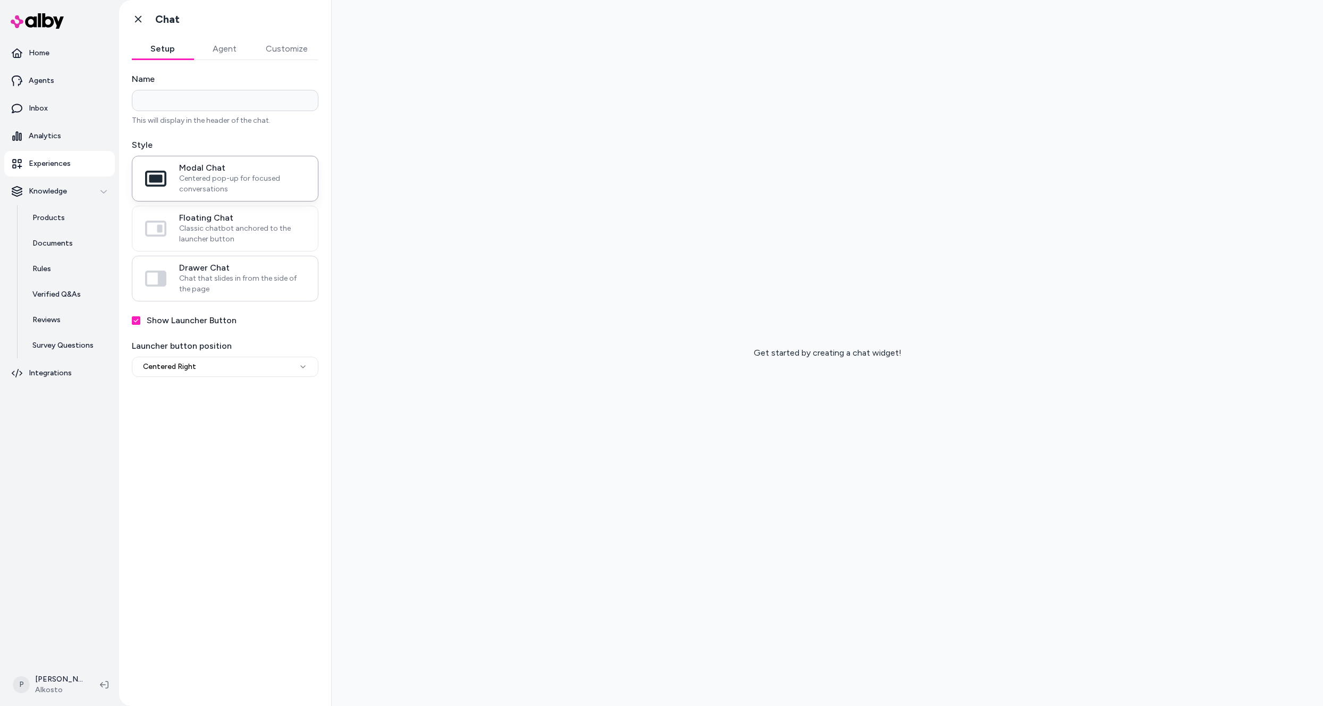
click at [179, 282] on label "Drawer Chat Chat that slides in from the side of the page" at bounding box center [225, 278] width 186 height 45
click at [0, 0] on button "Drawer Chat Chat that slides in from the side of the page" at bounding box center [0, 0] width 0 height 0
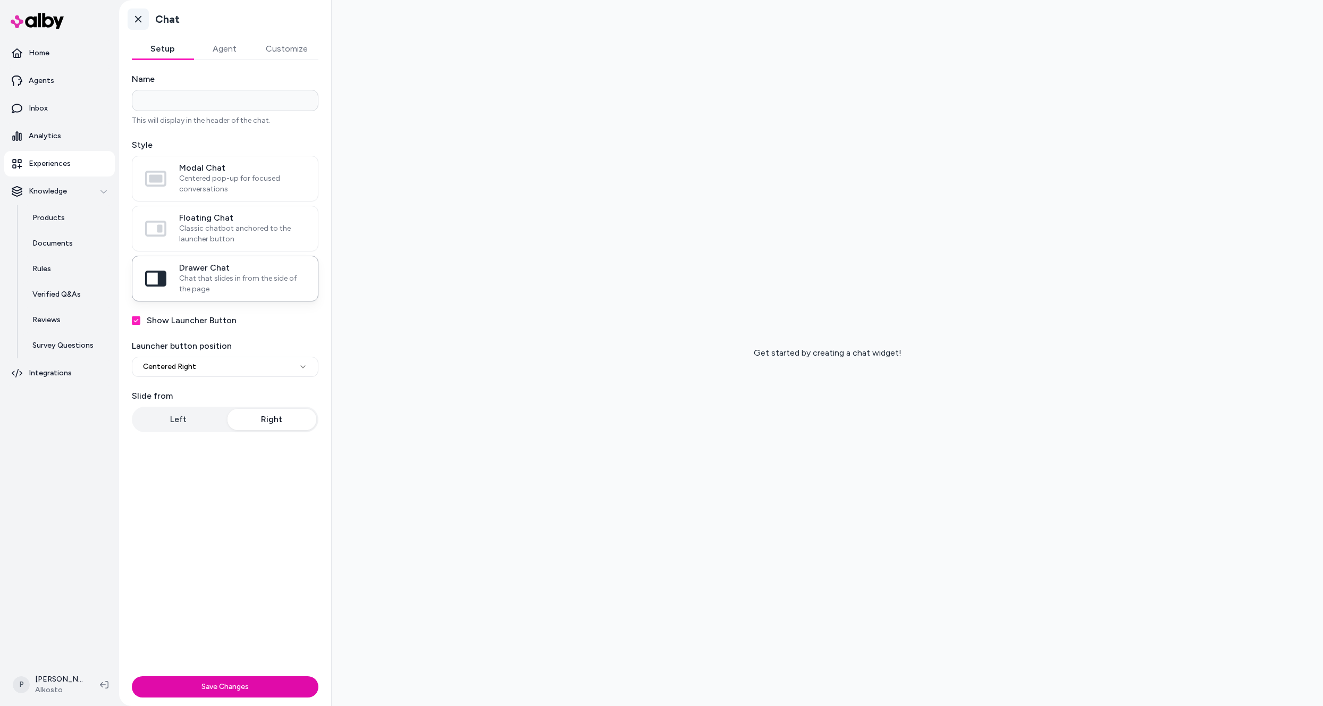
click at [134, 23] on icon at bounding box center [138, 19] width 11 height 11
